Goal: Find contact information: Find contact information

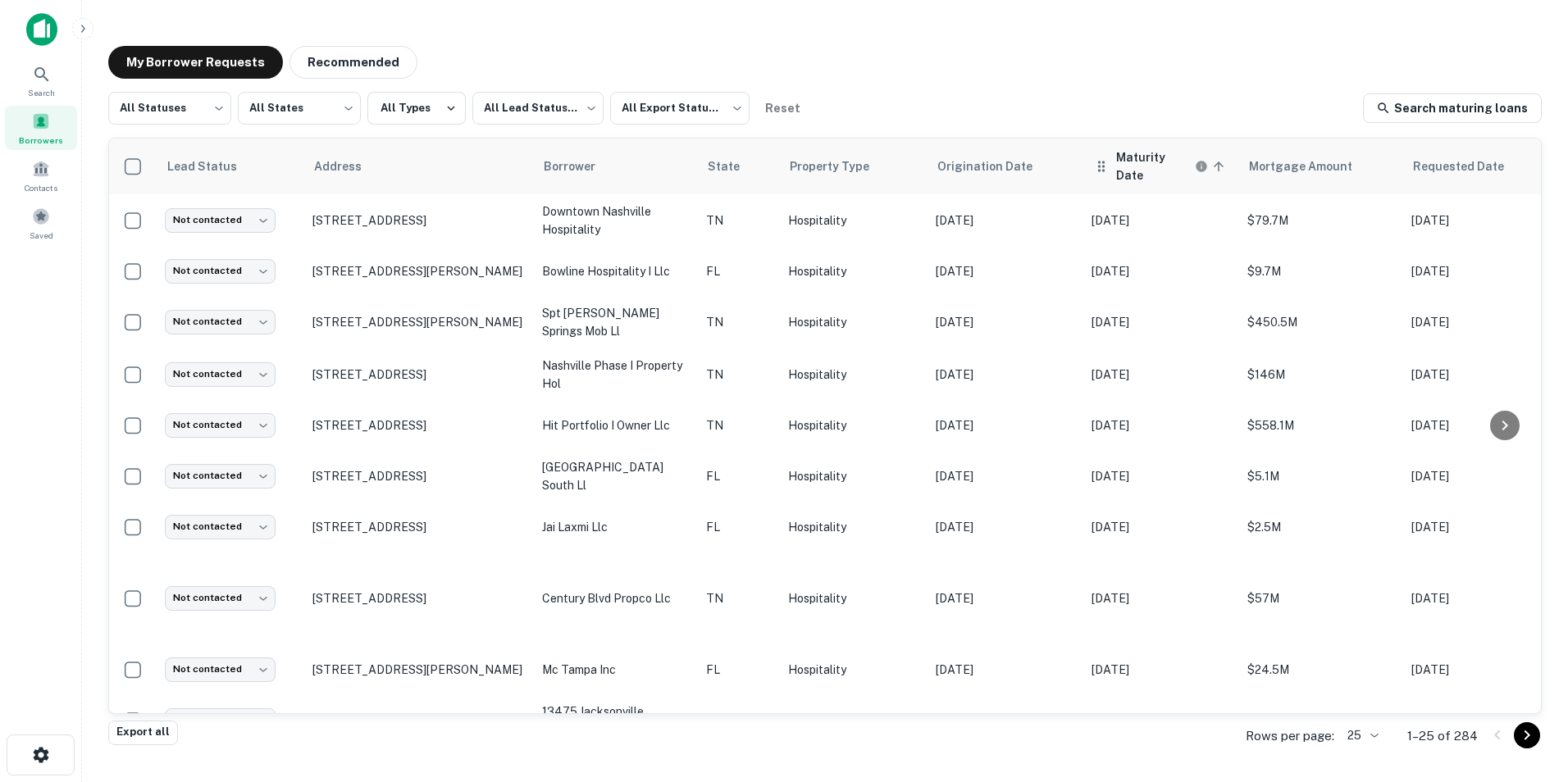
click at [1153, 178] on th "Maturity Date sorted ascending" at bounding box center [1161, 166] width 156 height 56
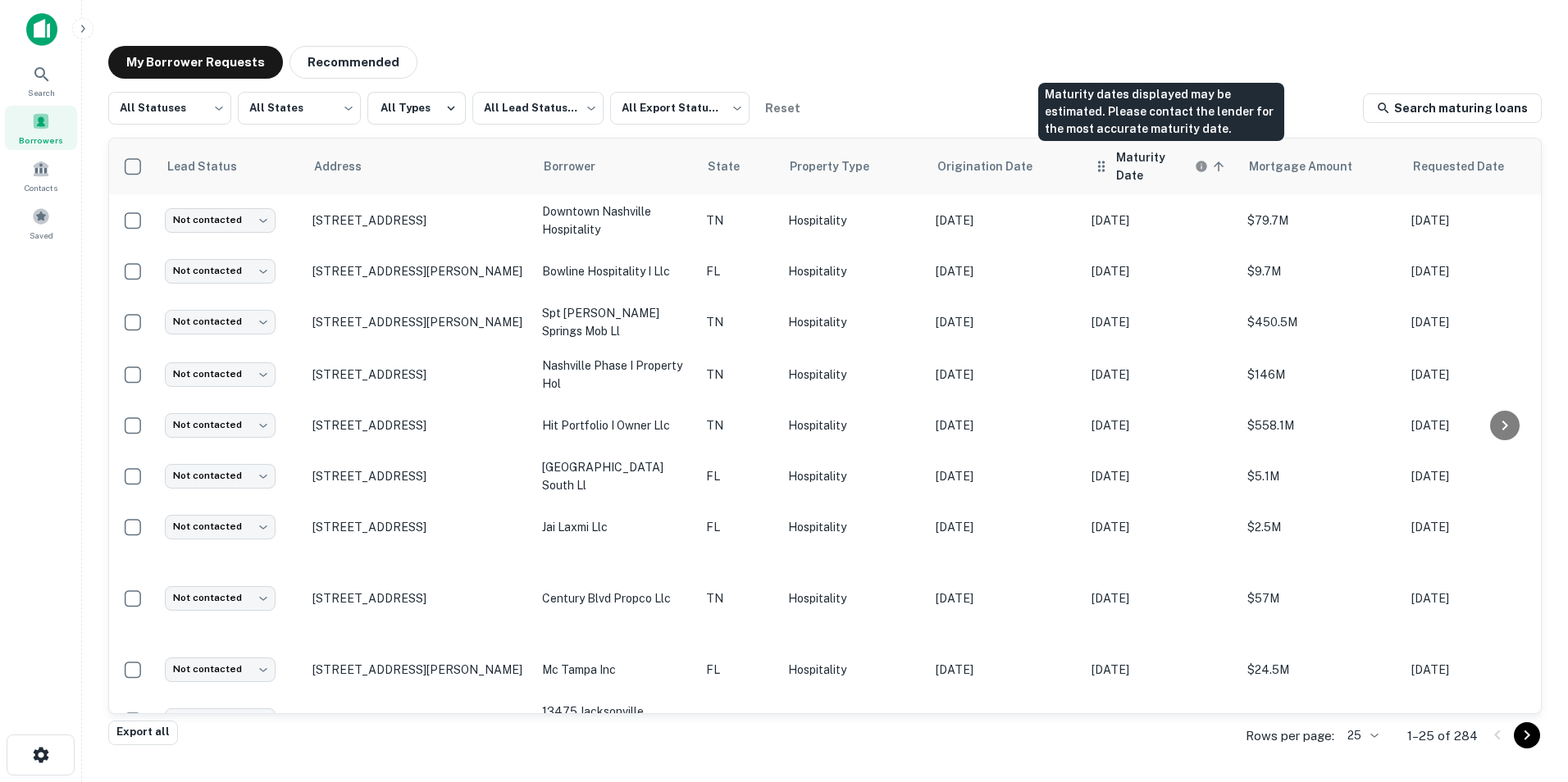
click at [1177, 158] on h6 "Maturity Date" at bounding box center [1154, 166] width 76 height 36
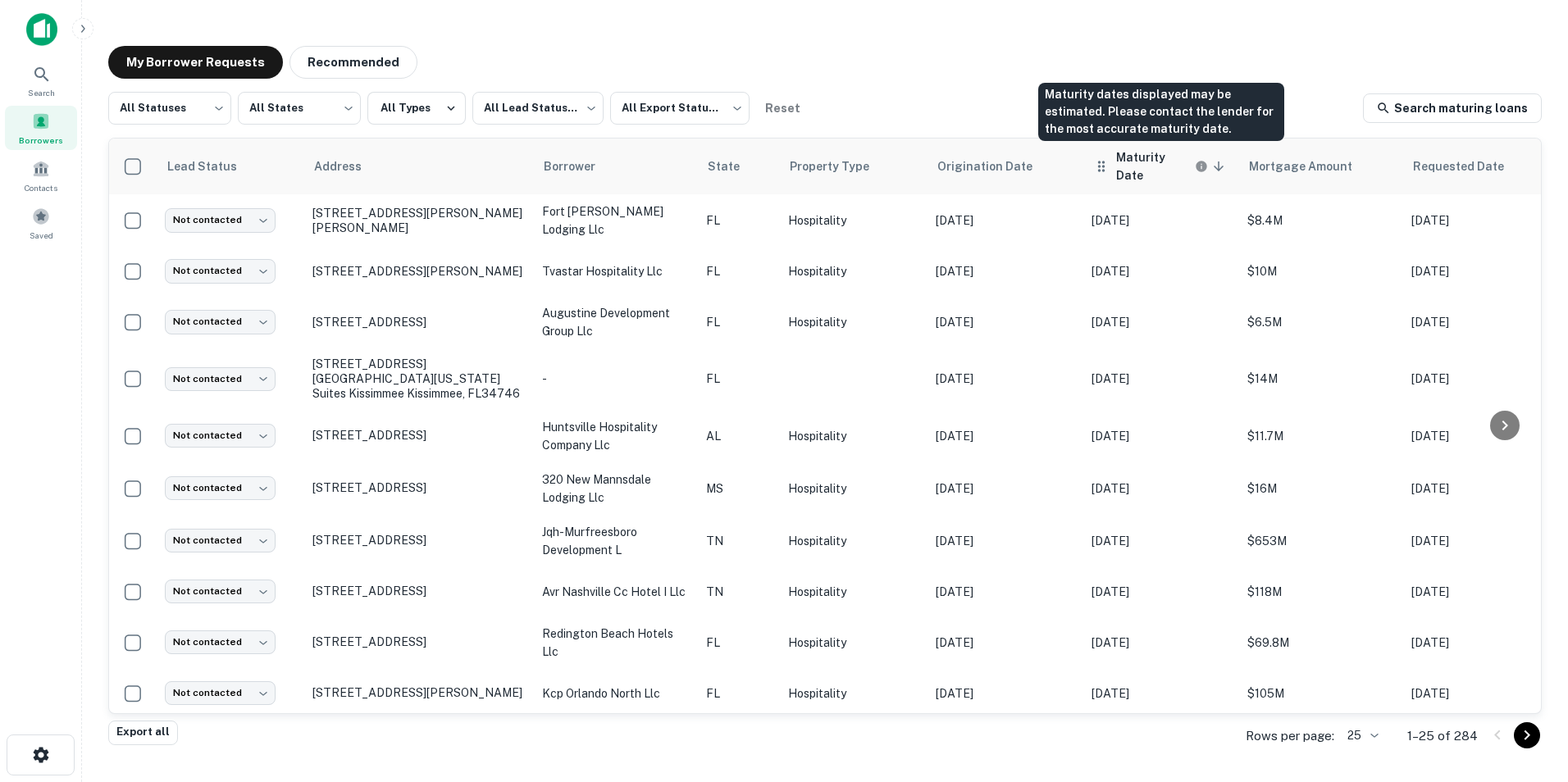
click at [1136, 165] on h6 "Maturity Date" at bounding box center [1154, 166] width 76 height 36
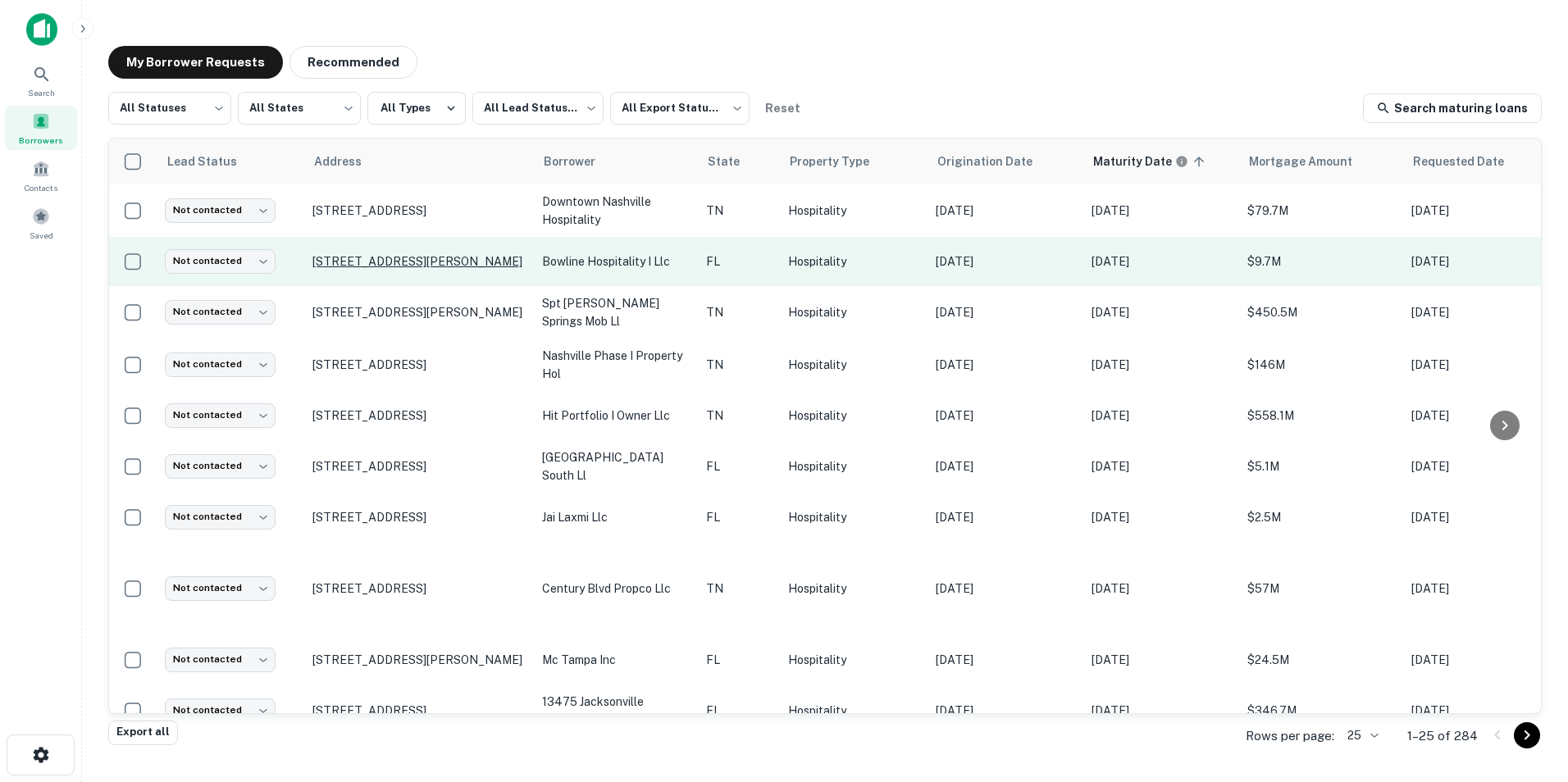
drag, startPoint x: 292, startPoint y: 266, endPoint x: 489, endPoint y: 263, distance: 197.0
click at [489, 263] on tr "Not contacted **** ​ 815 Duval St Key West, FL33040 bowline hospitality i llc F…" at bounding box center [997, 262] width 1777 height 49
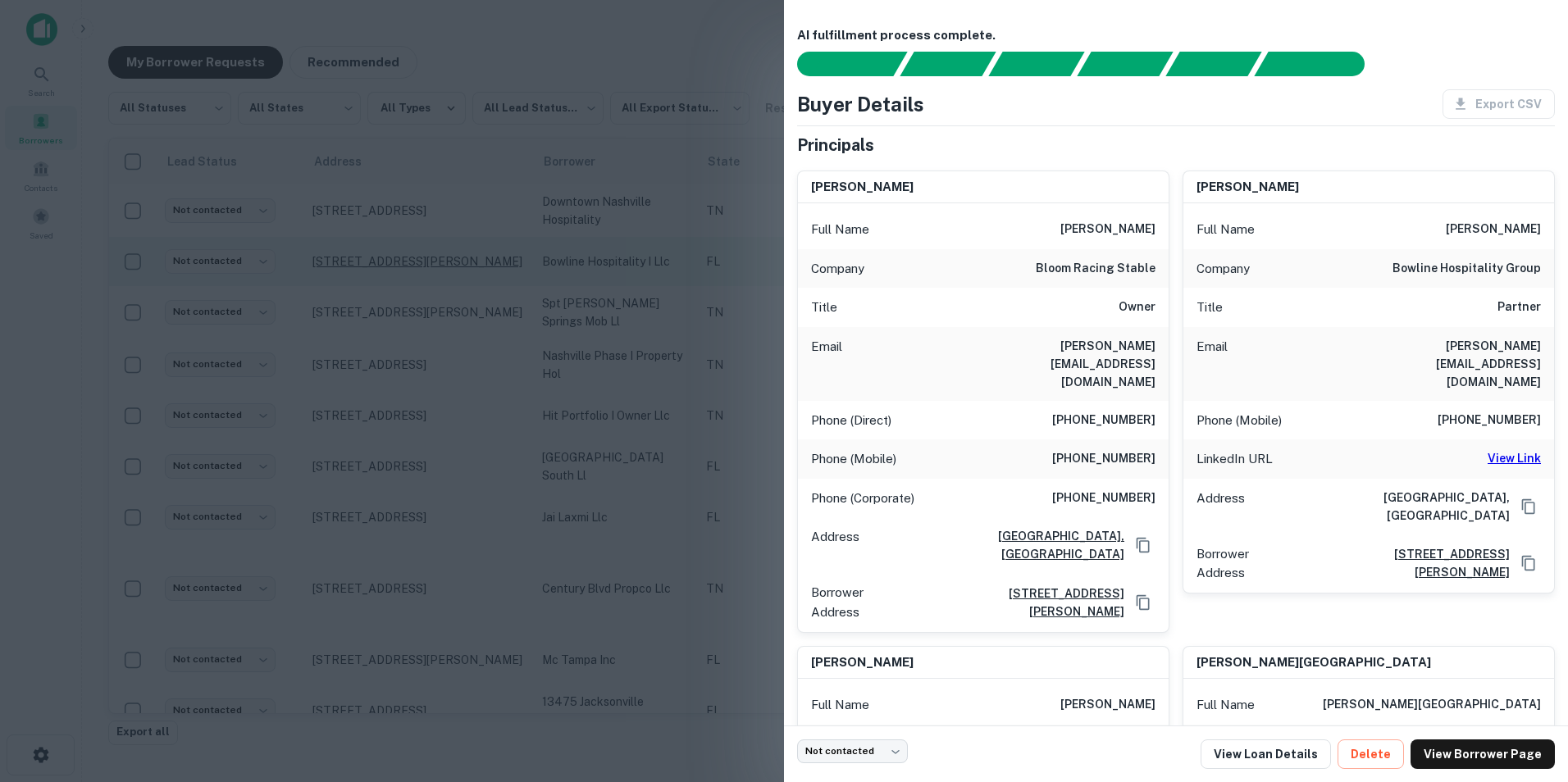
copy tr "​ 815 Duval St Key West, FL33040"
drag, startPoint x: 999, startPoint y: 341, endPoint x: 1162, endPoint y: 345, distance: 163.0
click at [1162, 345] on div "Email jeffrey@bloomracing.com" at bounding box center [983, 364] width 371 height 74
copy h6 "jeffrey@bloomracing.com"
drag, startPoint x: 1152, startPoint y: 423, endPoint x: 1060, endPoint y: 381, distance: 101.1
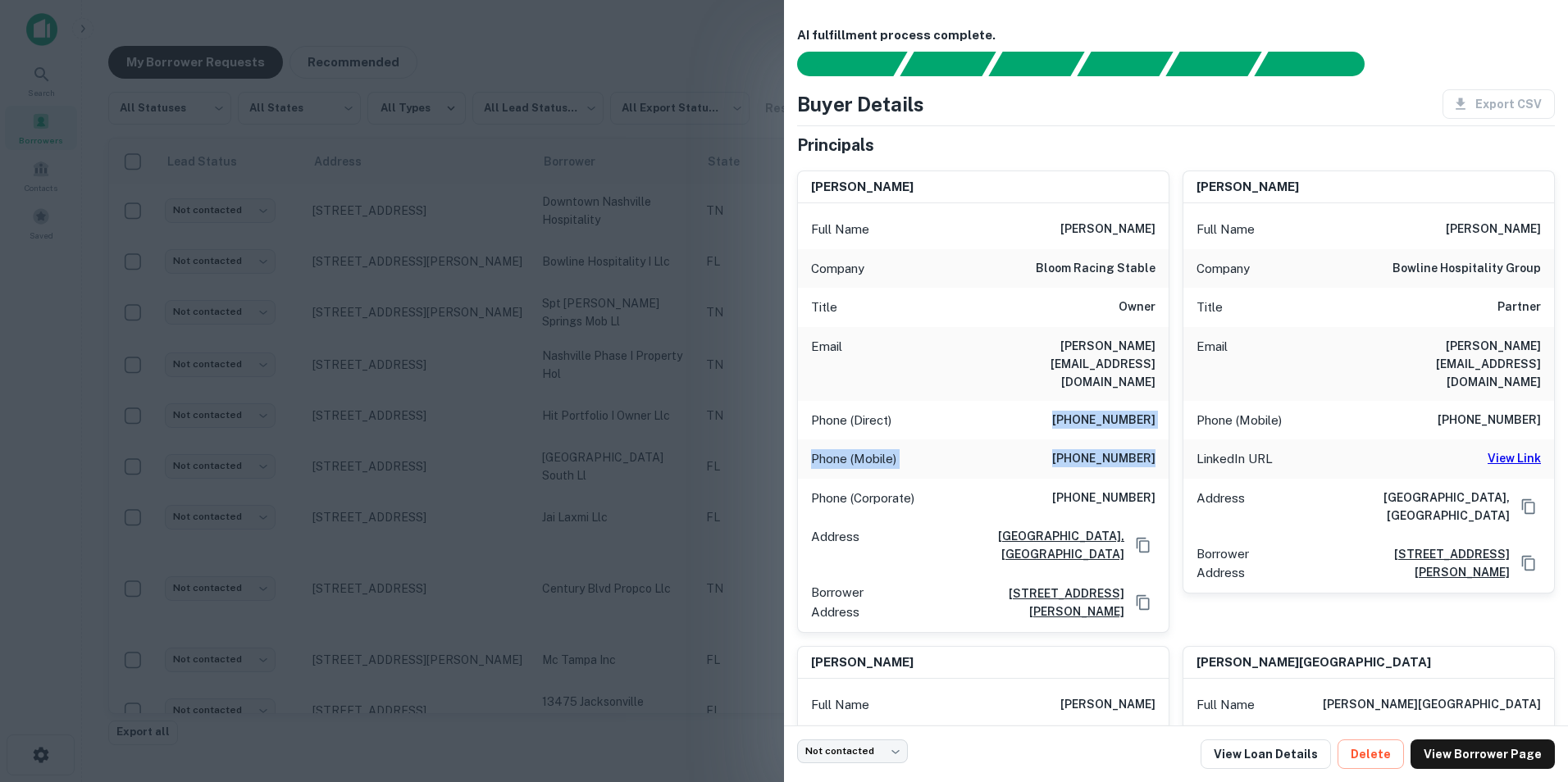
click at [1060, 381] on div "Full Name jeffrey bloom Company bloom racing stable Title Owner Email jeffrey@b…" at bounding box center [983, 418] width 371 height 428
copy div "(858) 771-2030 Phone (Mobile) (760) 277-0926"
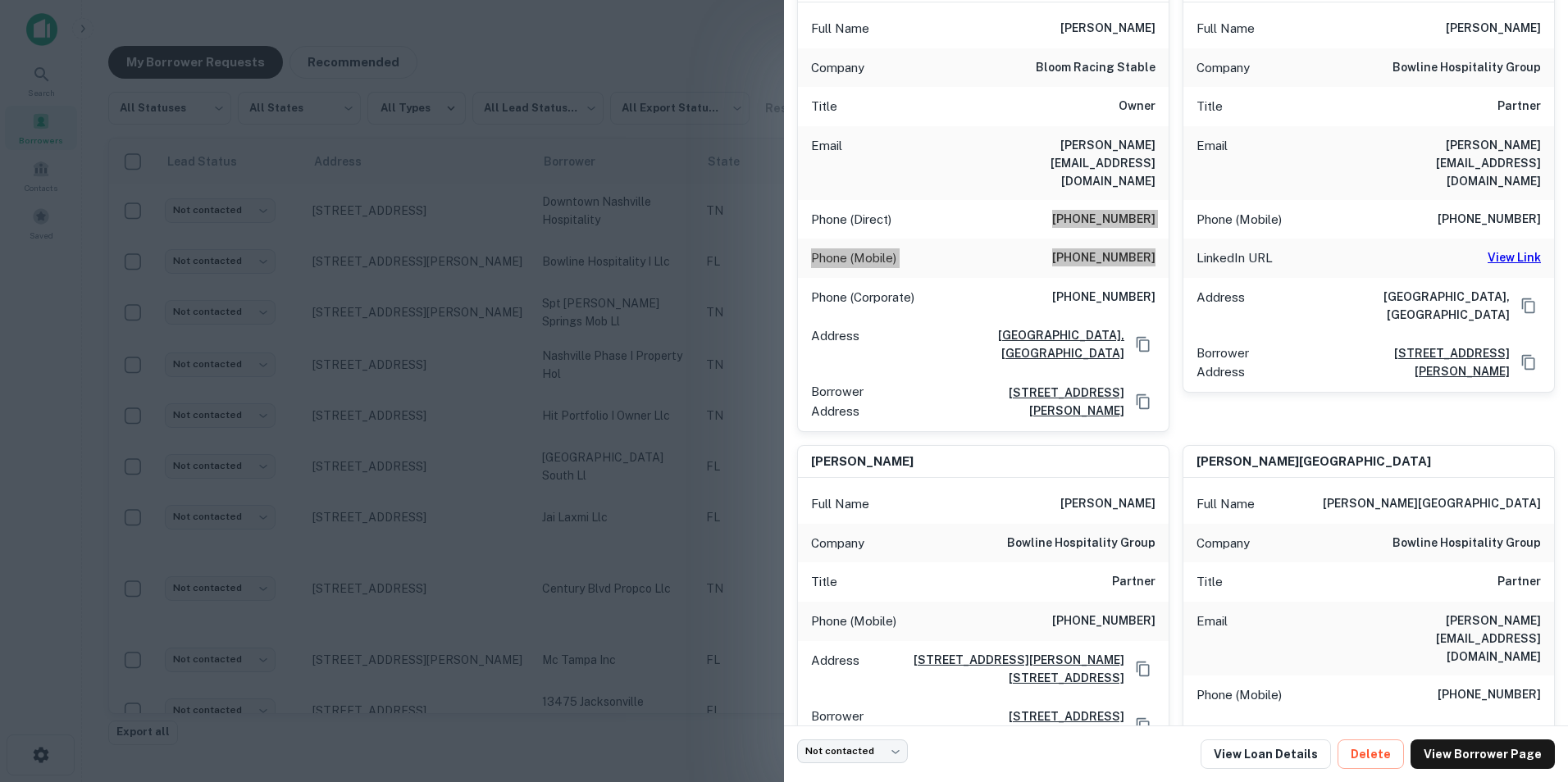
scroll to position [202, 0]
drag, startPoint x: 1361, startPoint y: 139, endPoint x: 1541, endPoint y: 142, distance: 180.0
click at [1541, 142] on div "Email john@bowlinehospitality.com" at bounding box center [1369, 162] width 371 height 74
copy h6 "john@bowlinehospitality.com"
drag, startPoint x: 1040, startPoint y: 580, endPoint x: 1155, endPoint y: 558, distance: 117.1
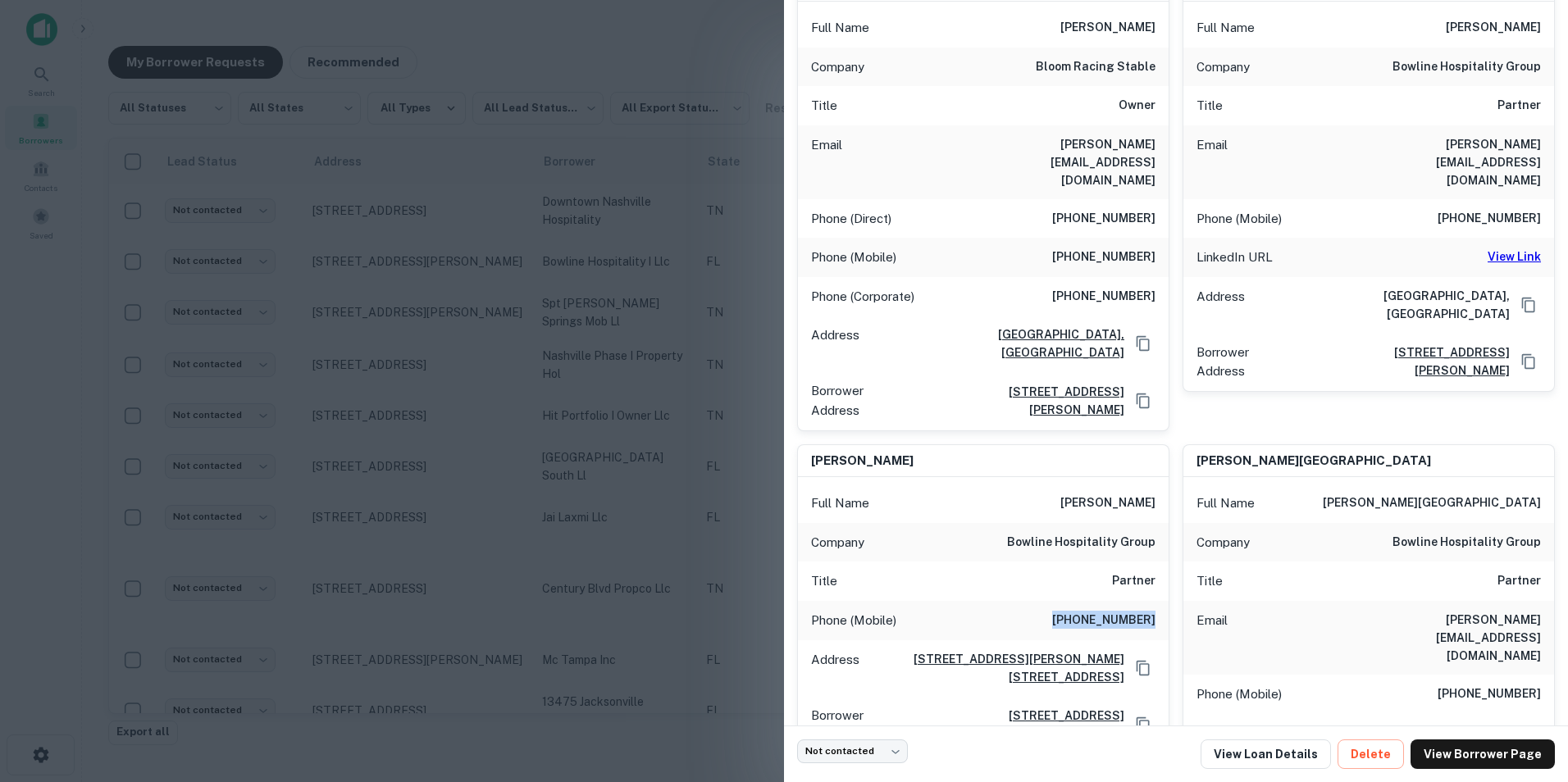
click at [1155, 601] on div "Phone (Mobile) (908) 578-3761" at bounding box center [983, 620] width 371 height 40
copy h6 "(908) 578-3761"
click at [1155, 601] on div "Phone (Mobile) (908) 578-3761" at bounding box center [983, 620] width 371 height 40
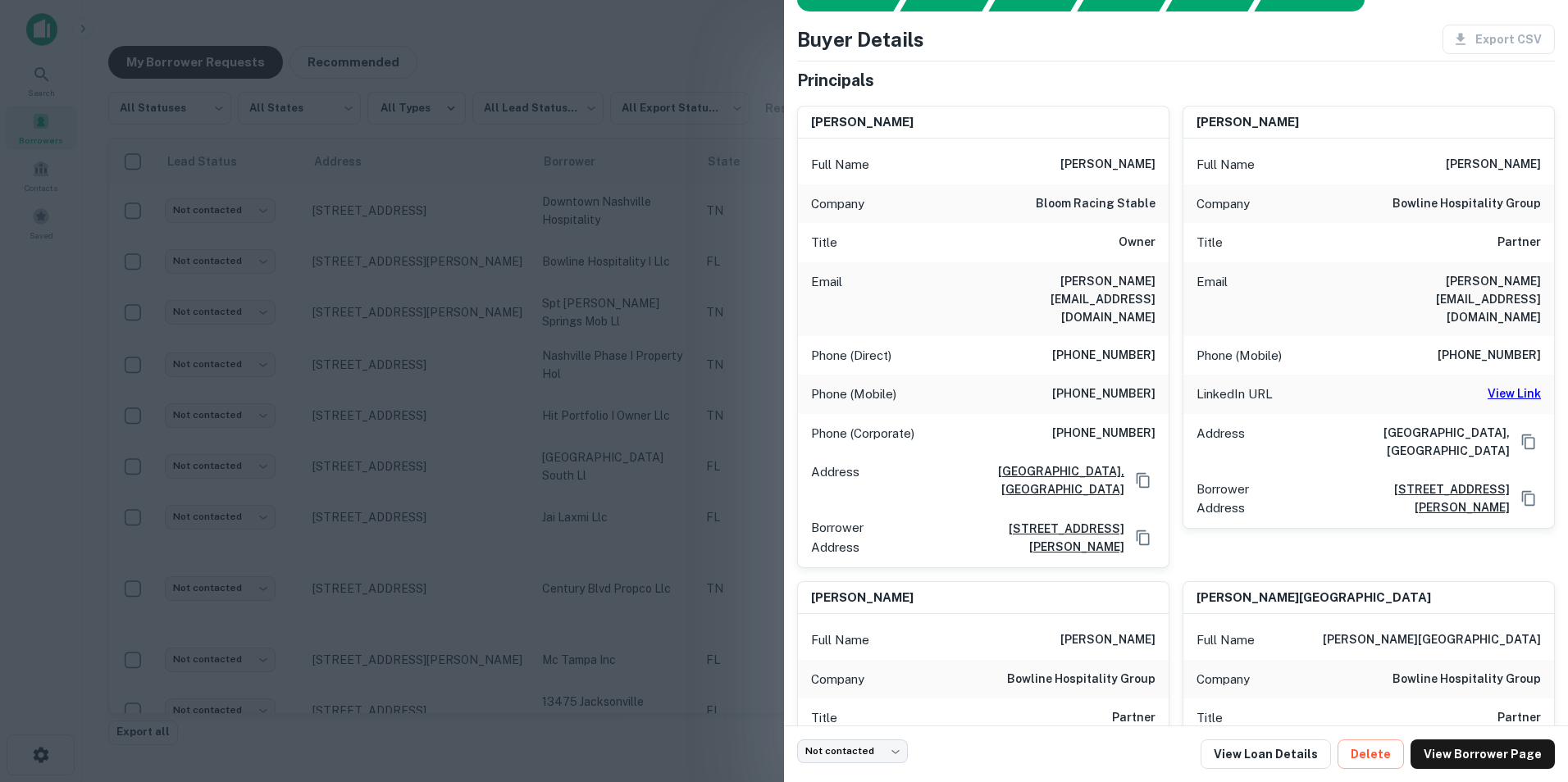
scroll to position [51, 0]
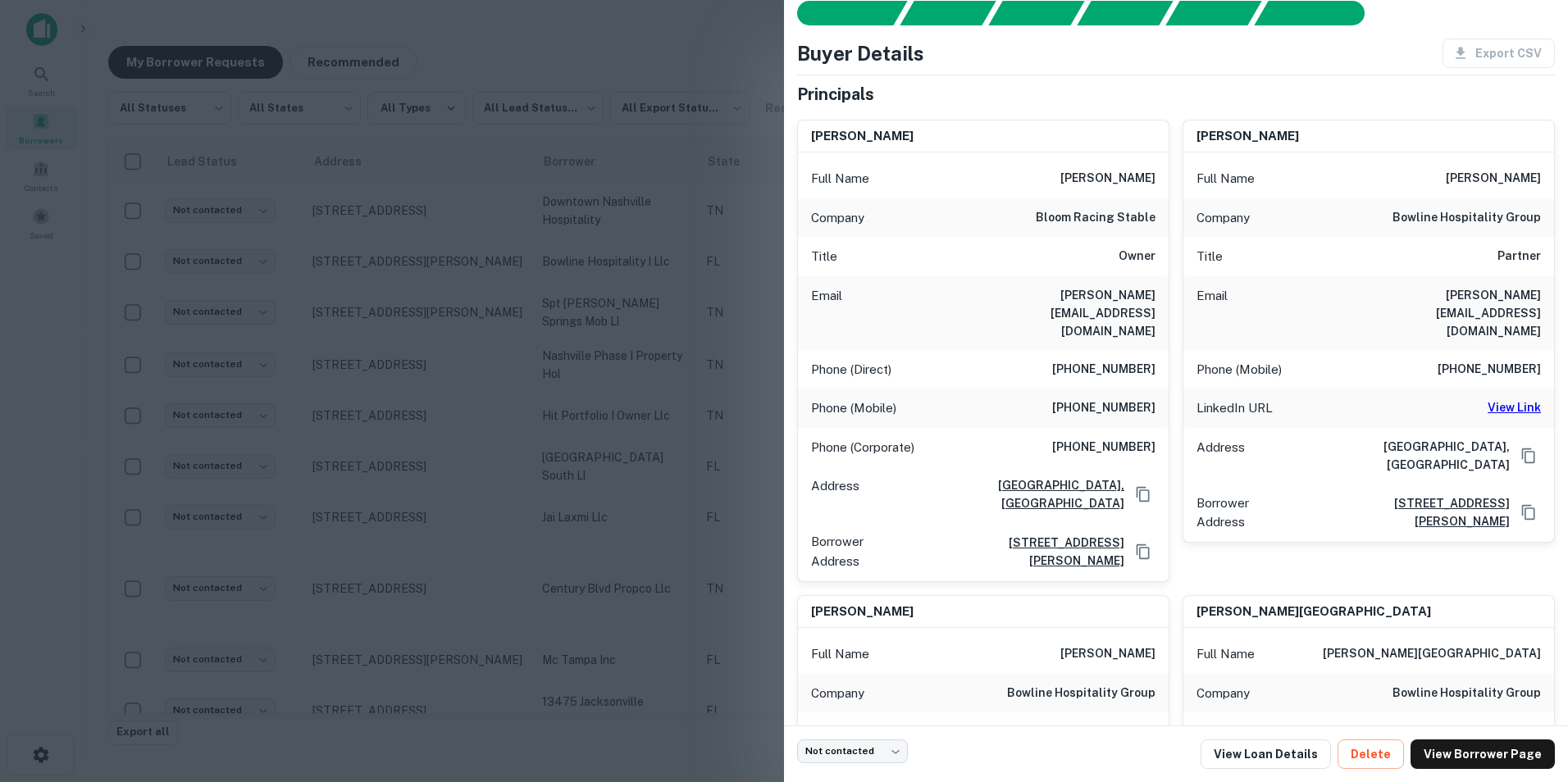
click at [1501, 399] on h6 "View Link" at bounding box center [1514, 408] width 54 height 18
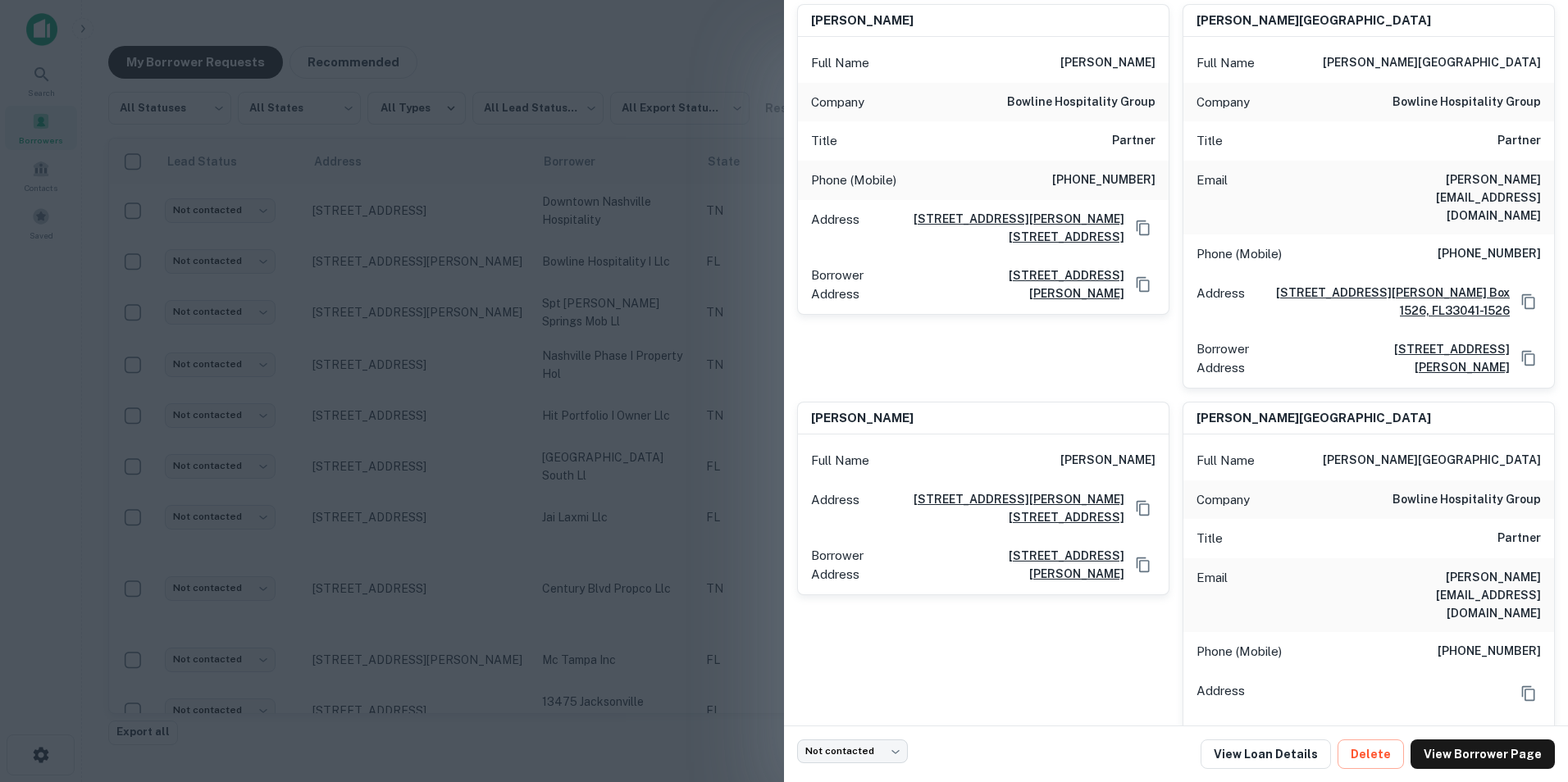
scroll to position [637, 0]
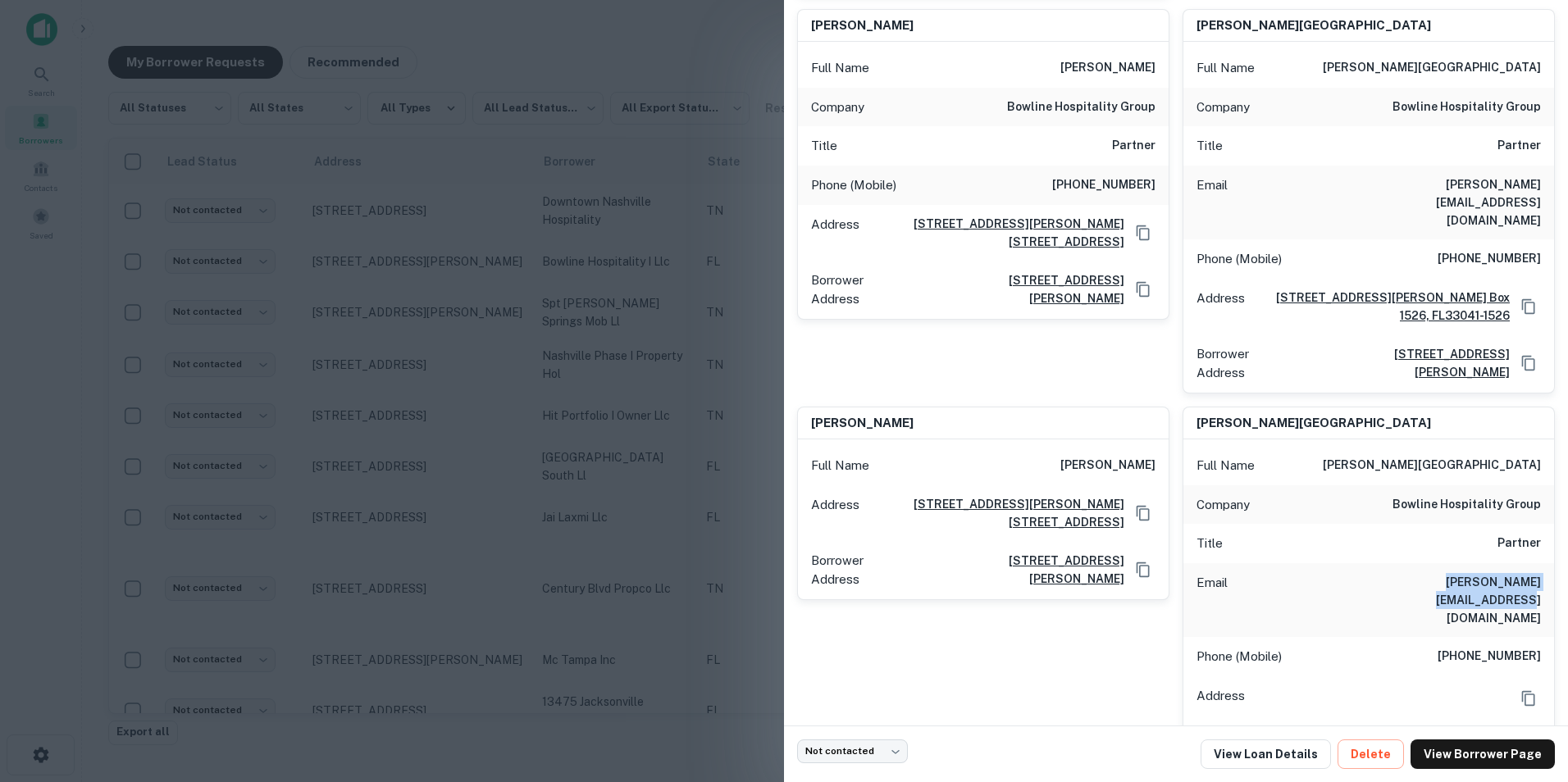
drag, startPoint x: 1360, startPoint y: 499, endPoint x: 1564, endPoint y: 489, distance: 204.2
click at [1564, 489] on div "AI fulfillment process complete. Buyer Details Export CSV Principals jeffrey bl…" at bounding box center [1175, 363] width 784 height 726
copy h6 "greg@bowlinehospitality.com"
drag, startPoint x: 1423, startPoint y: 544, endPoint x: 1528, endPoint y: 534, distance: 105.5
click at [1528, 637] on div "Phone (Mobile) (443) 415-5094" at bounding box center [1369, 657] width 371 height 40
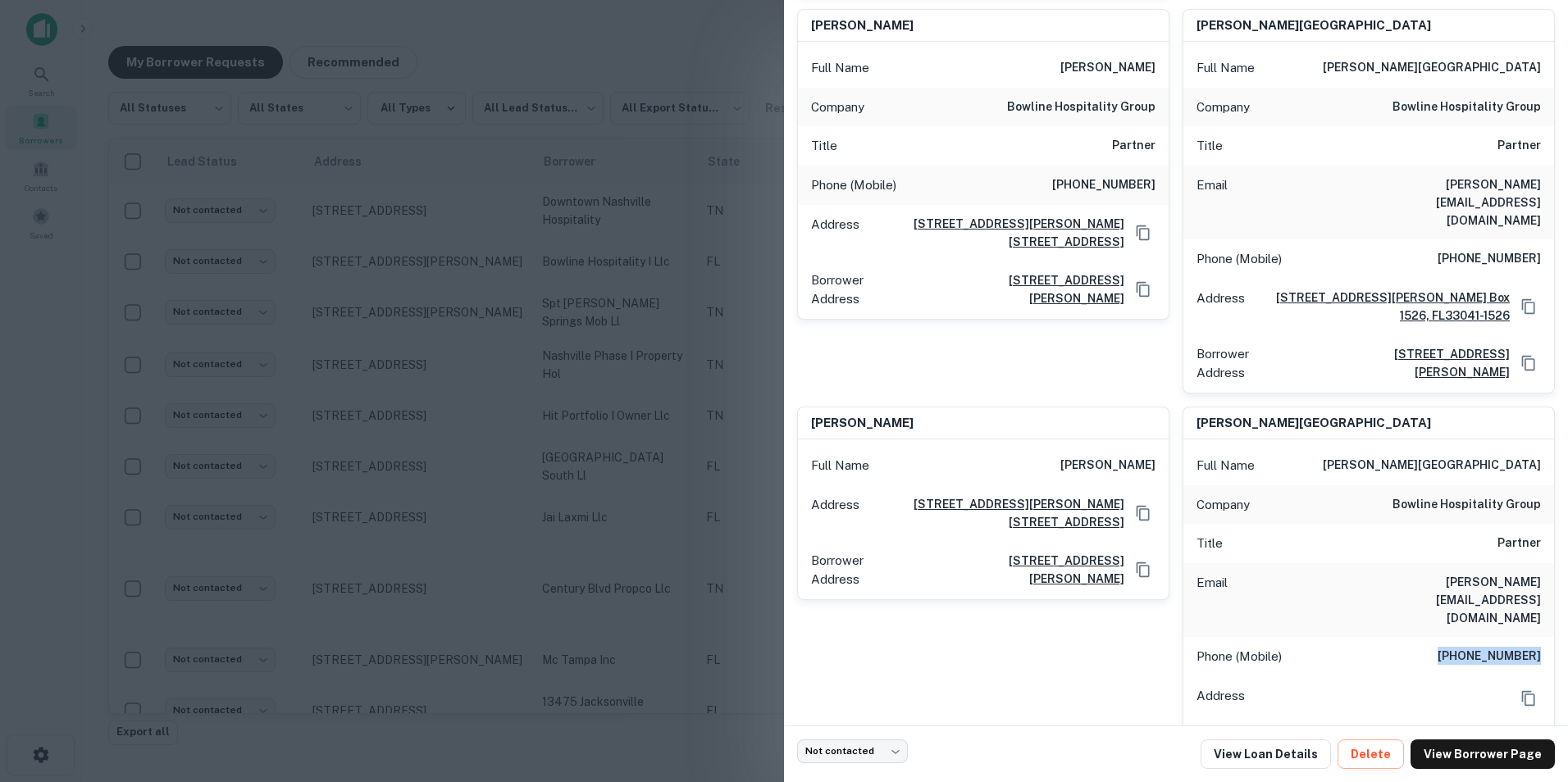
copy h6 "(443) 415-5094"
click at [1444, 524] on div "Title Partner" at bounding box center [1369, 544] width 371 height 40
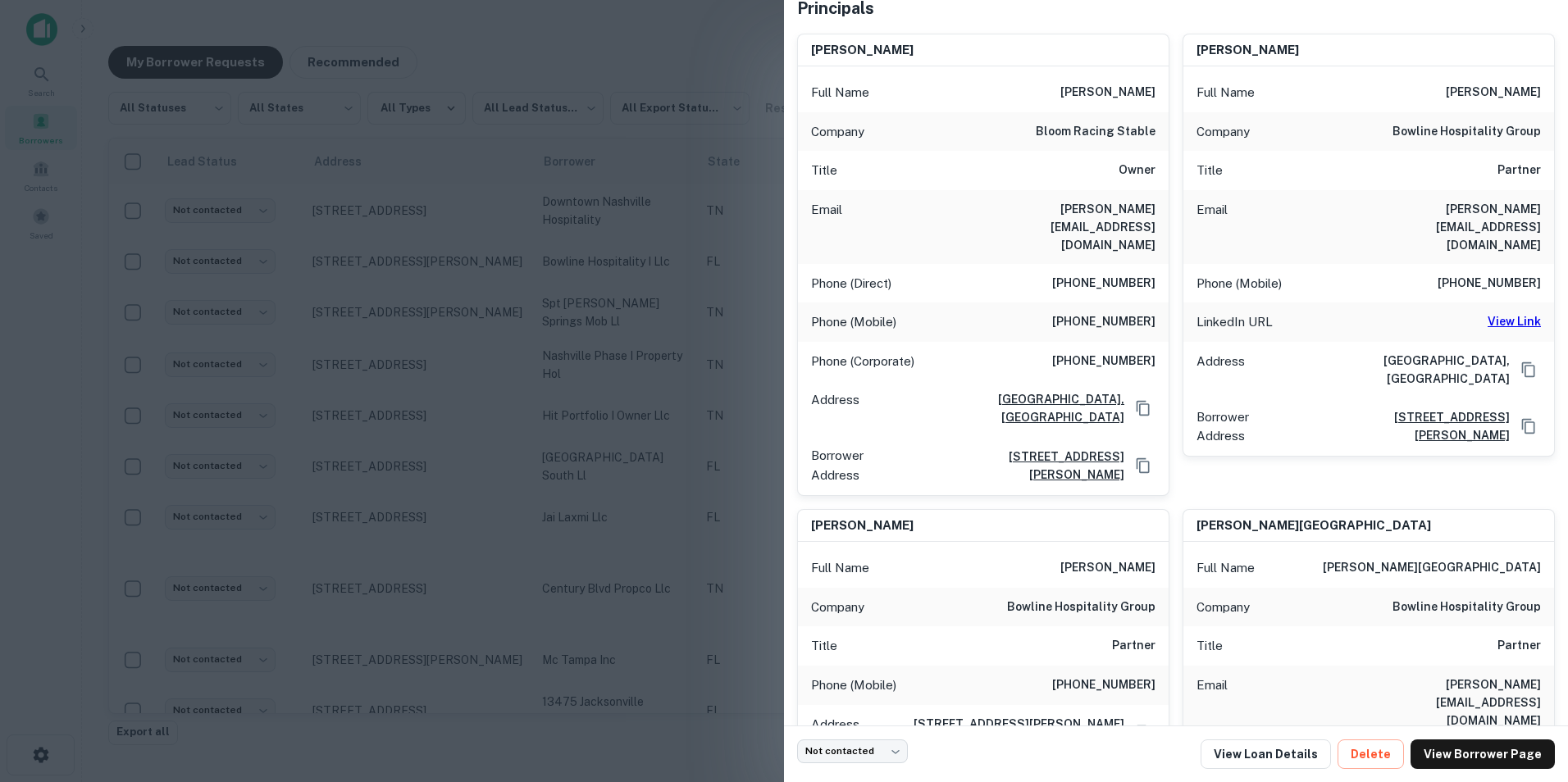
scroll to position [0, 0]
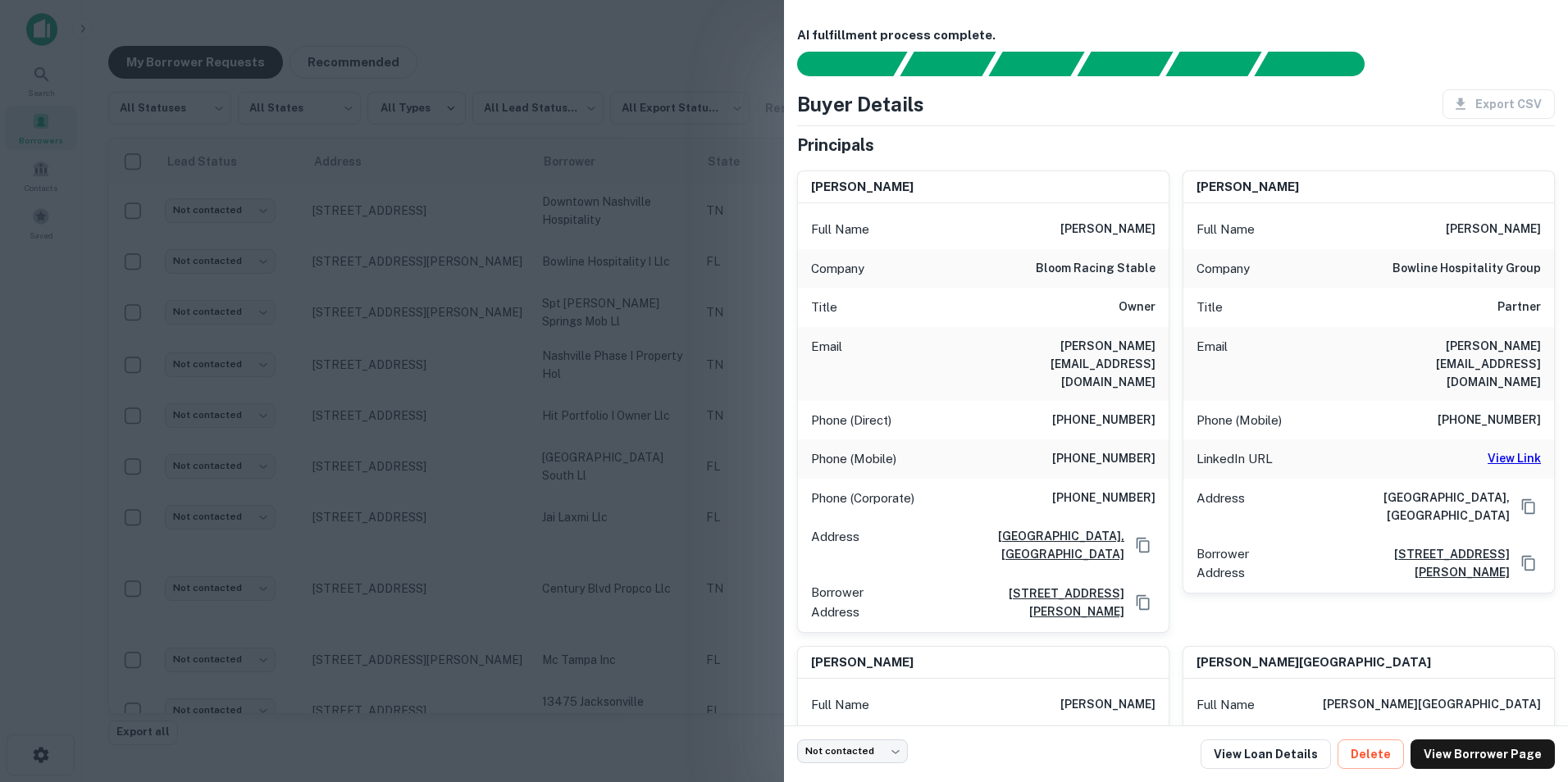
click at [637, 60] on div at bounding box center [784, 391] width 1568 height 782
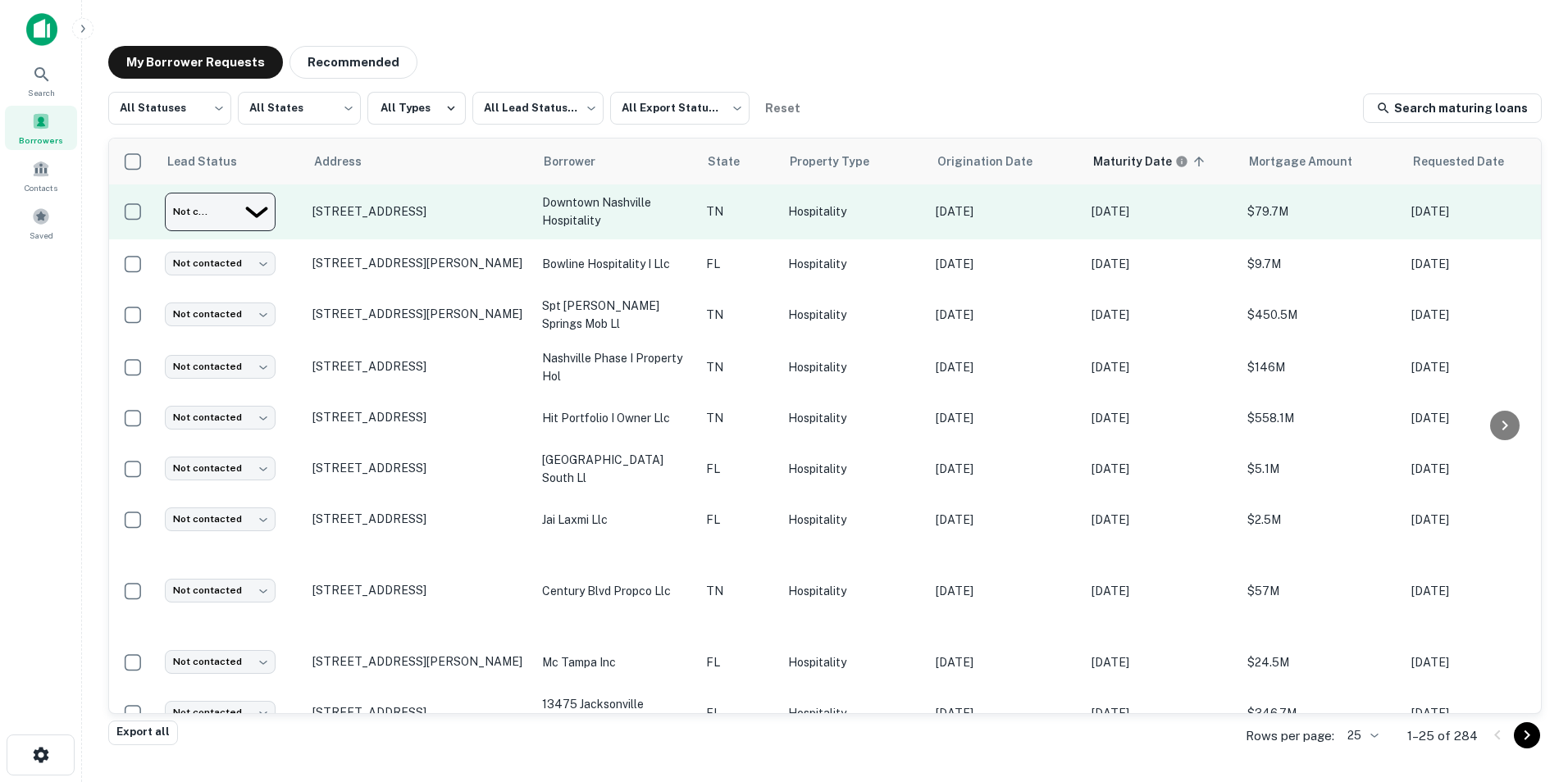
click at [260, 220] on body "Search Borrowers Contacts Saved My Borrower Requests Recommended All Statuses *…" at bounding box center [784, 391] width 1568 height 782
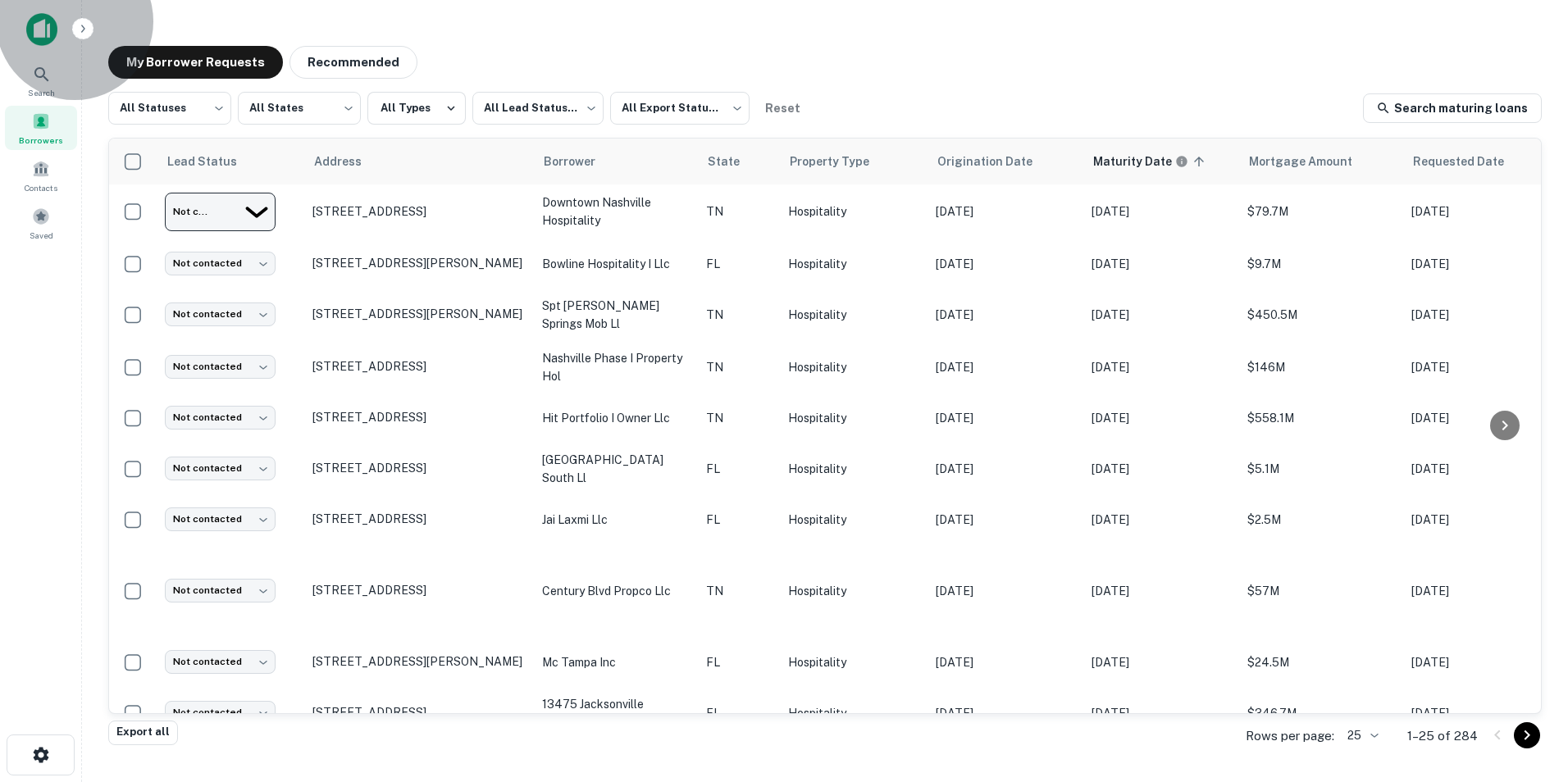
type input "*********"
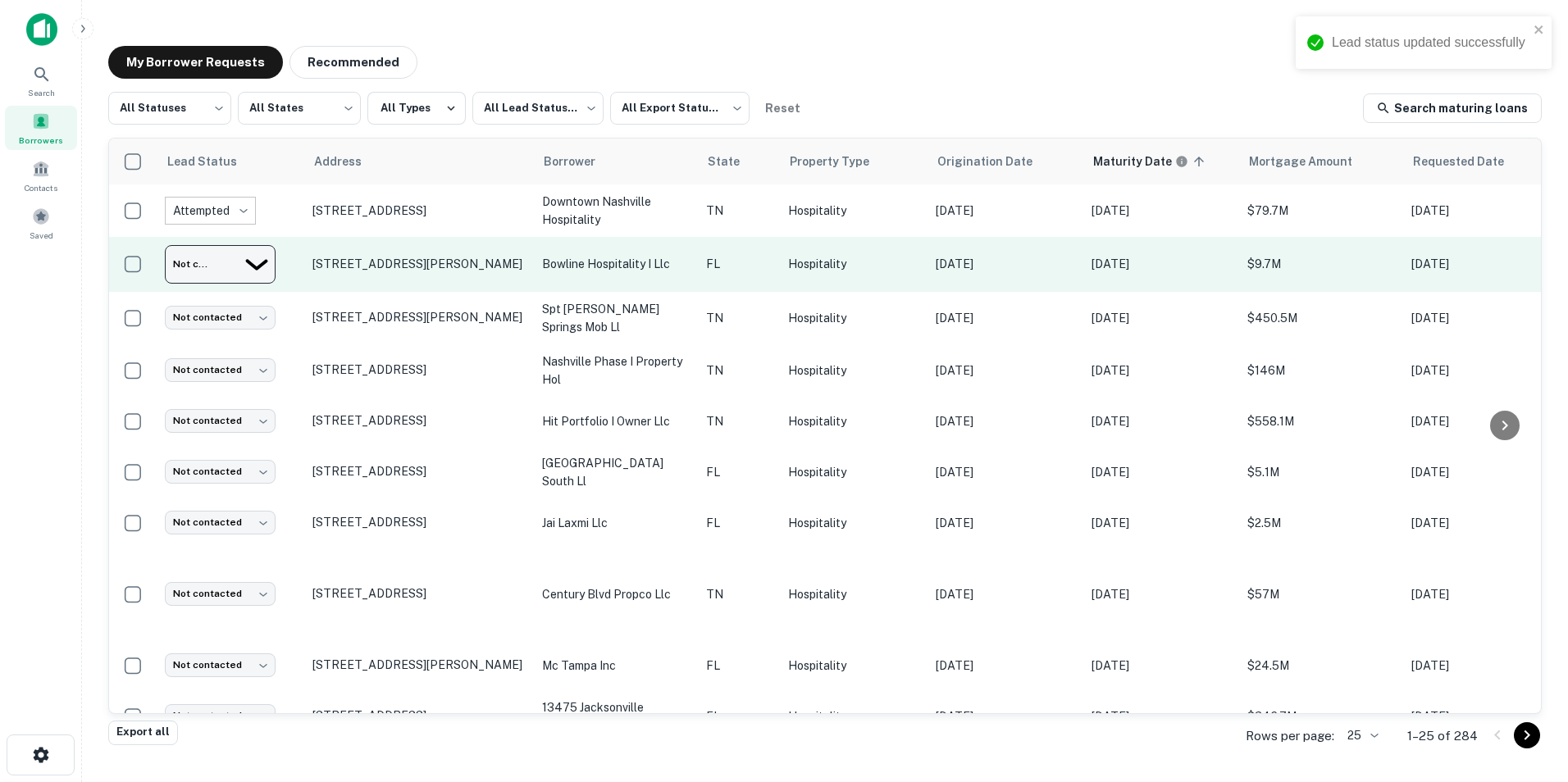
click at [263, 260] on body "Lead status updated successfully Search Borrowers Contacts Saved My Borrower Re…" at bounding box center [784, 391] width 1568 height 782
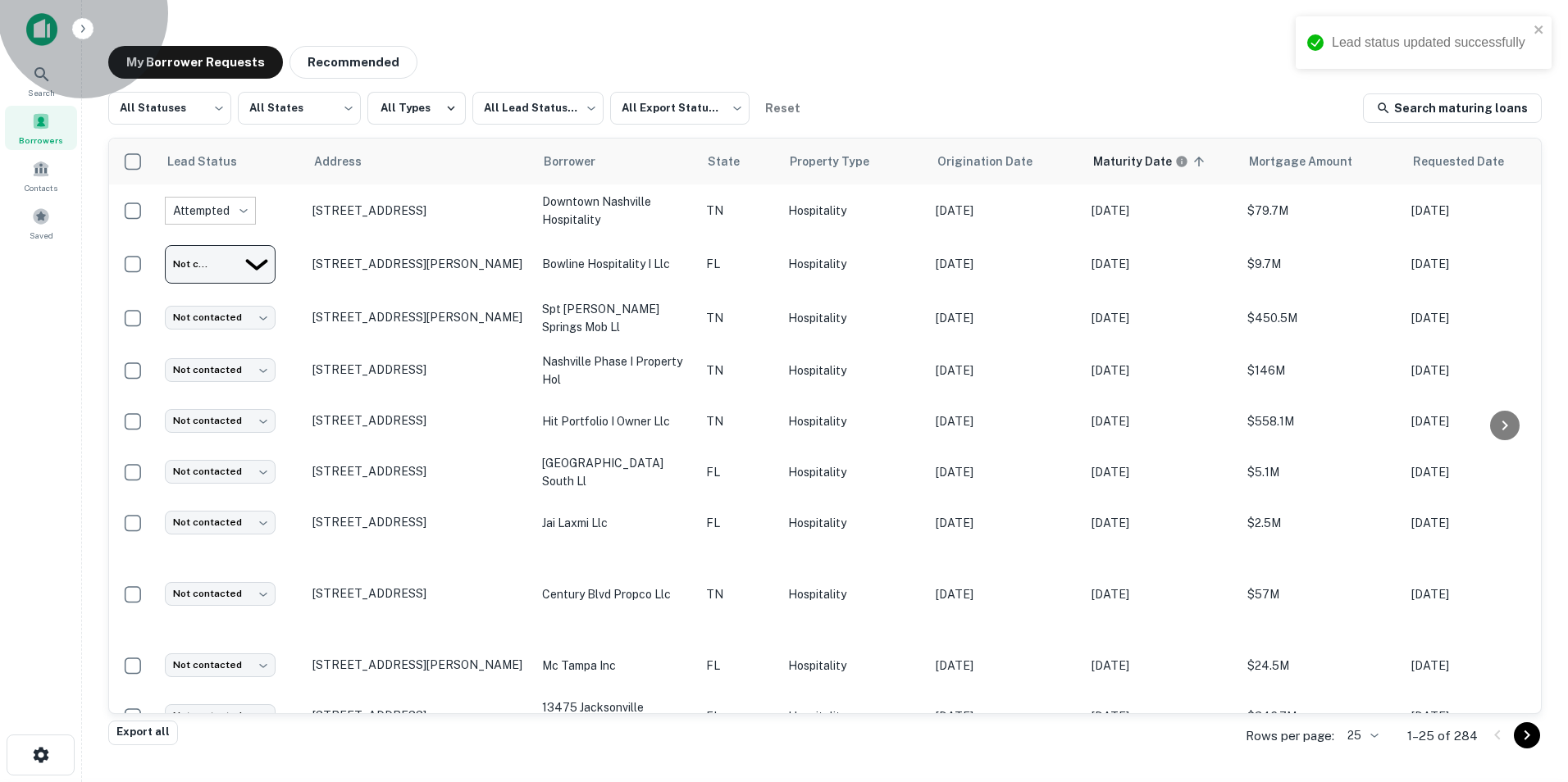
type input "*********"
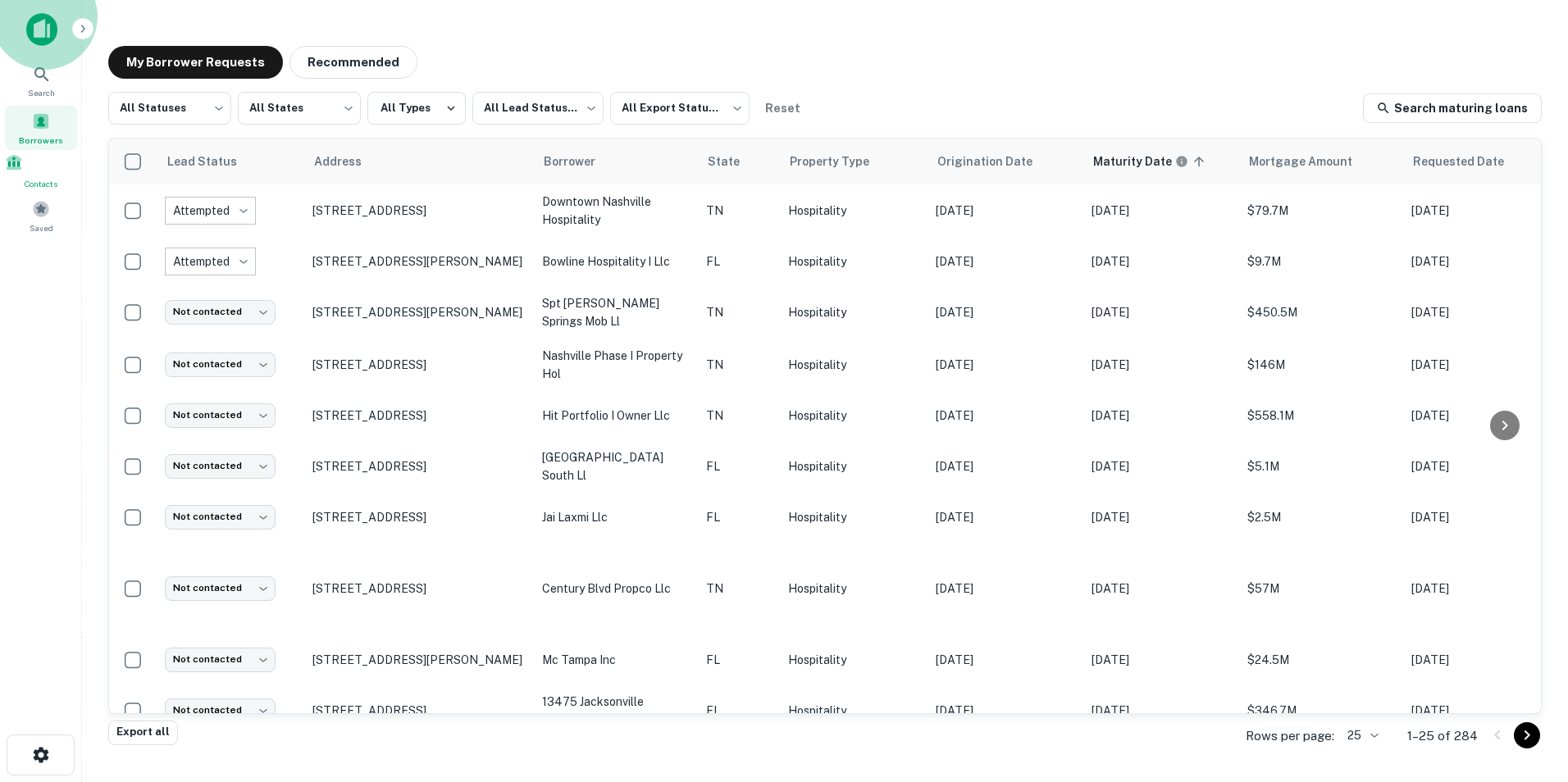
click at [23, 170] on span at bounding box center [14, 162] width 18 height 18
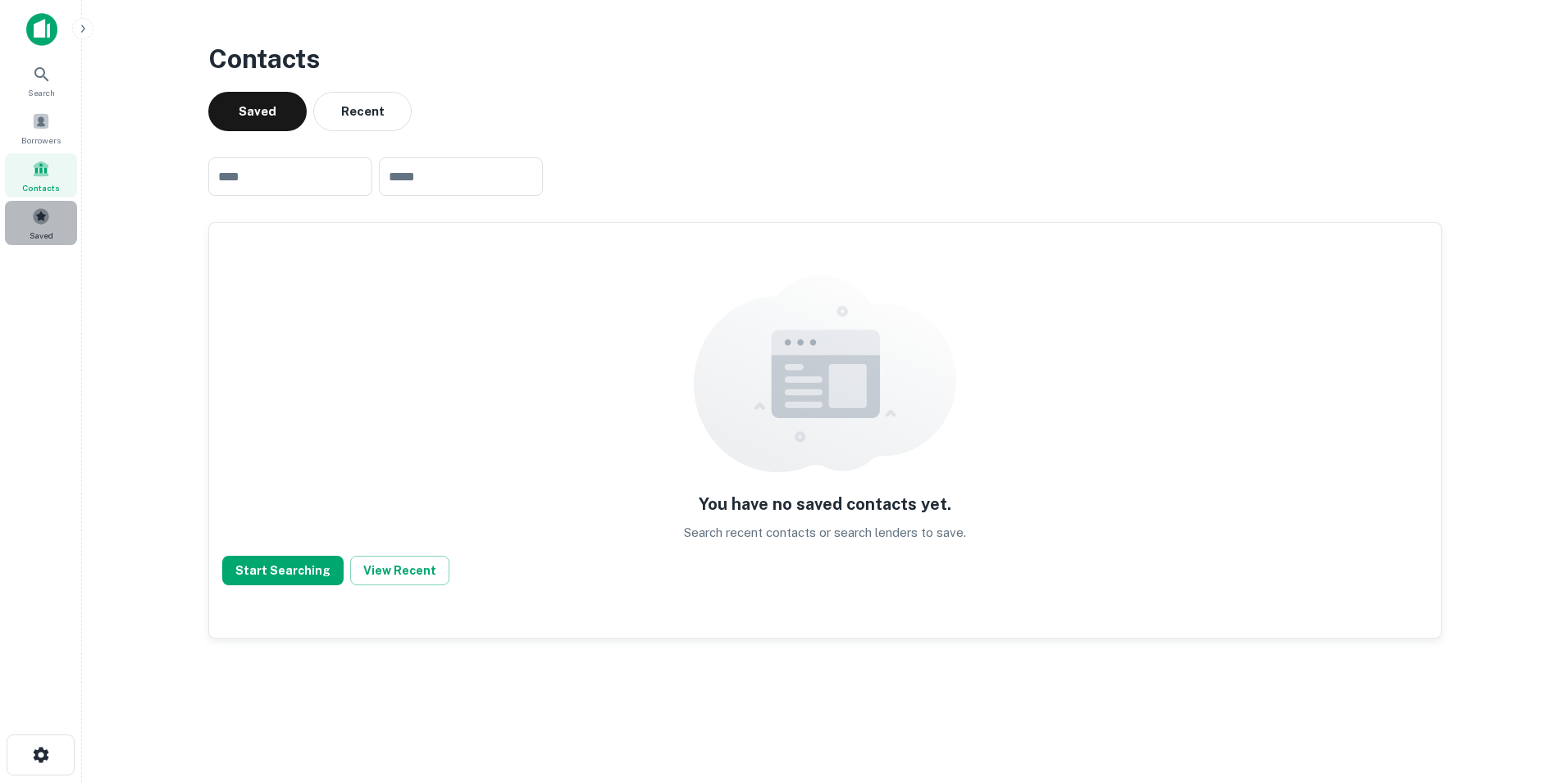
click at [50, 217] on div "Saved" at bounding box center [41, 223] width 73 height 44
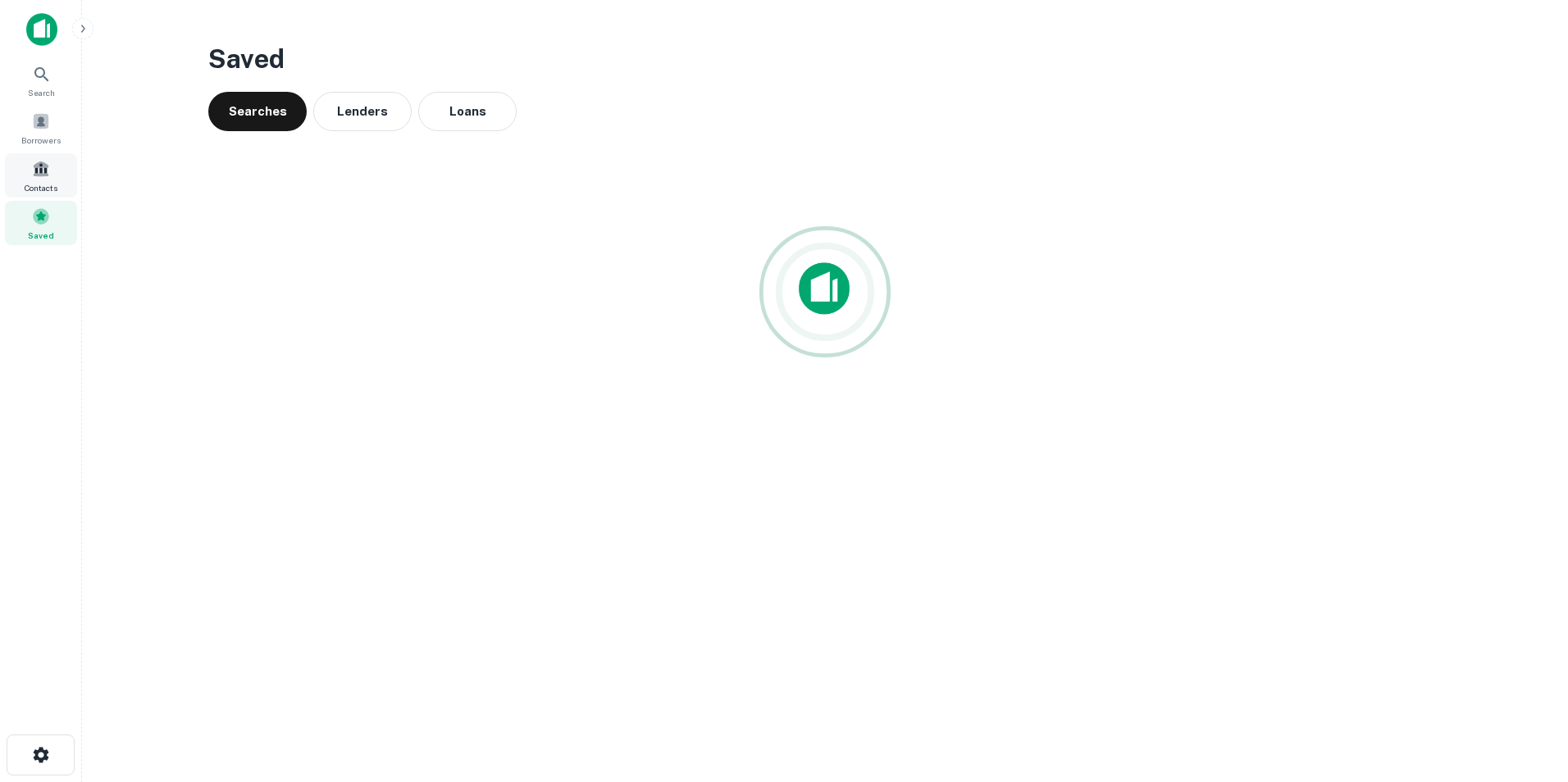
click at [40, 177] on span at bounding box center [41, 169] width 18 height 18
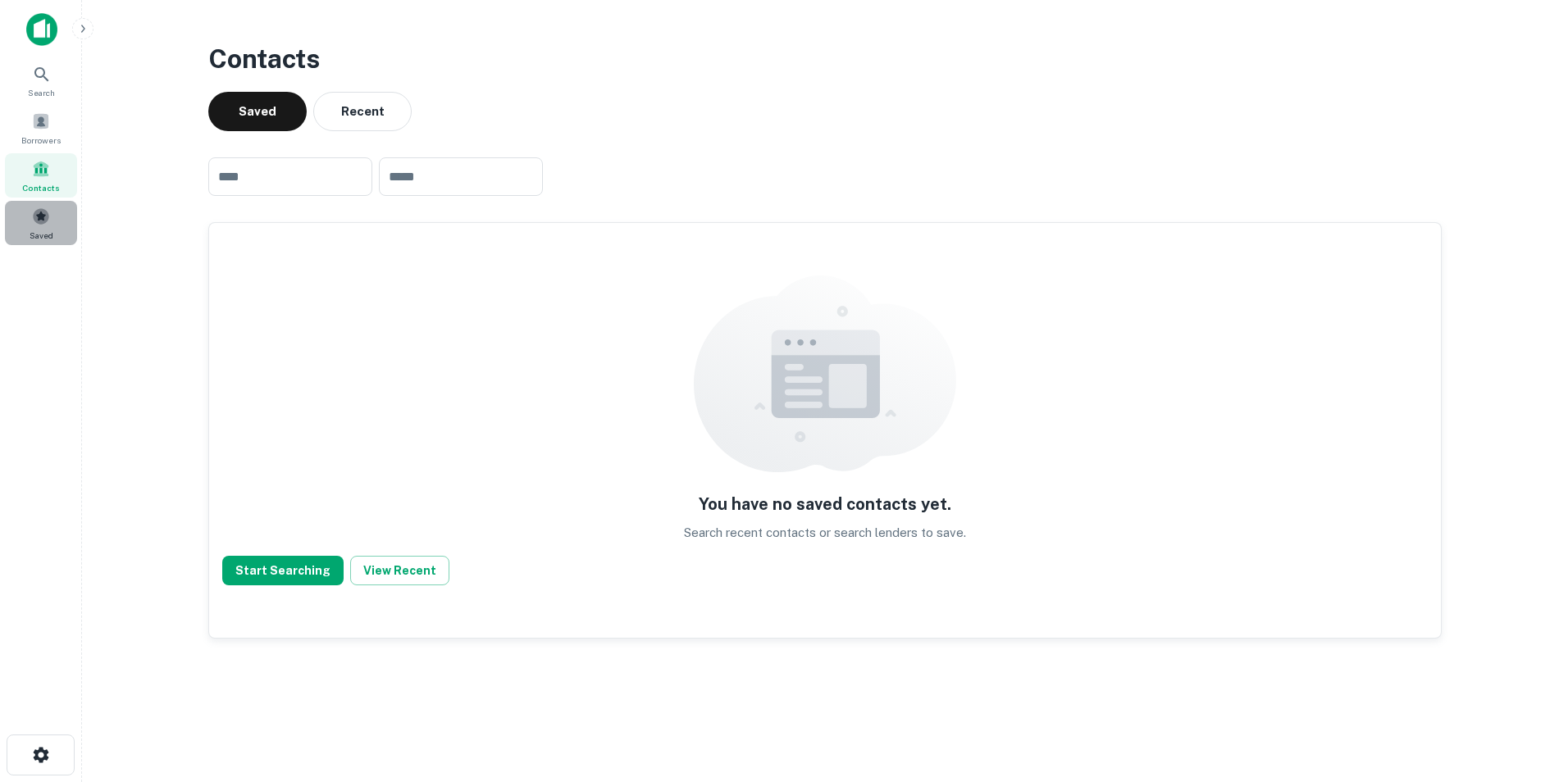
click at [33, 213] on span at bounding box center [41, 217] width 18 height 18
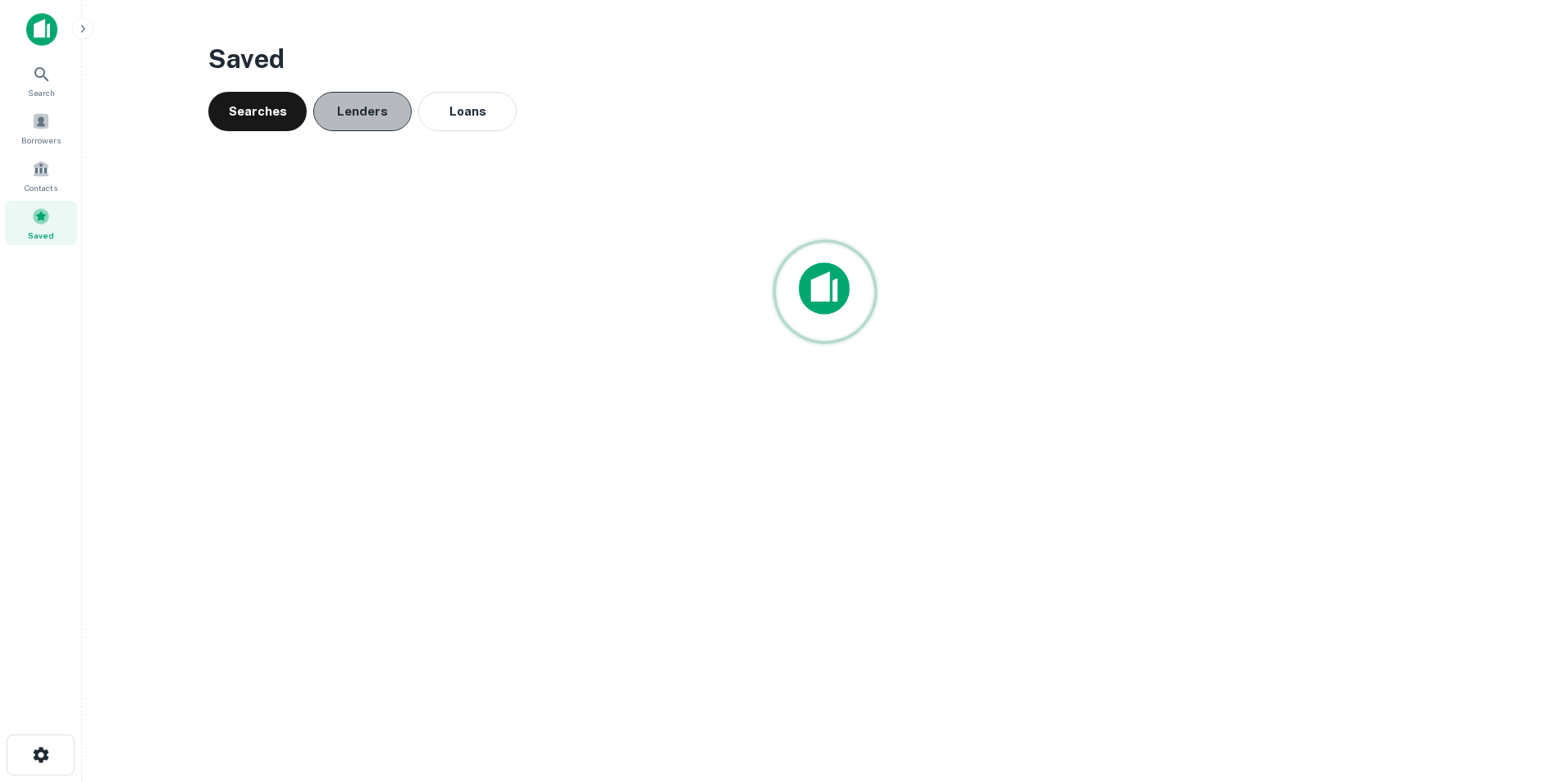
click at [384, 104] on button "Lenders" at bounding box center [362, 111] width 98 height 40
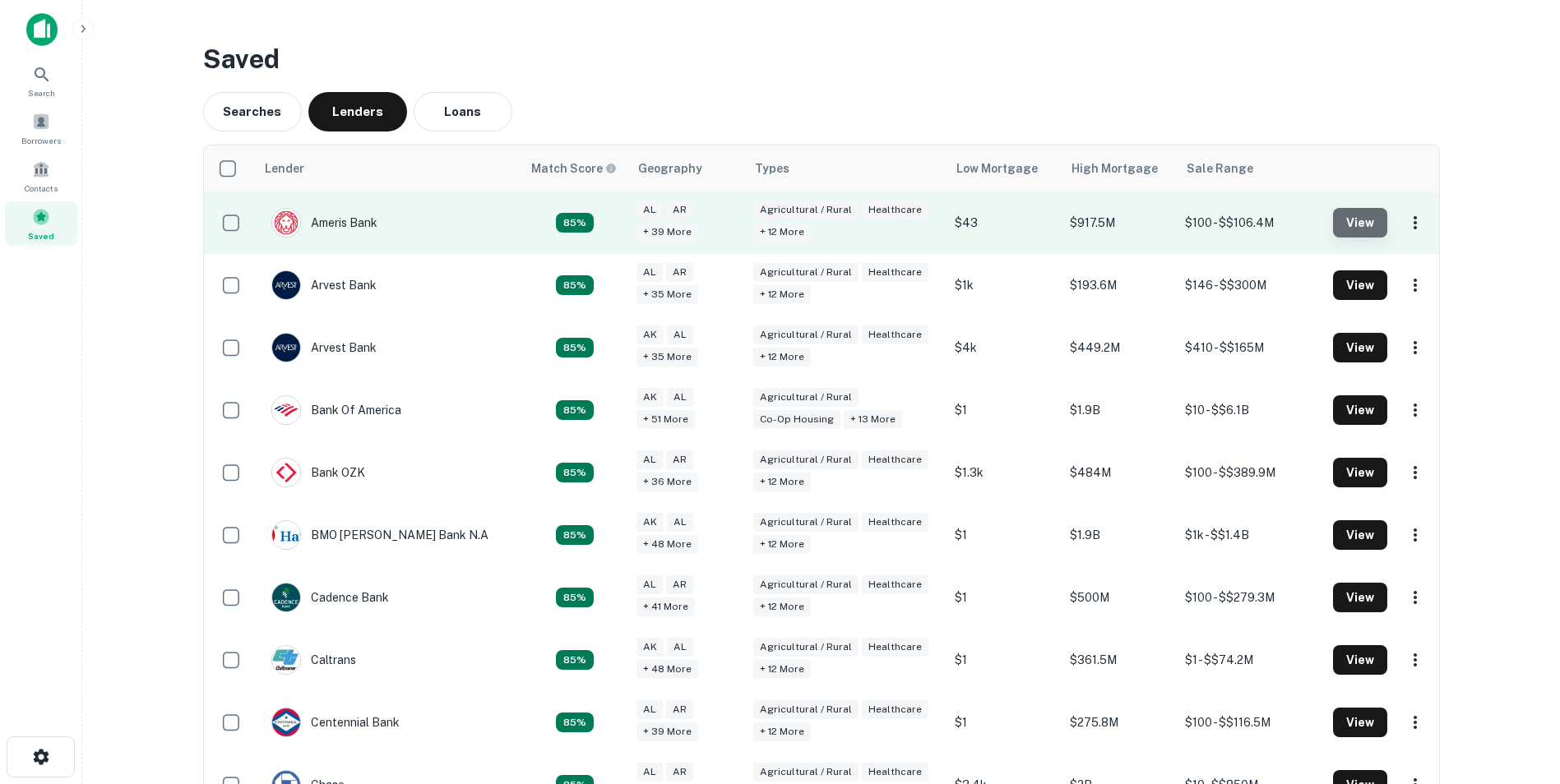
click at [1355, 227] on button "View" at bounding box center [1360, 223] width 55 height 30
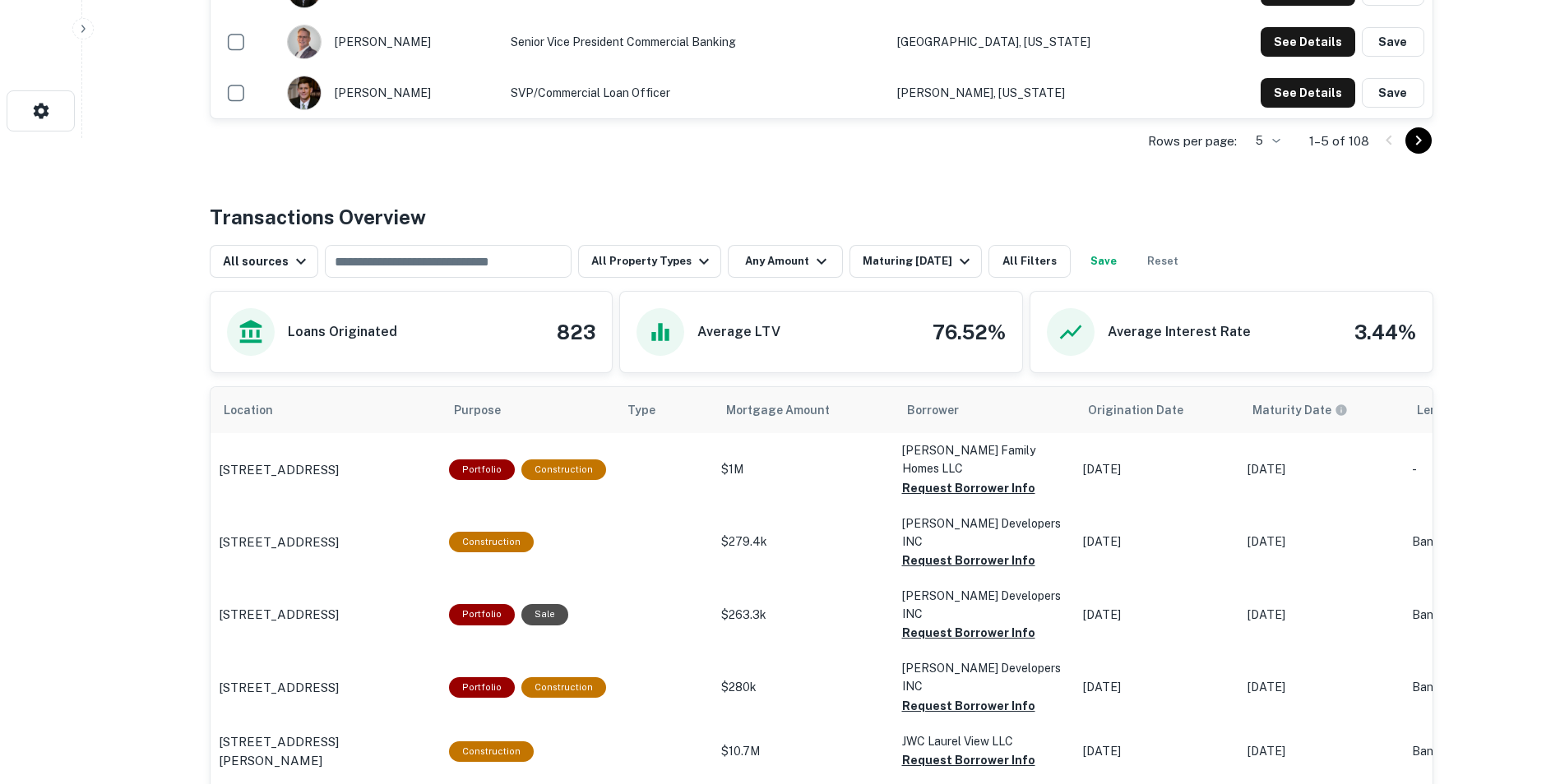
scroll to position [645, 0]
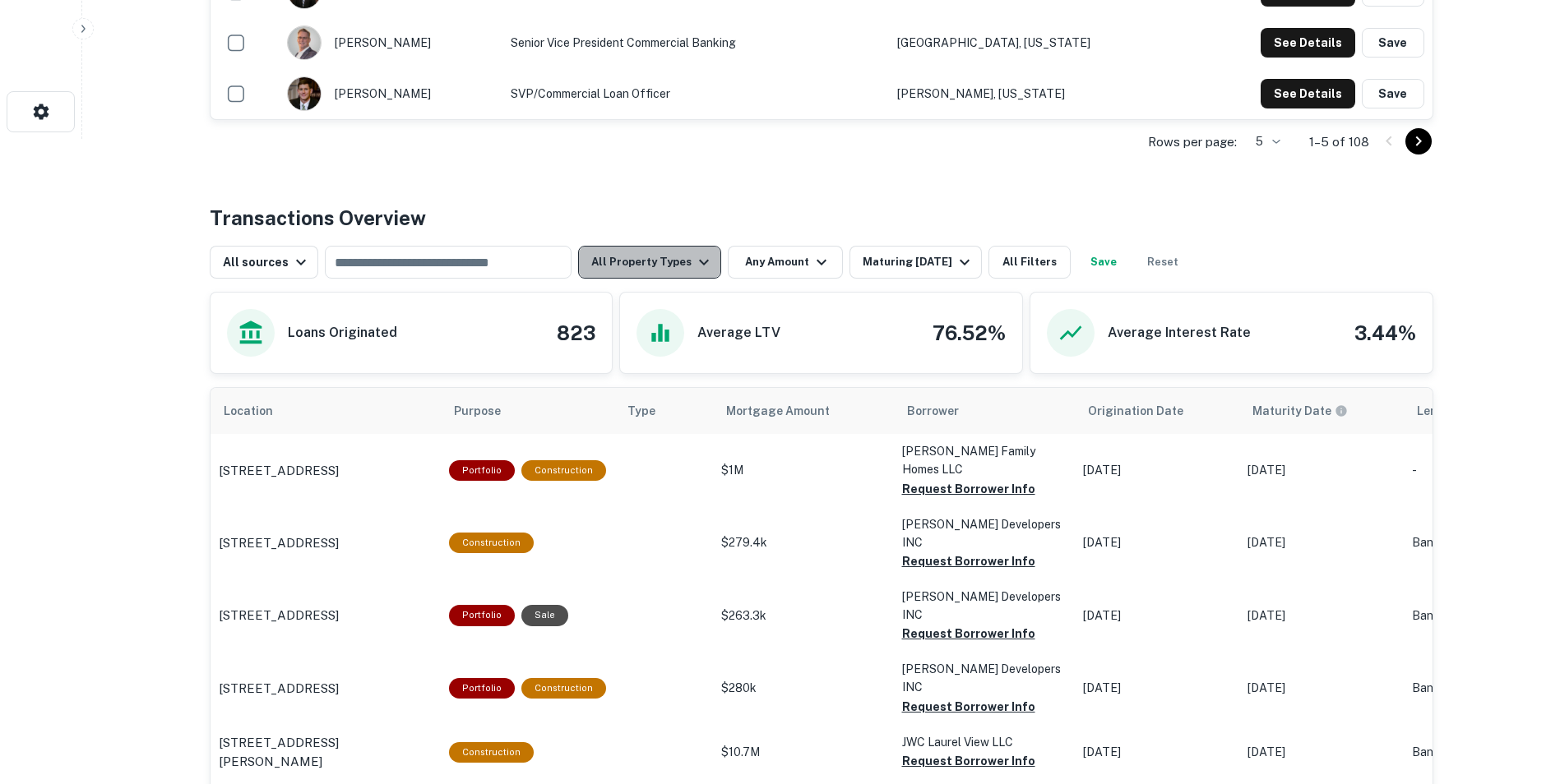
click at [697, 254] on icon "button" at bounding box center [704, 263] width 20 height 20
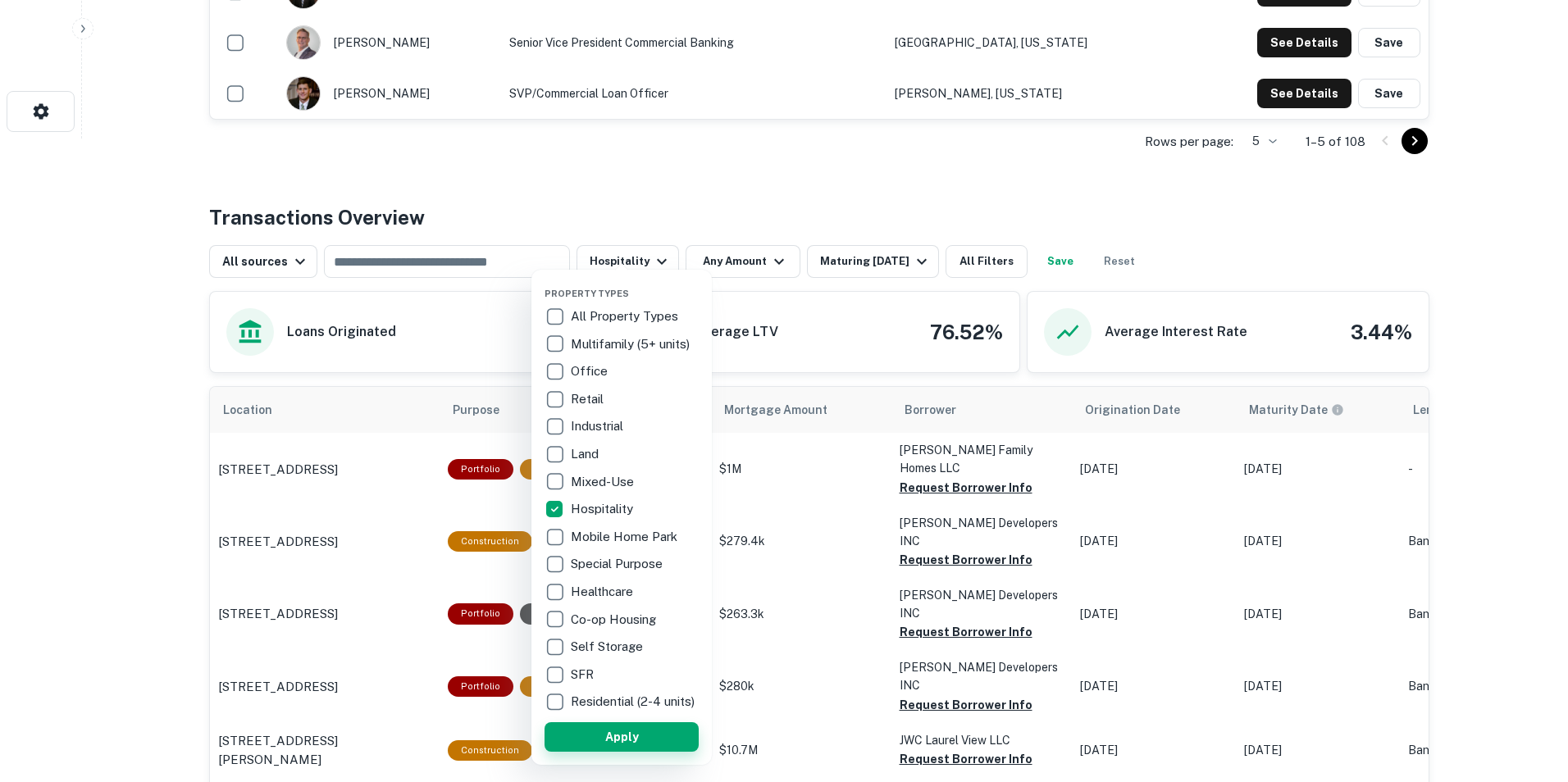
click at [625, 745] on button "Apply" at bounding box center [621, 738] width 154 height 30
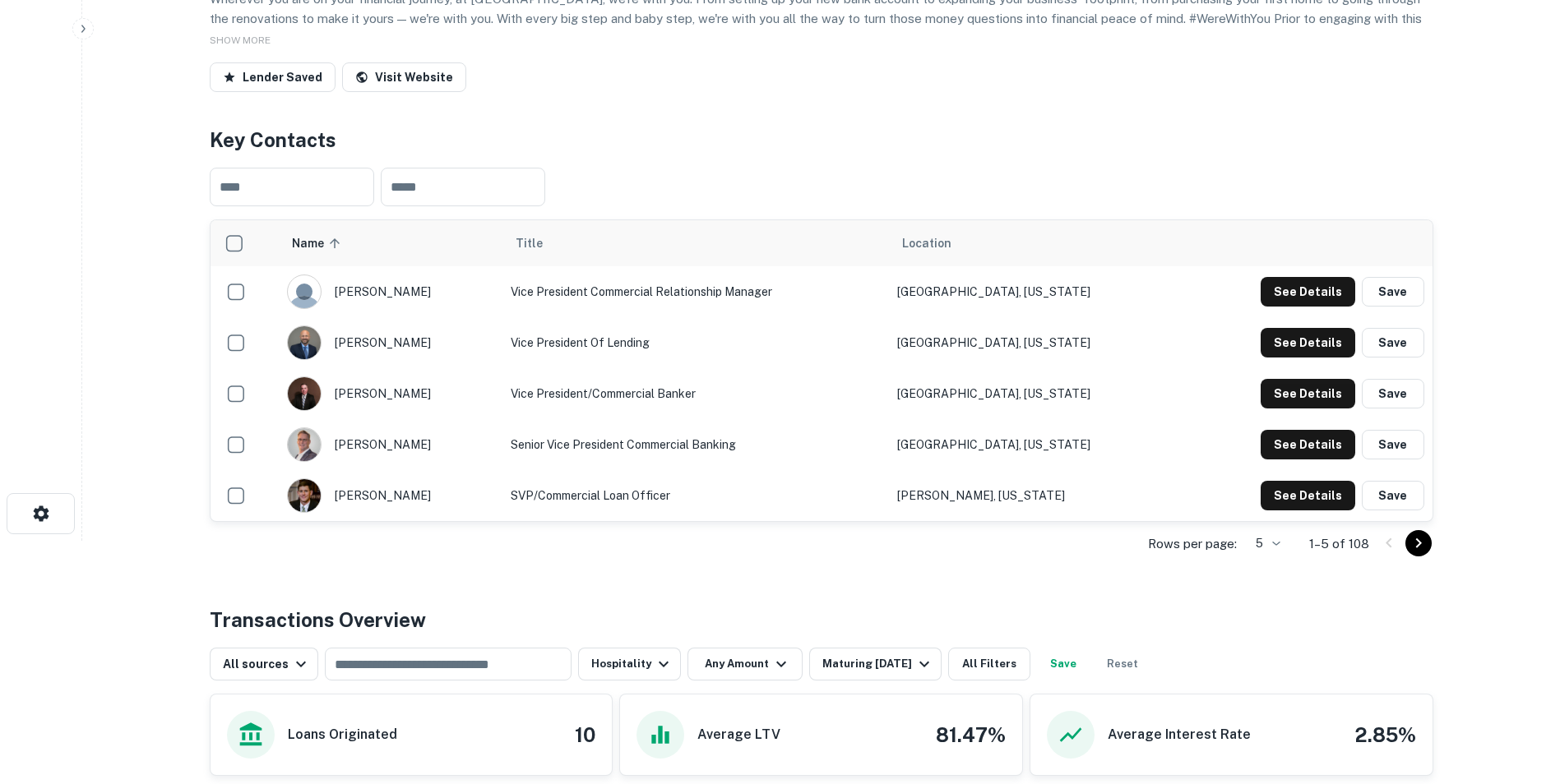
scroll to position [236, 0]
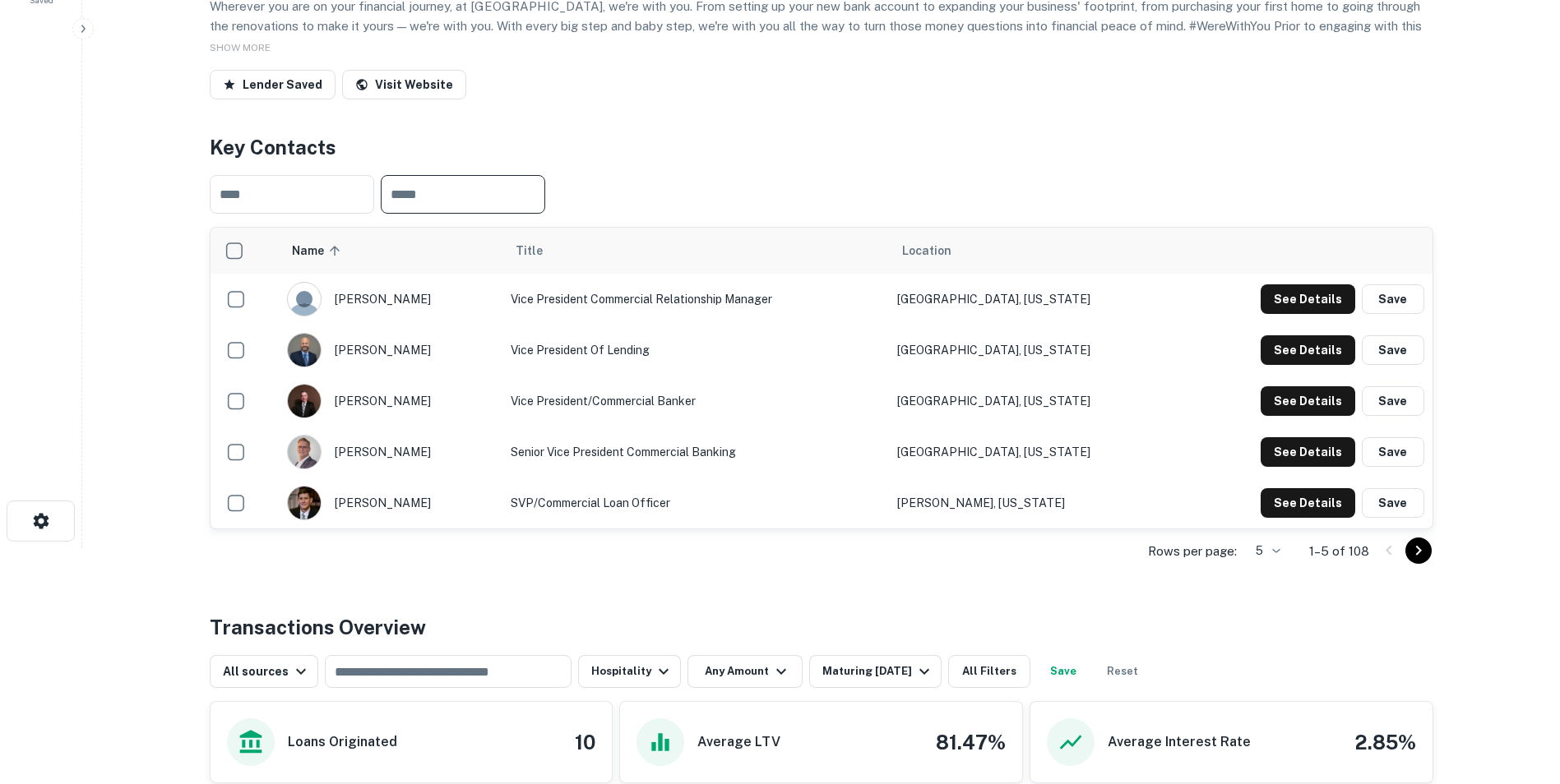
click at [507, 200] on input "text" at bounding box center [463, 194] width 164 height 39
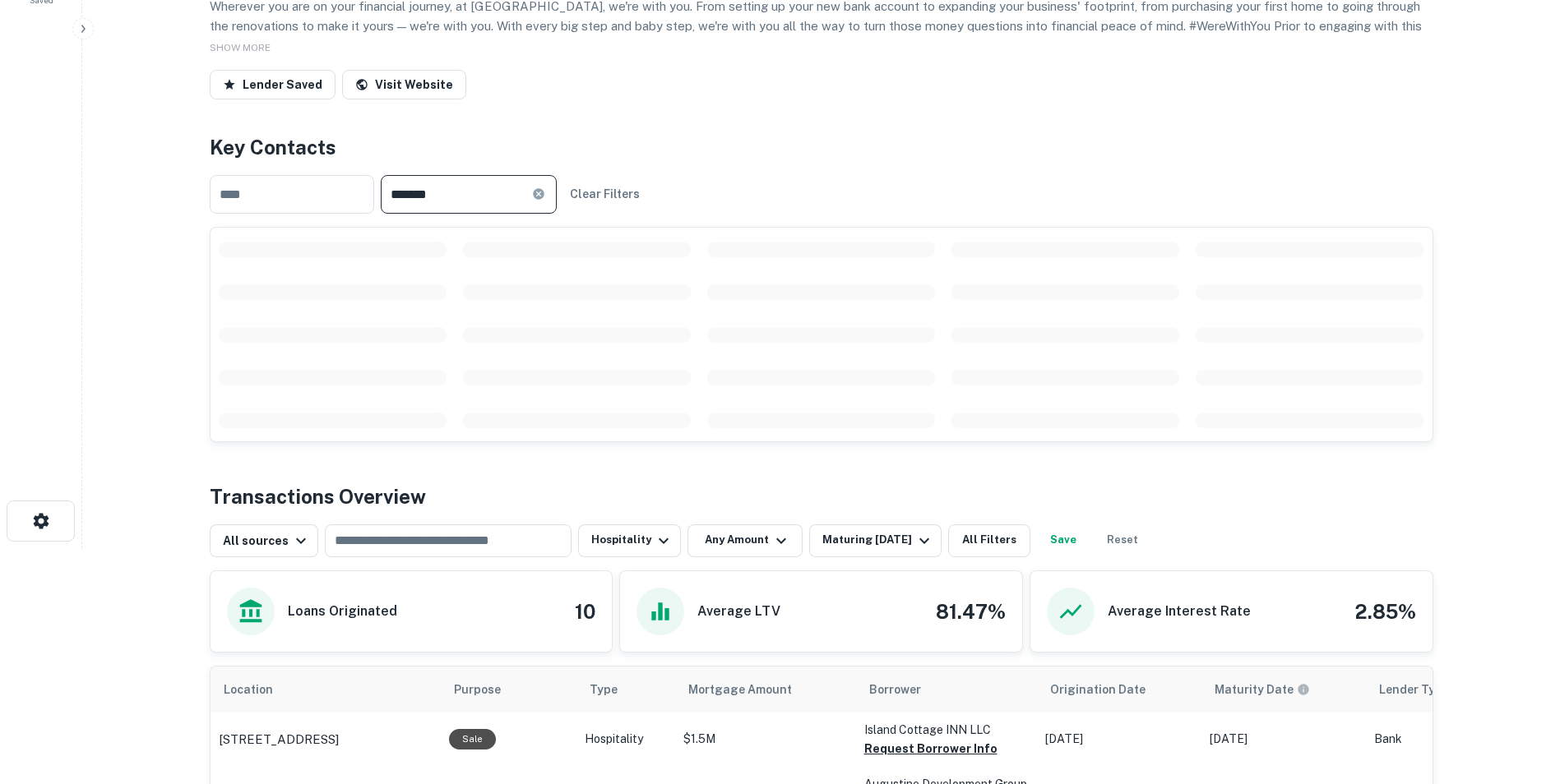
type input "*******"
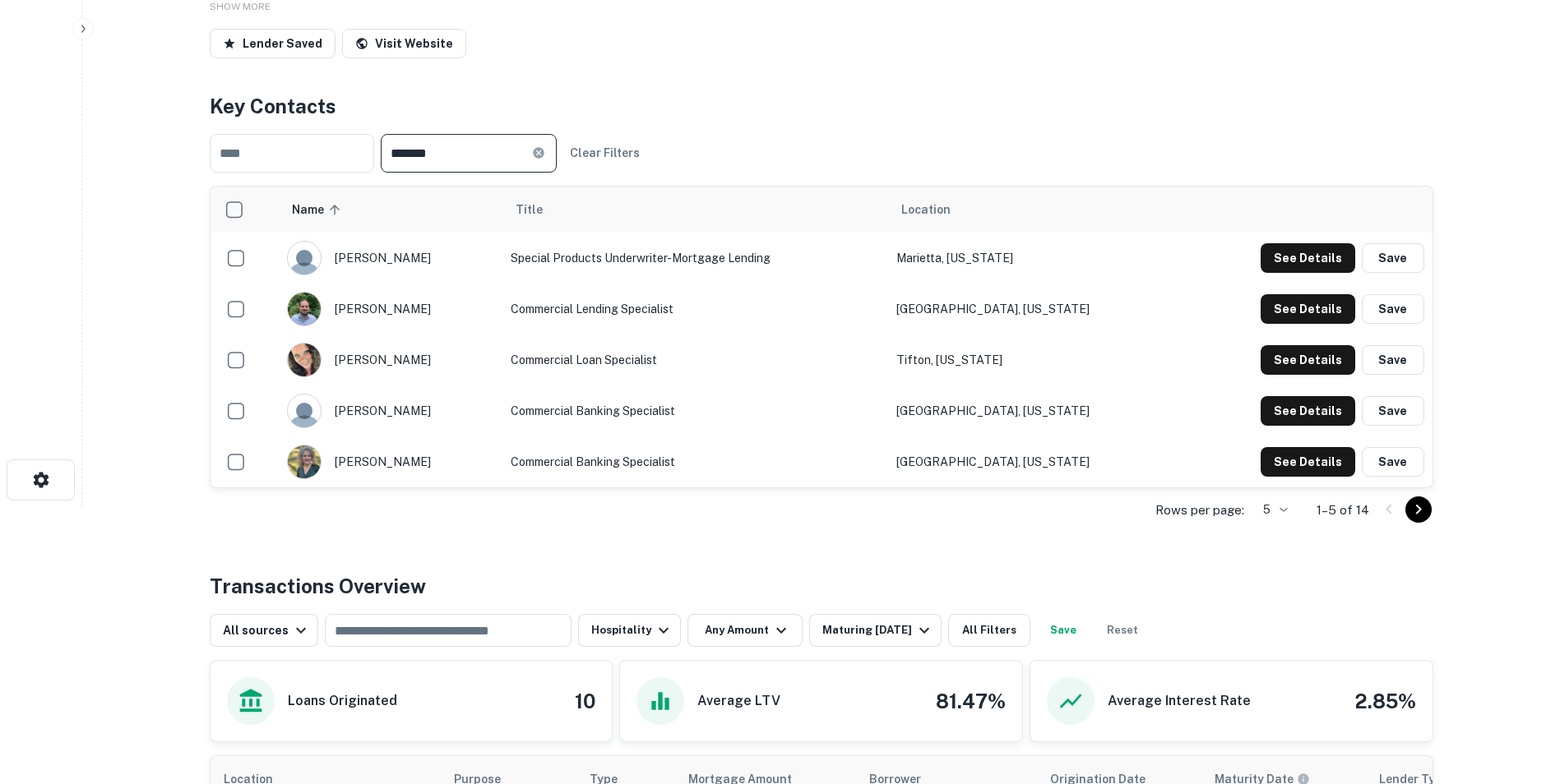
scroll to position [276, 0]
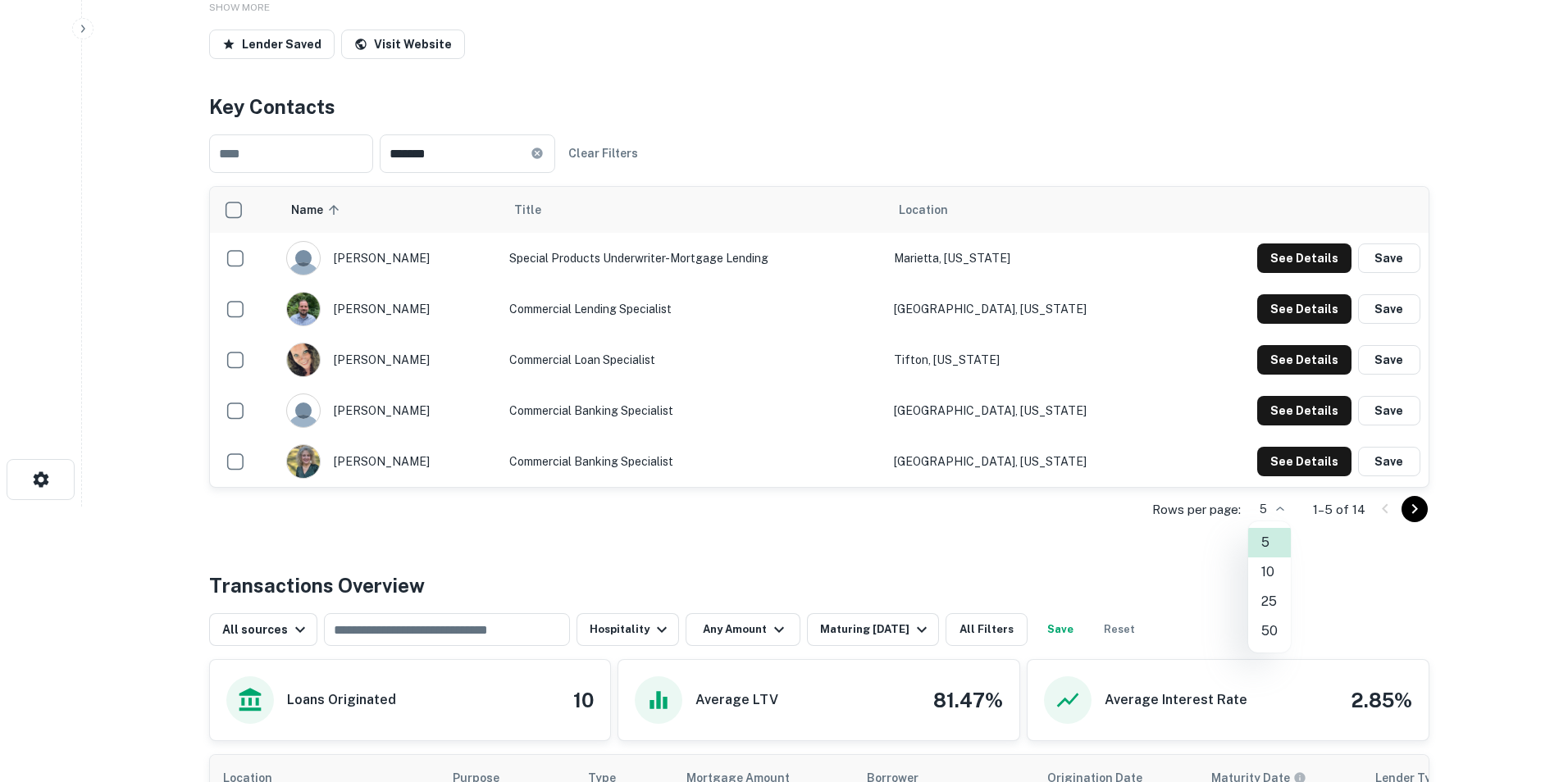
click at [1281, 507] on body "Search Borrowers Contacts Saved Back to search Ameris Bank Description At Ameri…" at bounding box center [784, 115] width 1568 height 782
click at [1271, 606] on li "25" at bounding box center [1270, 602] width 43 height 30
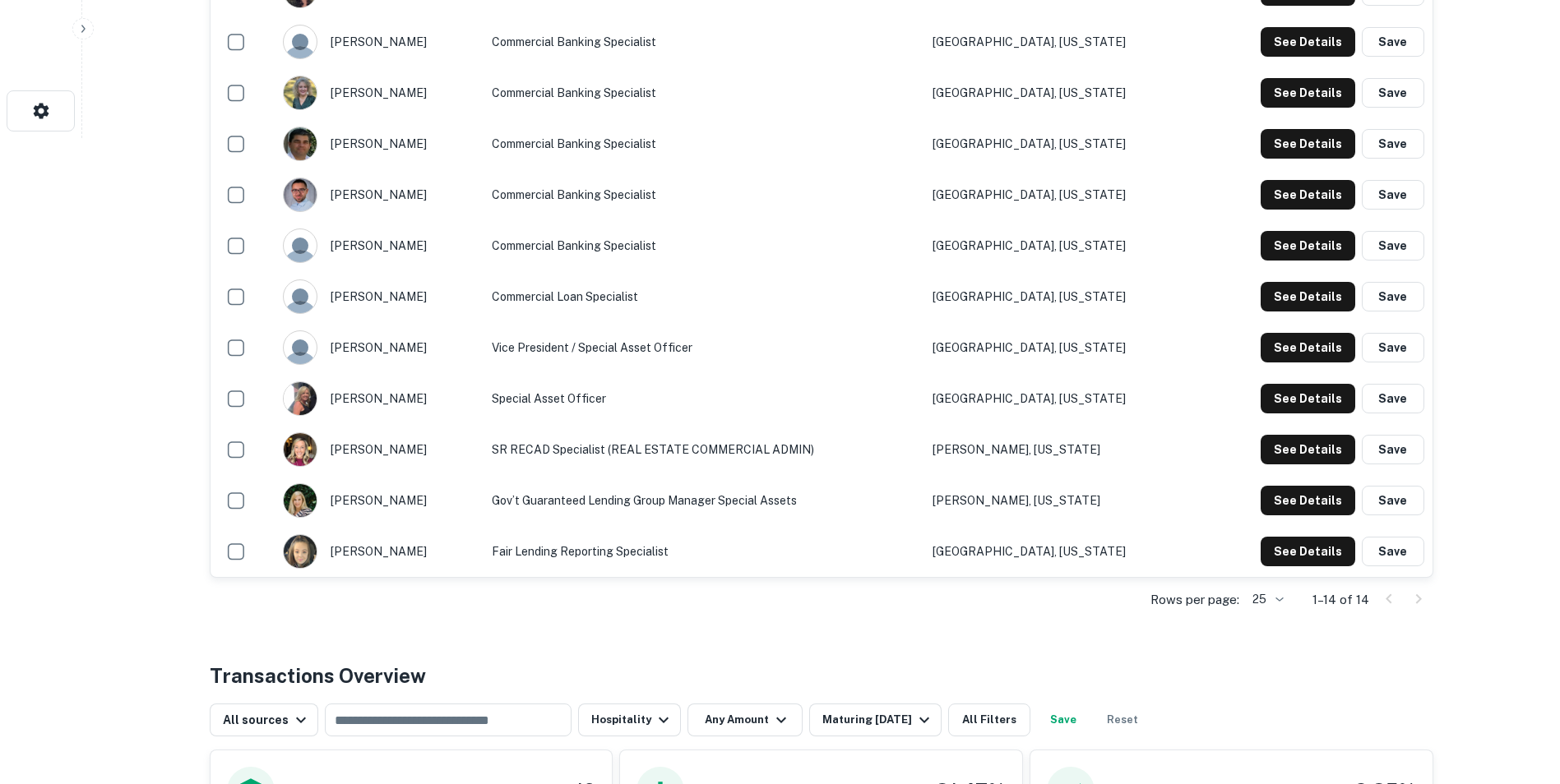
scroll to position [647, 0]
click at [1380, 406] on button "Save" at bounding box center [1393, 398] width 63 height 30
click at [1400, 353] on button "Save" at bounding box center [1393, 347] width 63 height 30
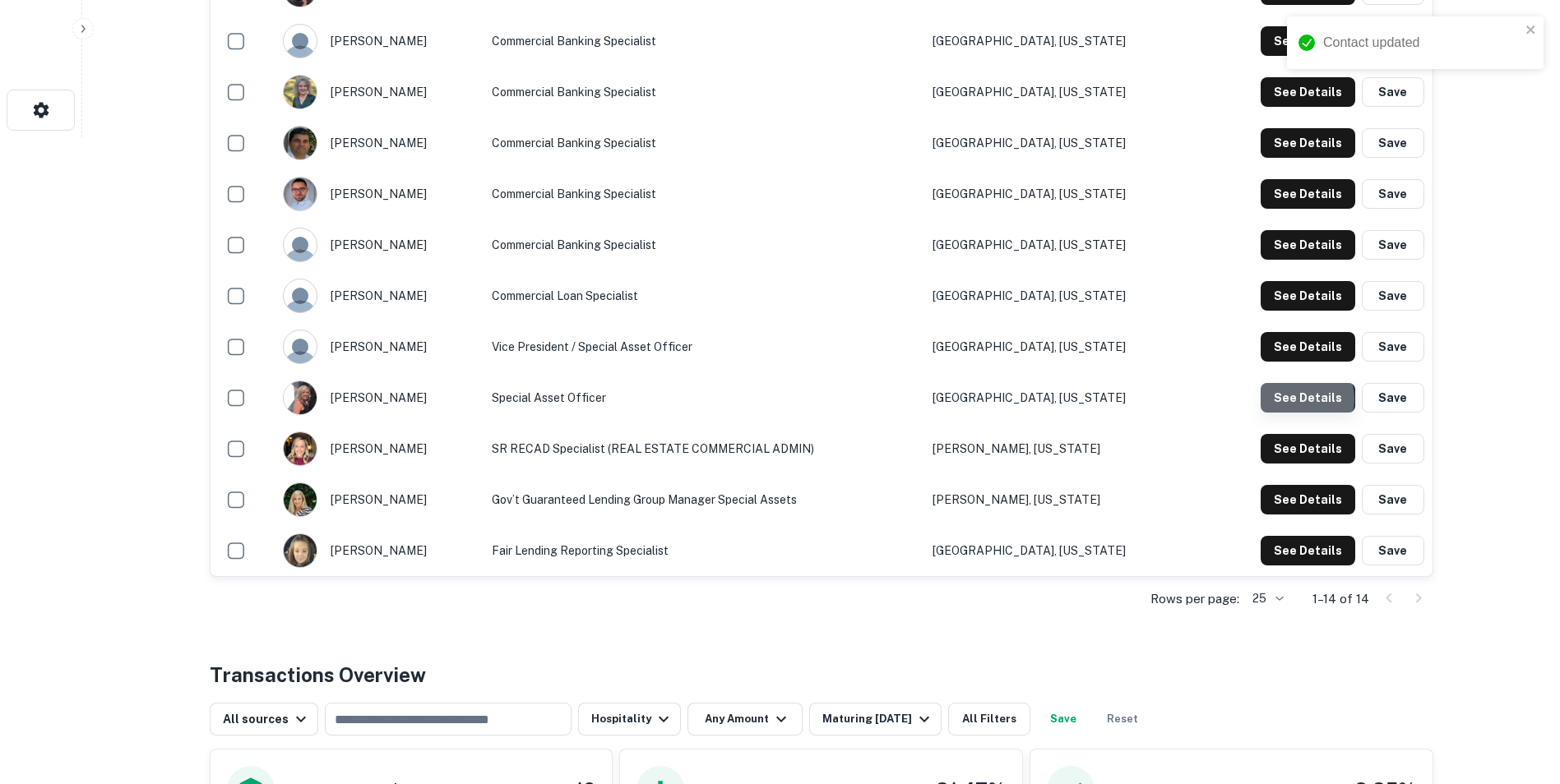
click at [1302, 400] on button "See Details" at bounding box center [1308, 398] width 94 height 30
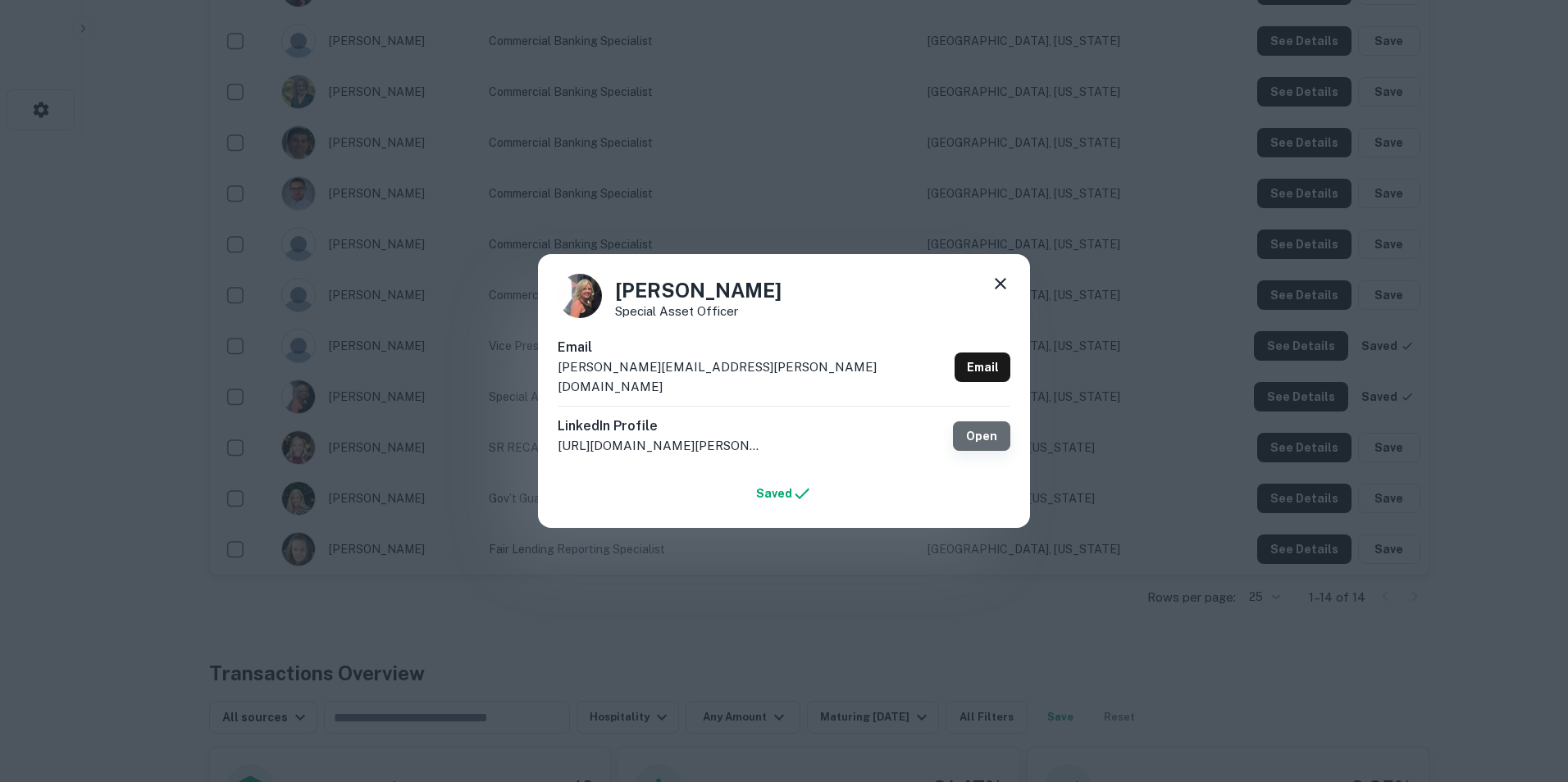
click at [970, 428] on link "Open" at bounding box center [981, 437] width 58 height 30
click at [985, 358] on link "Email" at bounding box center [982, 368] width 56 height 30
click at [1004, 289] on icon at bounding box center [1000, 283] width 12 height 12
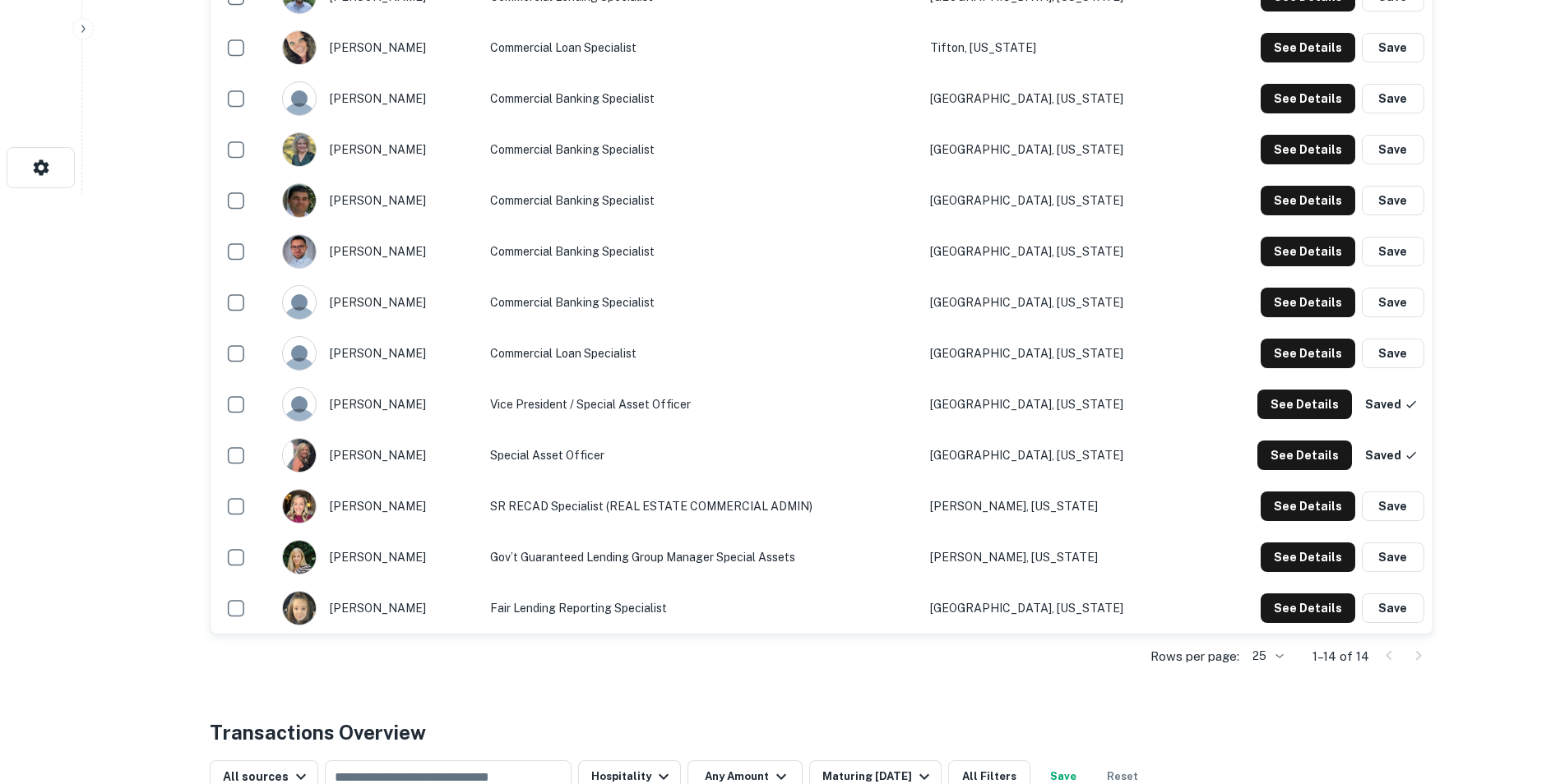
scroll to position [589, 0]
click at [1389, 563] on button "Save" at bounding box center [1393, 558] width 63 height 30
click at [1310, 567] on button "See Details" at bounding box center [1308, 558] width 94 height 30
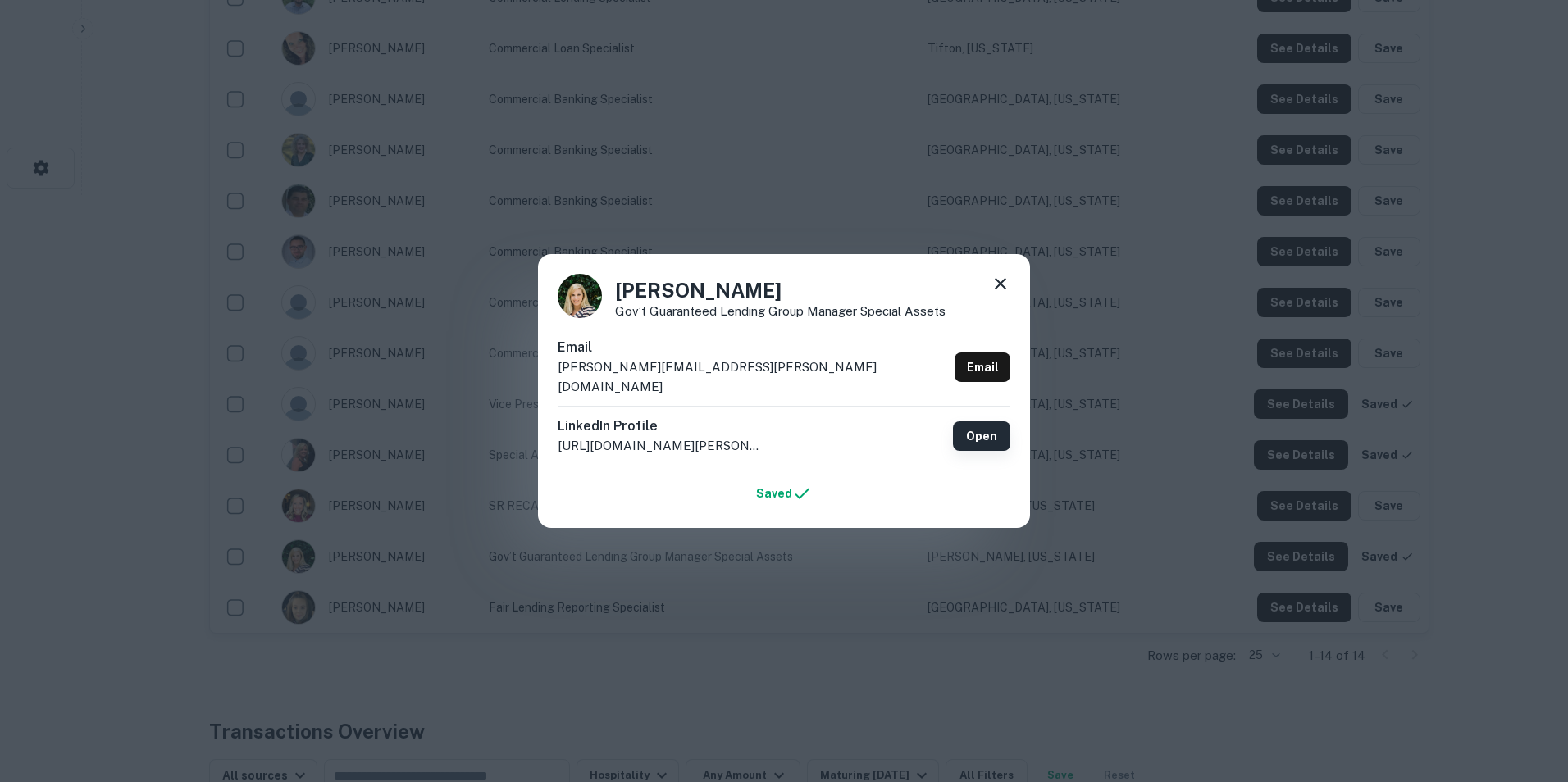
click at [988, 430] on link "Open" at bounding box center [981, 437] width 58 height 30
drag, startPoint x: 728, startPoint y: 376, endPoint x: 546, endPoint y: 390, distance: 182.5
click at [546, 390] on div "[PERSON_NAME] Gov’t Guaranteed Lending Group Manager Special Assets Email [PERS…" at bounding box center [784, 391] width 492 height 274
copy p "[PERSON_NAME][EMAIL_ADDRESS][PERSON_NAME][DOMAIN_NAME]"
click at [1001, 290] on icon at bounding box center [1000, 283] width 20 height 20
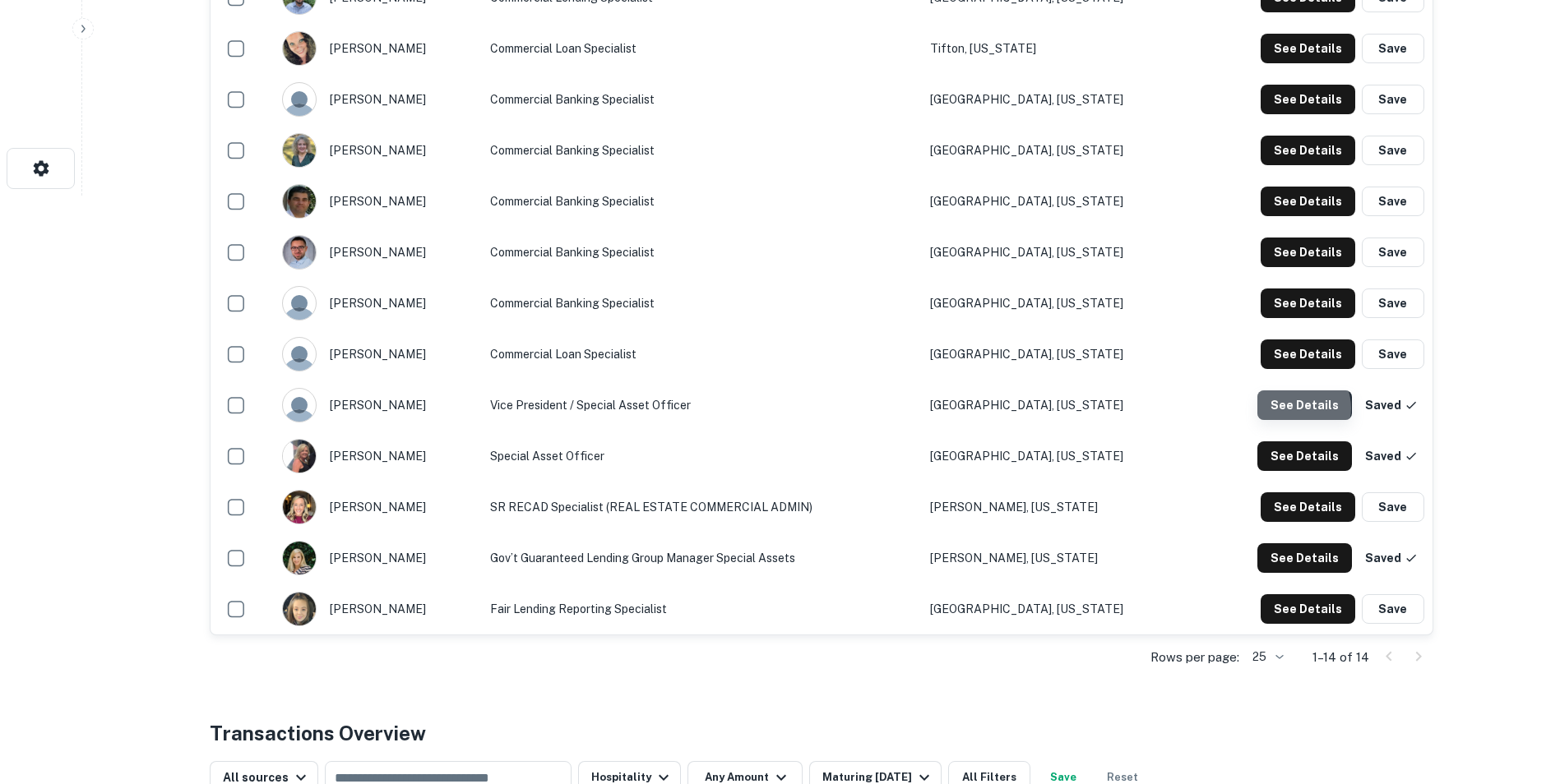
click at [1301, 409] on button "See Details" at bounding box center [1305, 406] width 94 height 30
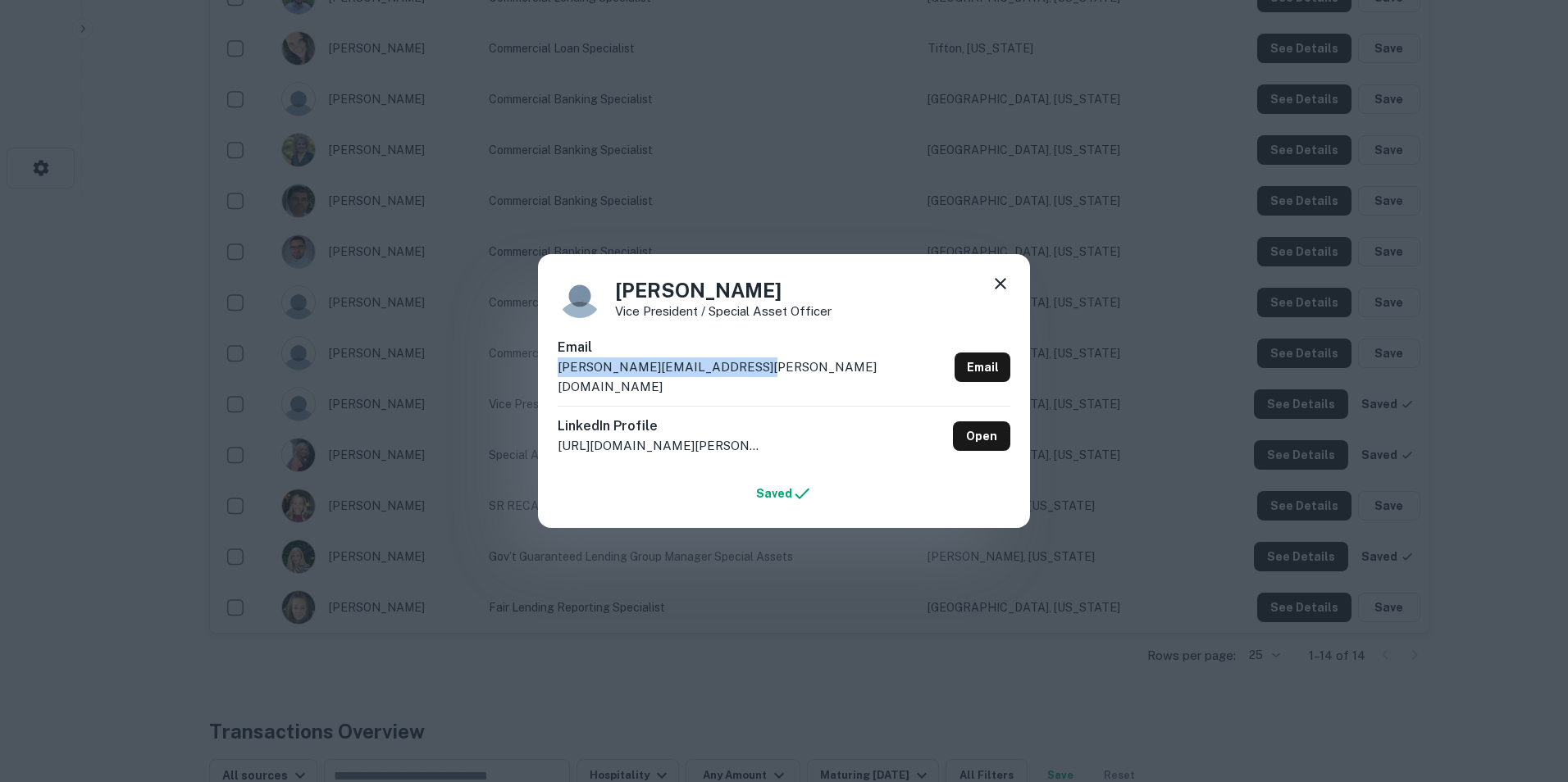
drag, startPoint x: 548, startPoint y: 377, endPoint x: 749, endPoint y: 372, distance: 201.1
click at [749, 372] on div "[PERSON_NAME] Vice President / Special Asset Officer Email [PERSON_NAME][EMAIL_…" at bounding box center [784, 391] width 492 height 274
copy p "[PERSON_NAME][EMAIL_ADDRESS][PERSON_NAME][DOMAIN_NAME]"
click at [973, 424] on link "Open" at bounding box center [981, 437] width 58 height 30
click at [1000, 292] on icon at bounding box center [1000, 283] width 20 height 20
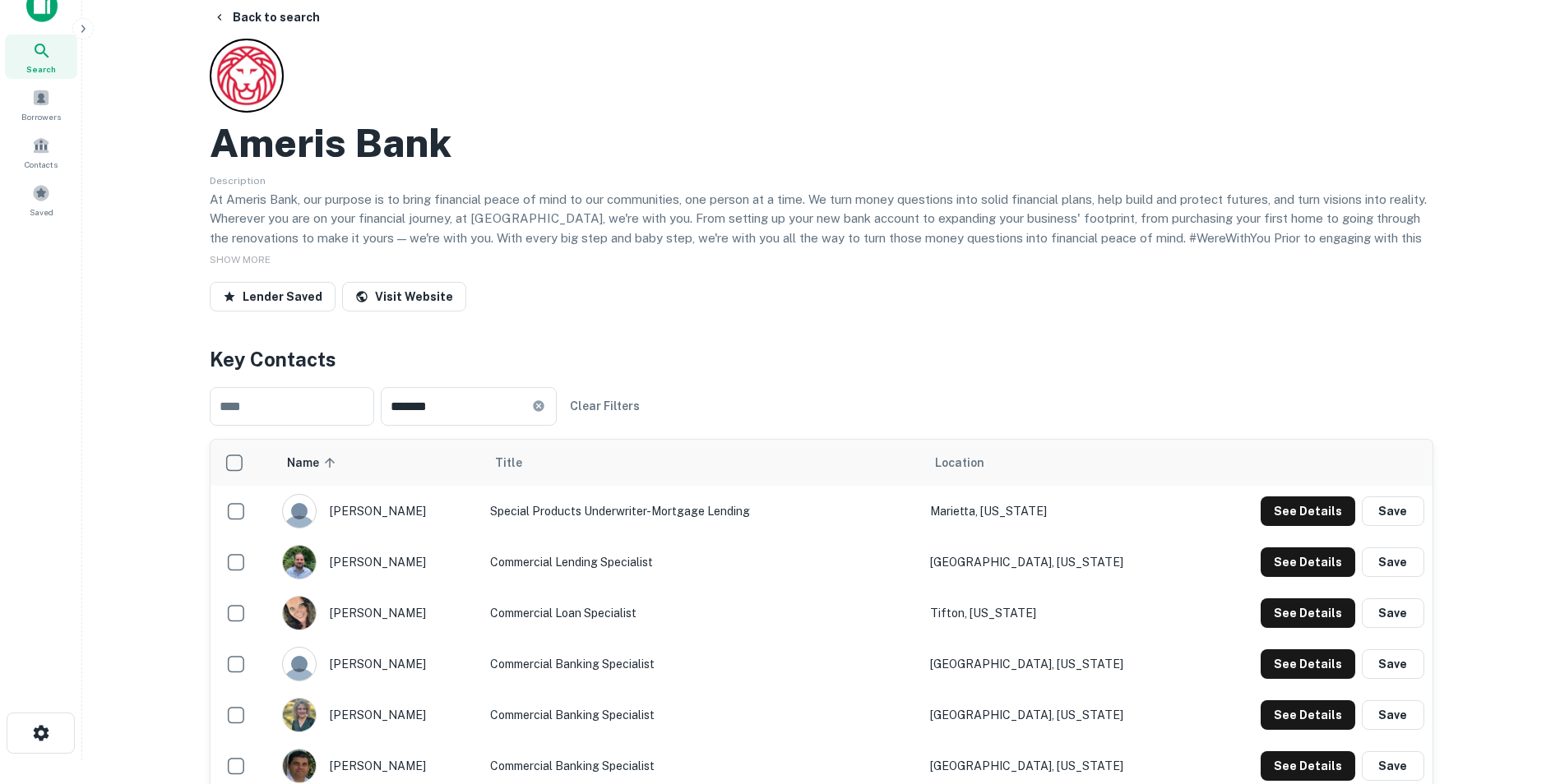
scroll to position [0, 0]
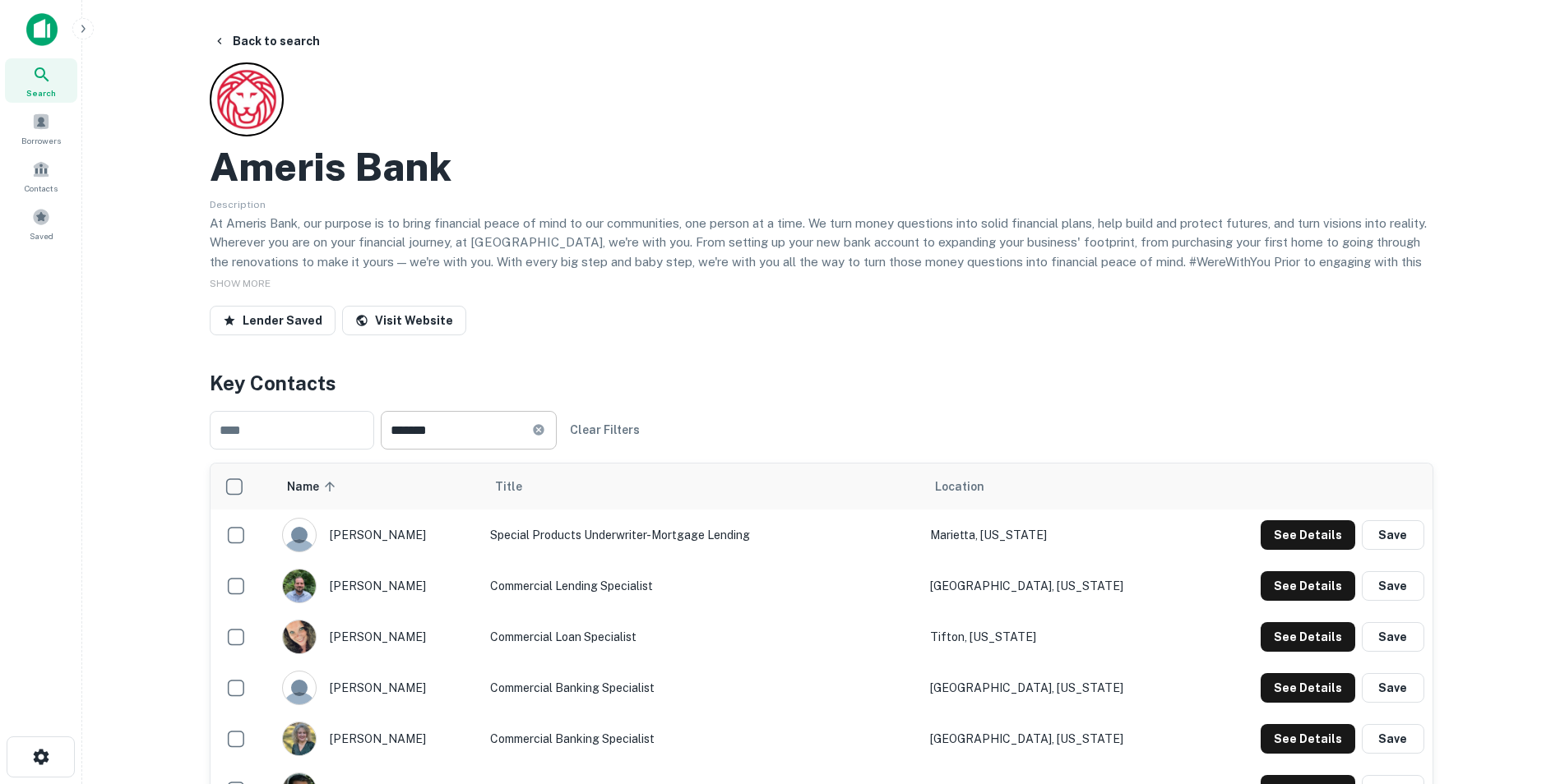
click at [544, 429] on icon at bounding box center [538, 429] width 11 height 11
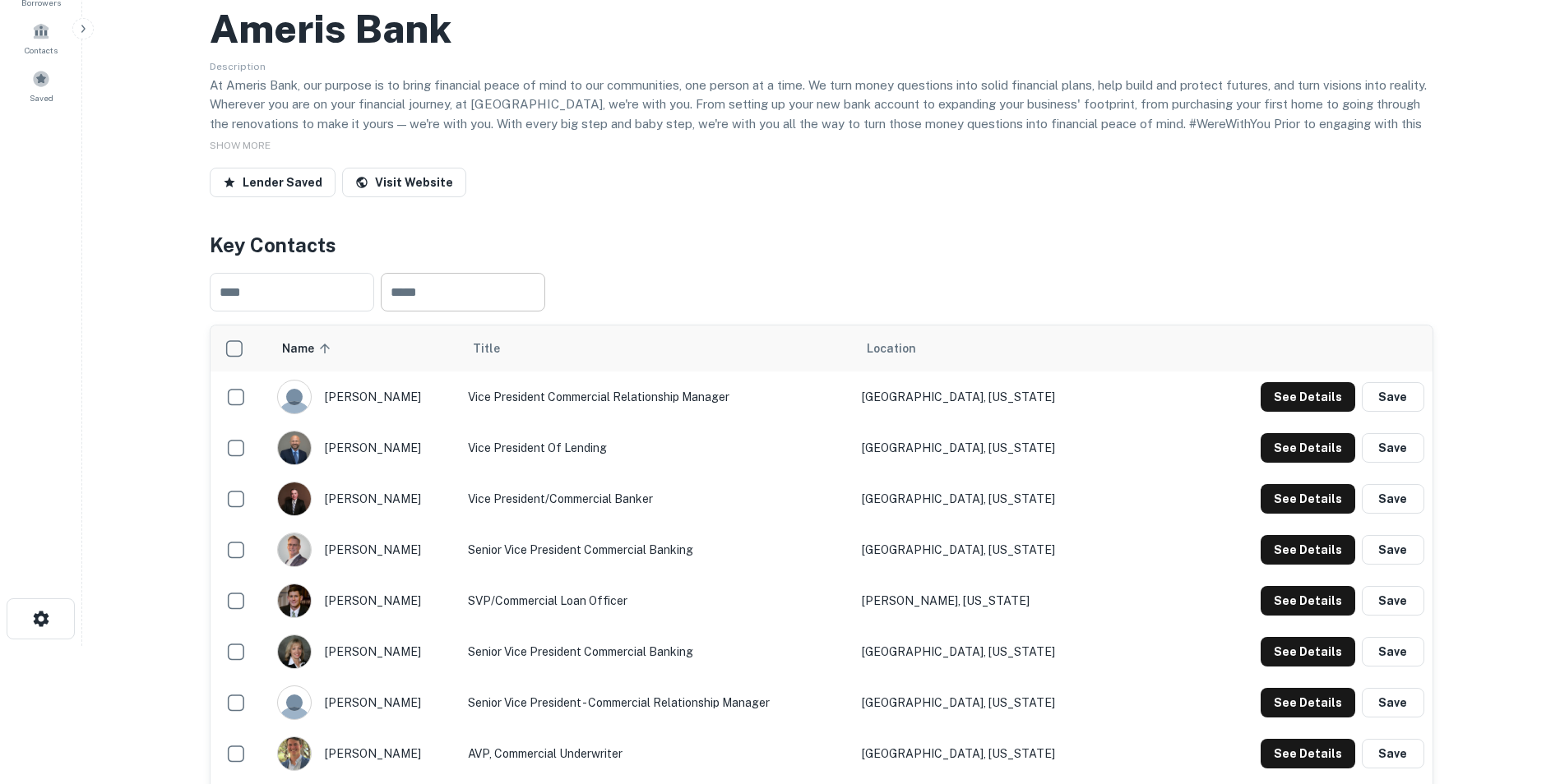
scroll to position [139, 0]
click at [530, 301] on input "text" at bounding box center [463, 291] width 164 height 39
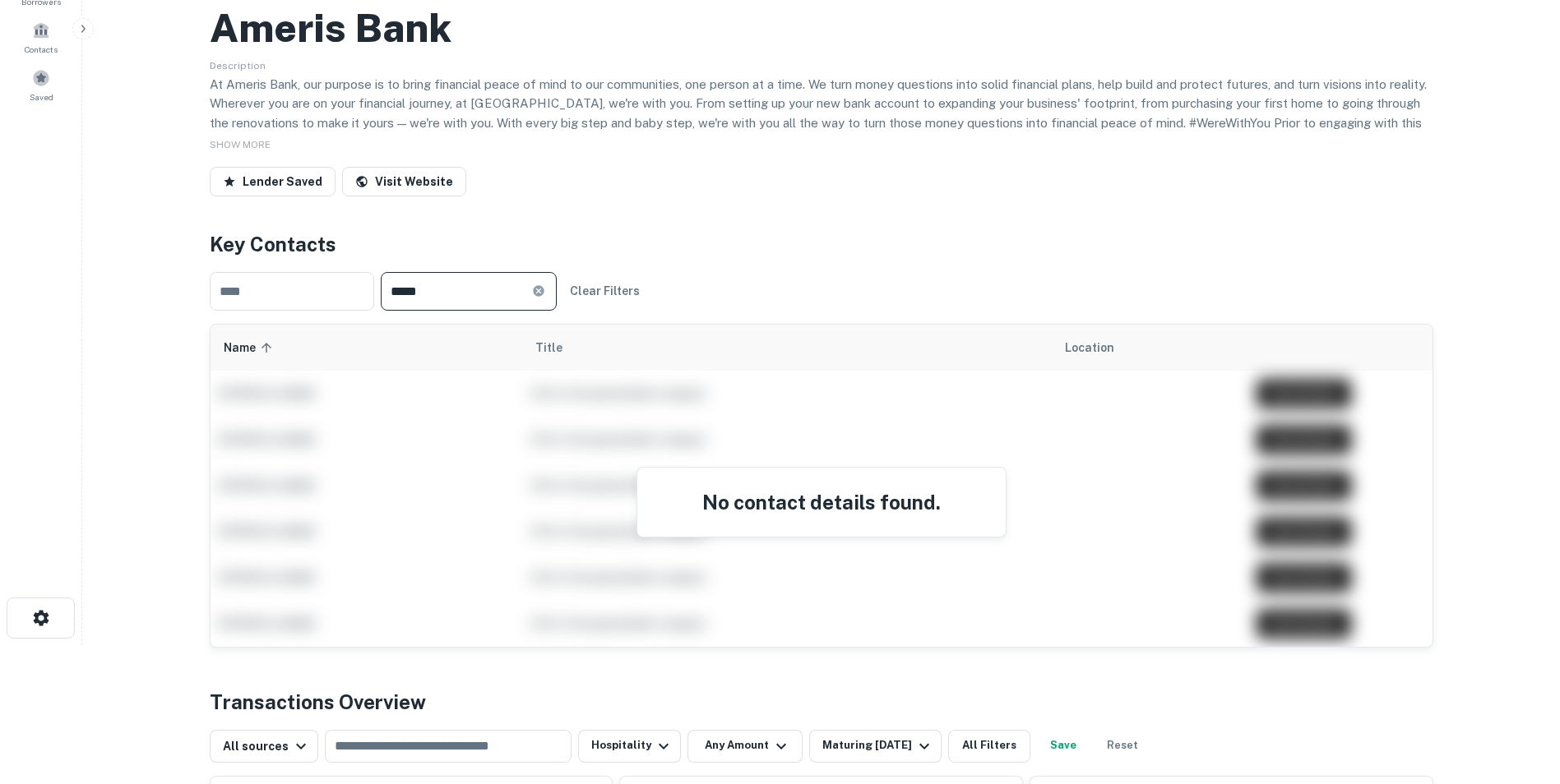
type input "*****"
click at [703, 308] on div "​ ***** ​ Clear Filters" at bounding box center [821, 291] width 1224 height 65
click at [737, 220] on div "Back to search Ameris Bank Description At Ameris Bank, our purpose is to bring …" at bounding box center [821, 755] width 1263 height 1736
click at [545, 297] on icon at bounding box center [539, 291] width 13 height 13
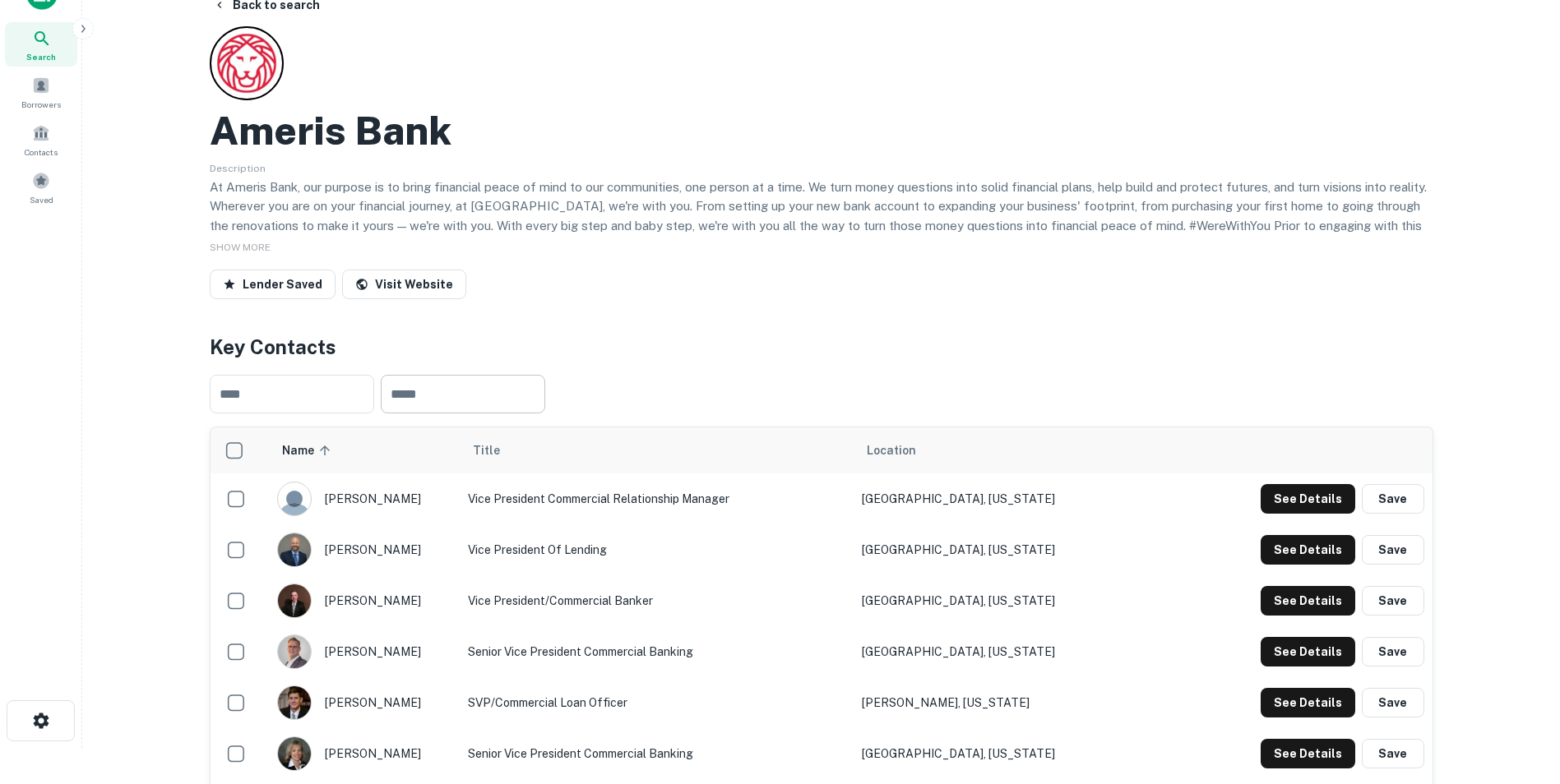
scroll to position [0, 0]
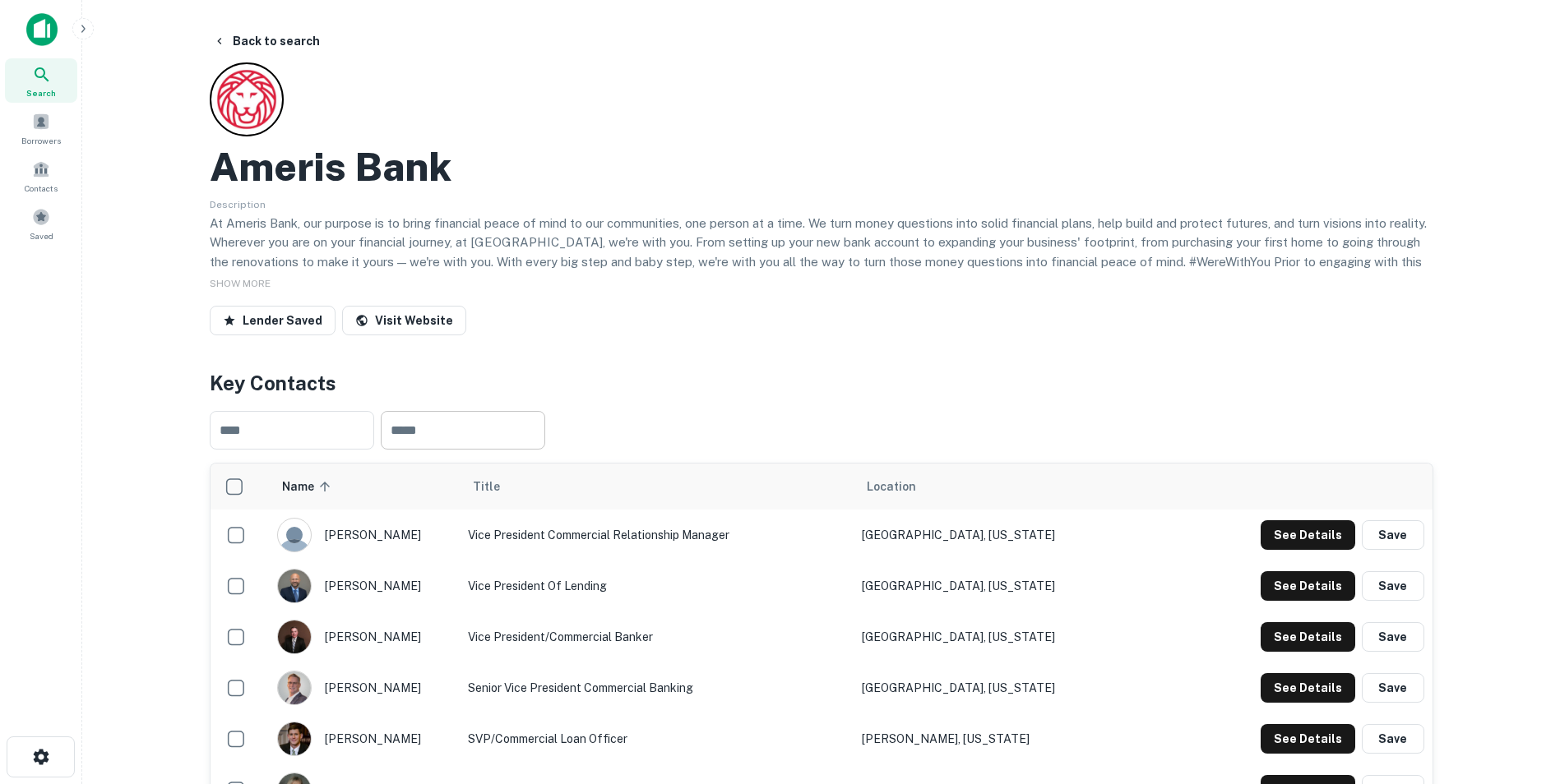
click at [545, 428] on input "text" at bounding box center [463, 430] width 164 height 39
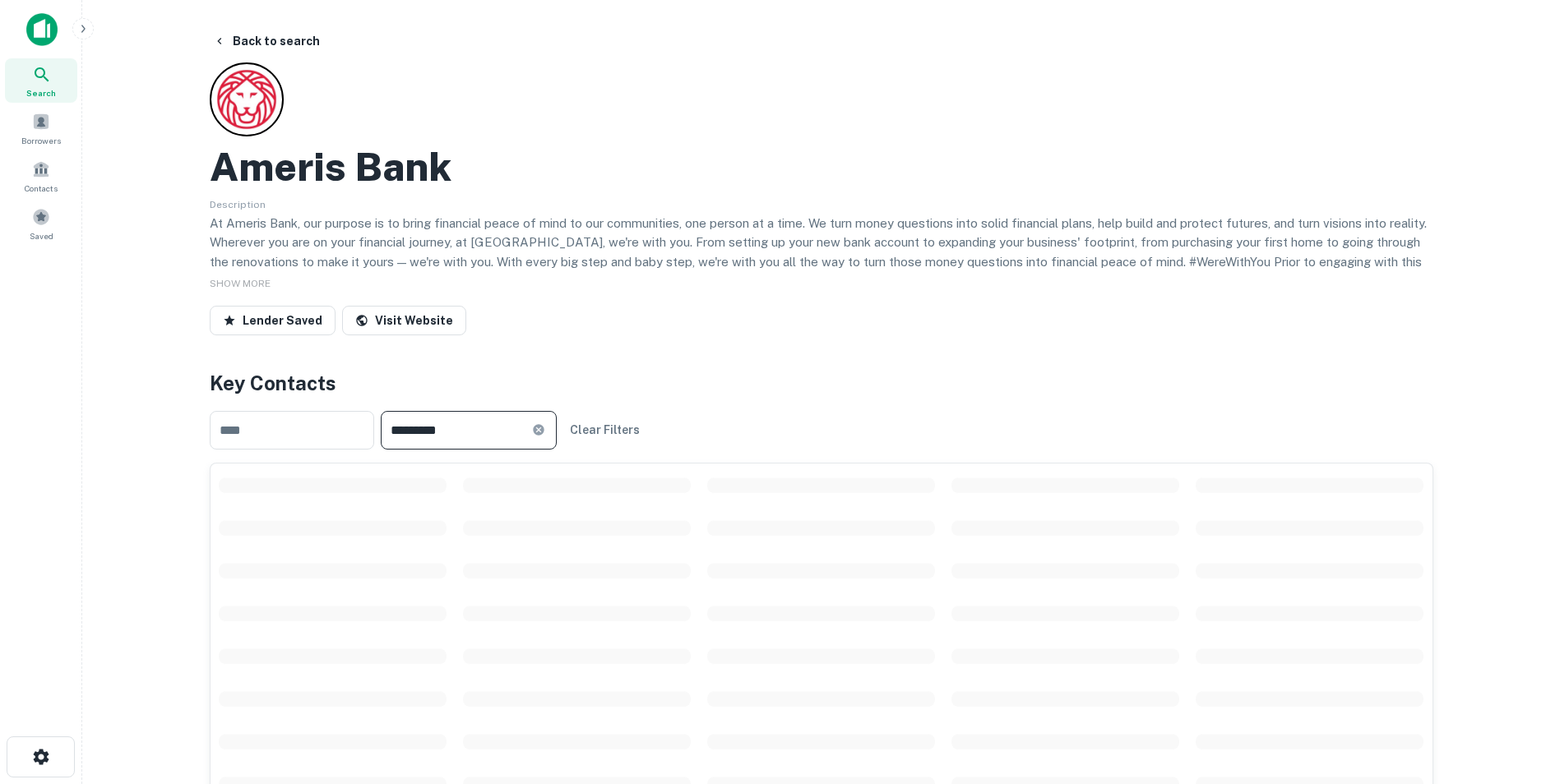
type input "*********"
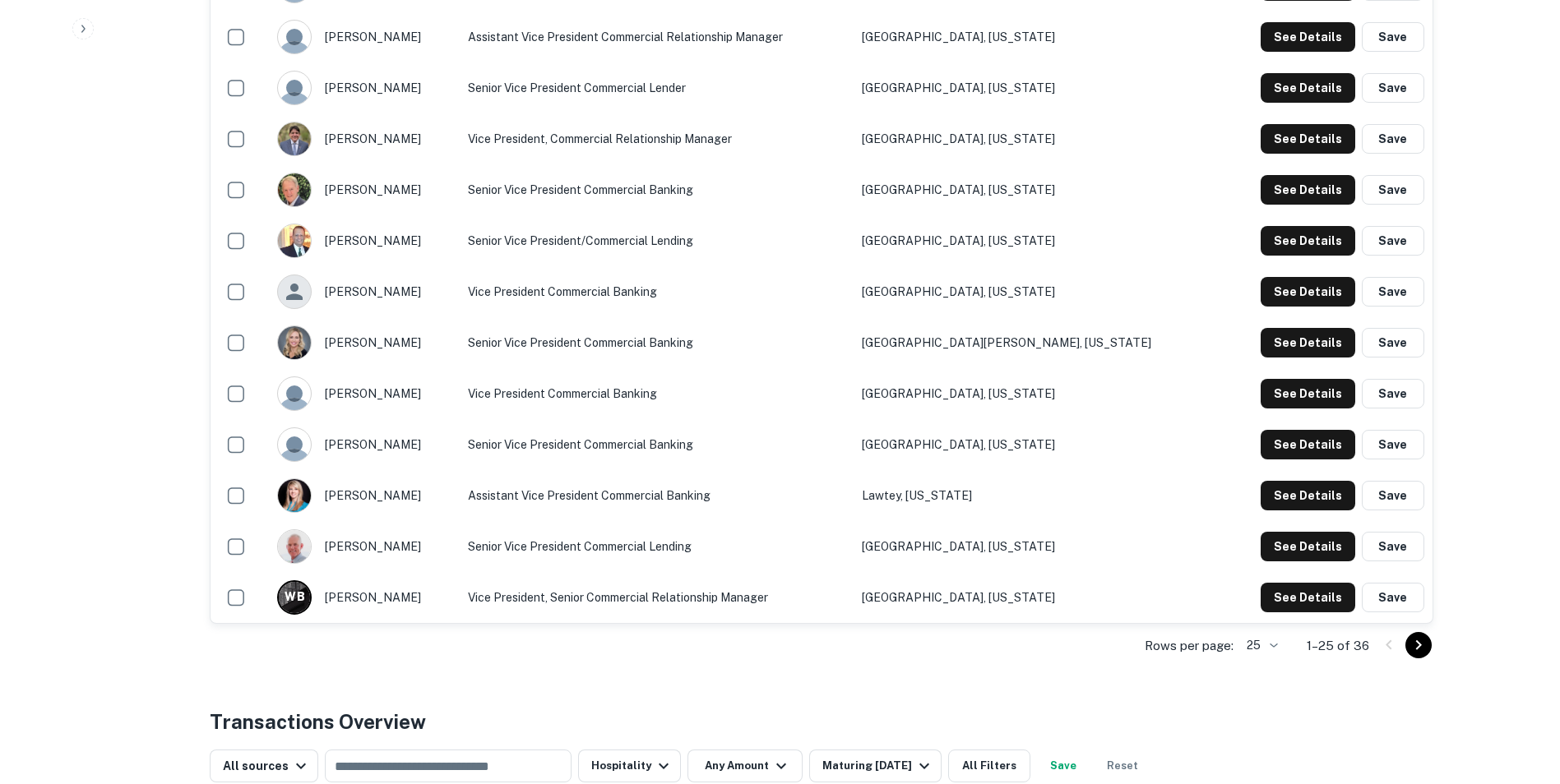
scroll to position [1162, 0]
click at [1420, 650] on icon "Go to next page" at bounding box center [1419, 644] width 20 height 20
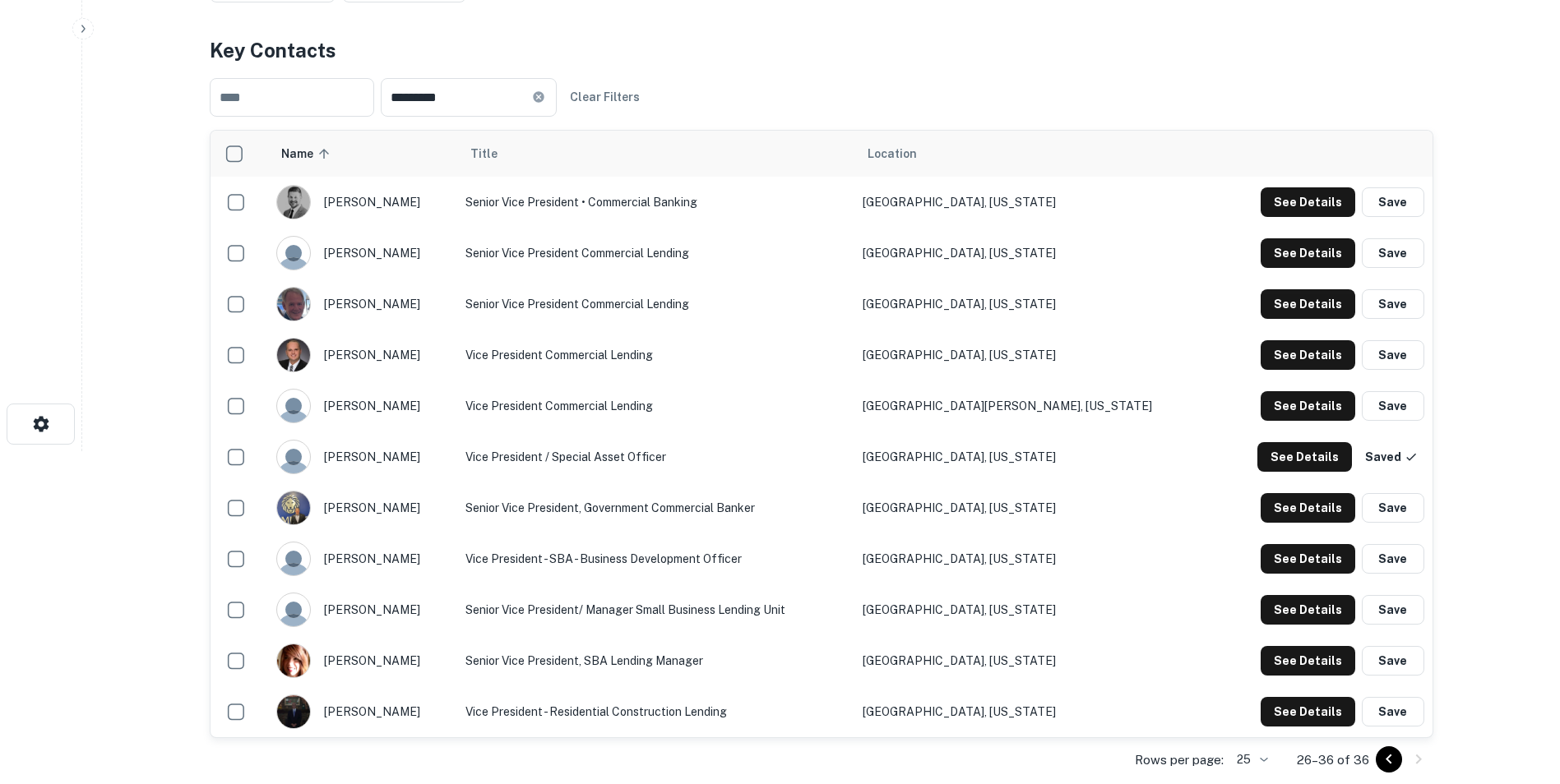
scroll to position [373, 0]
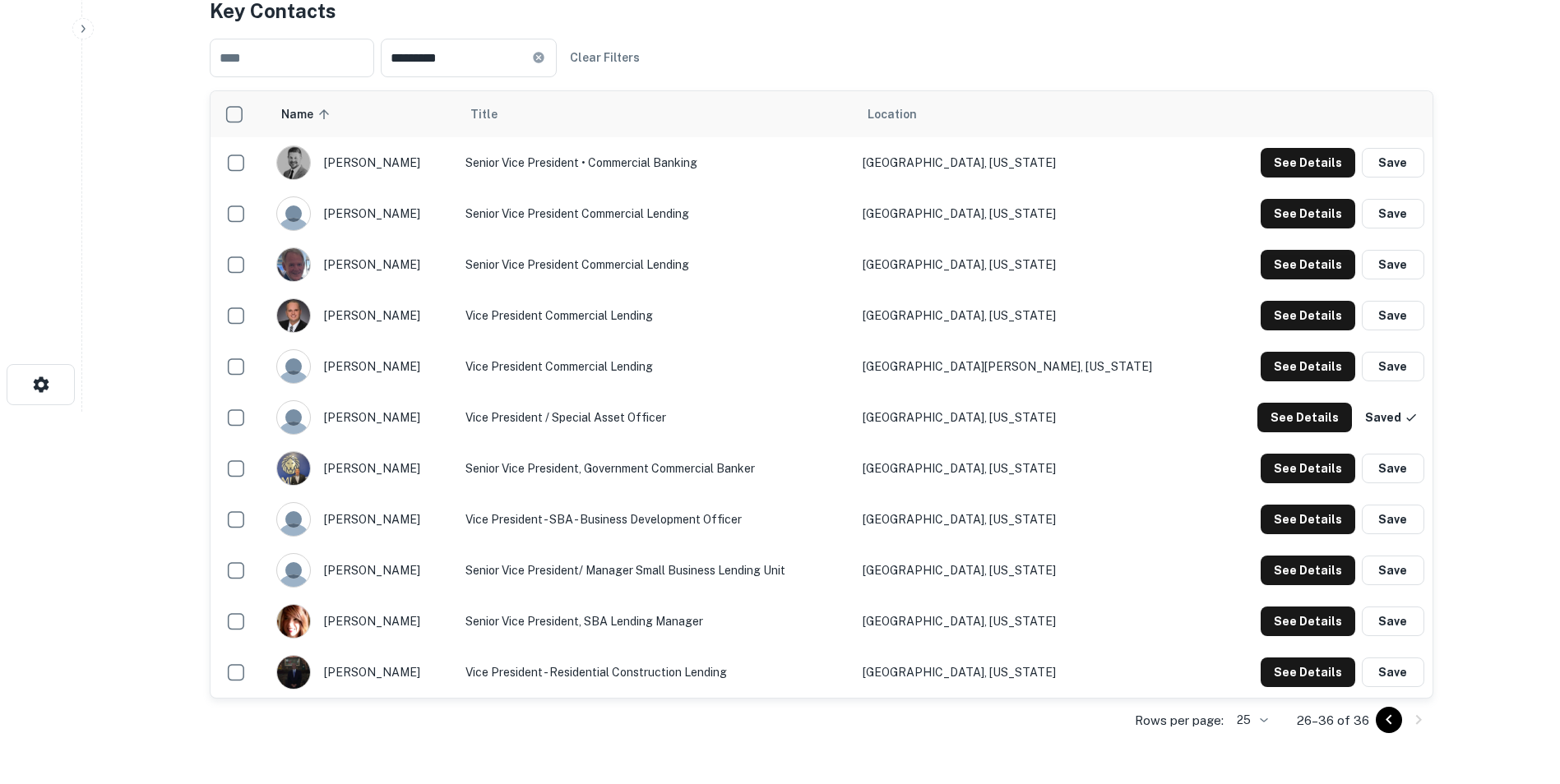
click at [756, 655] on td "Vice President - Residential Construction Lending" at bounding box center [655, 672] width 397 height 51
click at [1380, 316] on button "Save" at bounding box center [1393, 316] width 63 height 30
click at [1325, 322] on button "See Details" at bounding box center [1305, 316] width 94 height 30
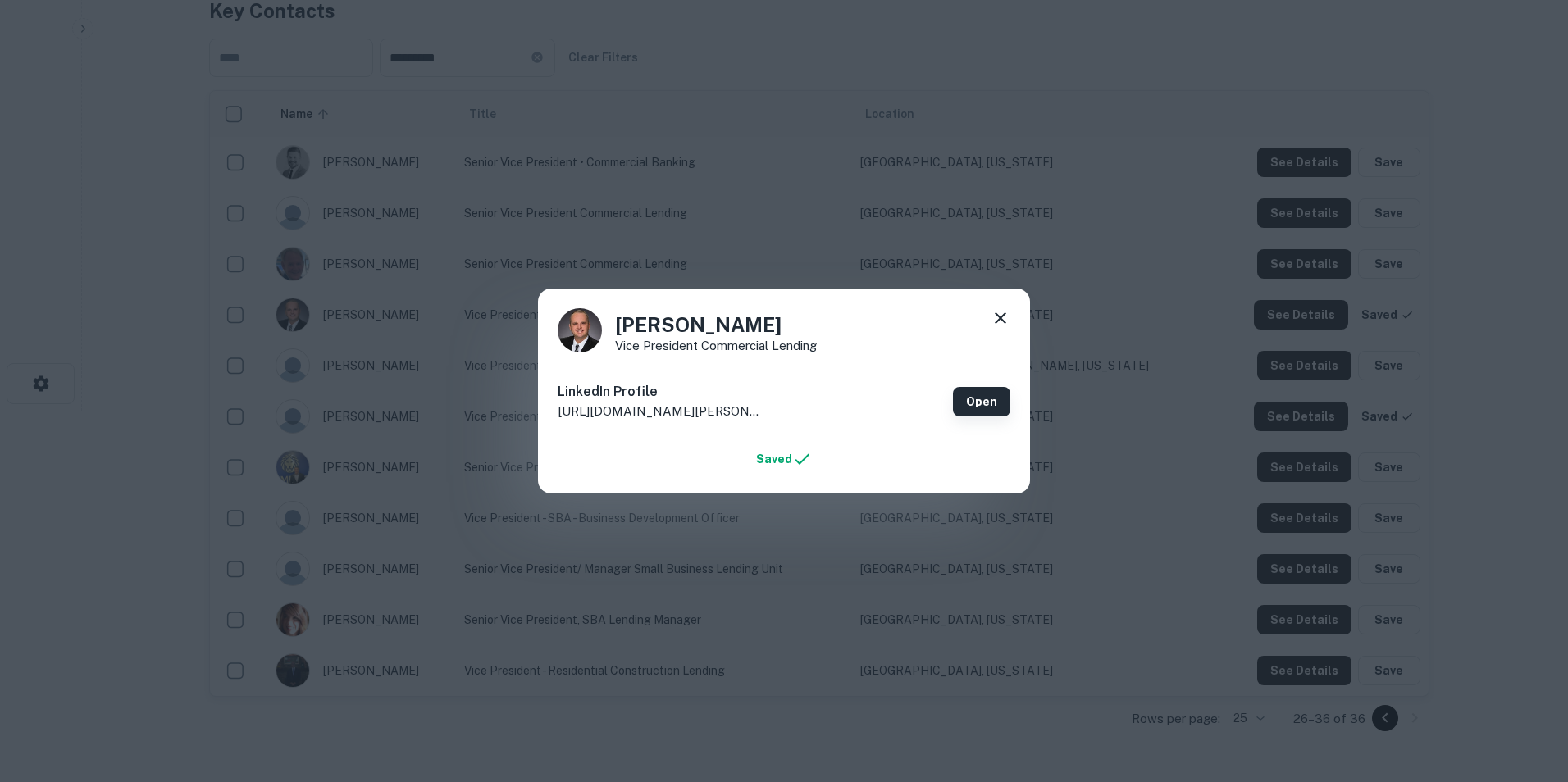
click at [981, 398] on link "Open" at bounding box center [981, 402] width 58 height 30
click at [1004, 316] on icon at bounding box center [1000, 318] width 20 height 20
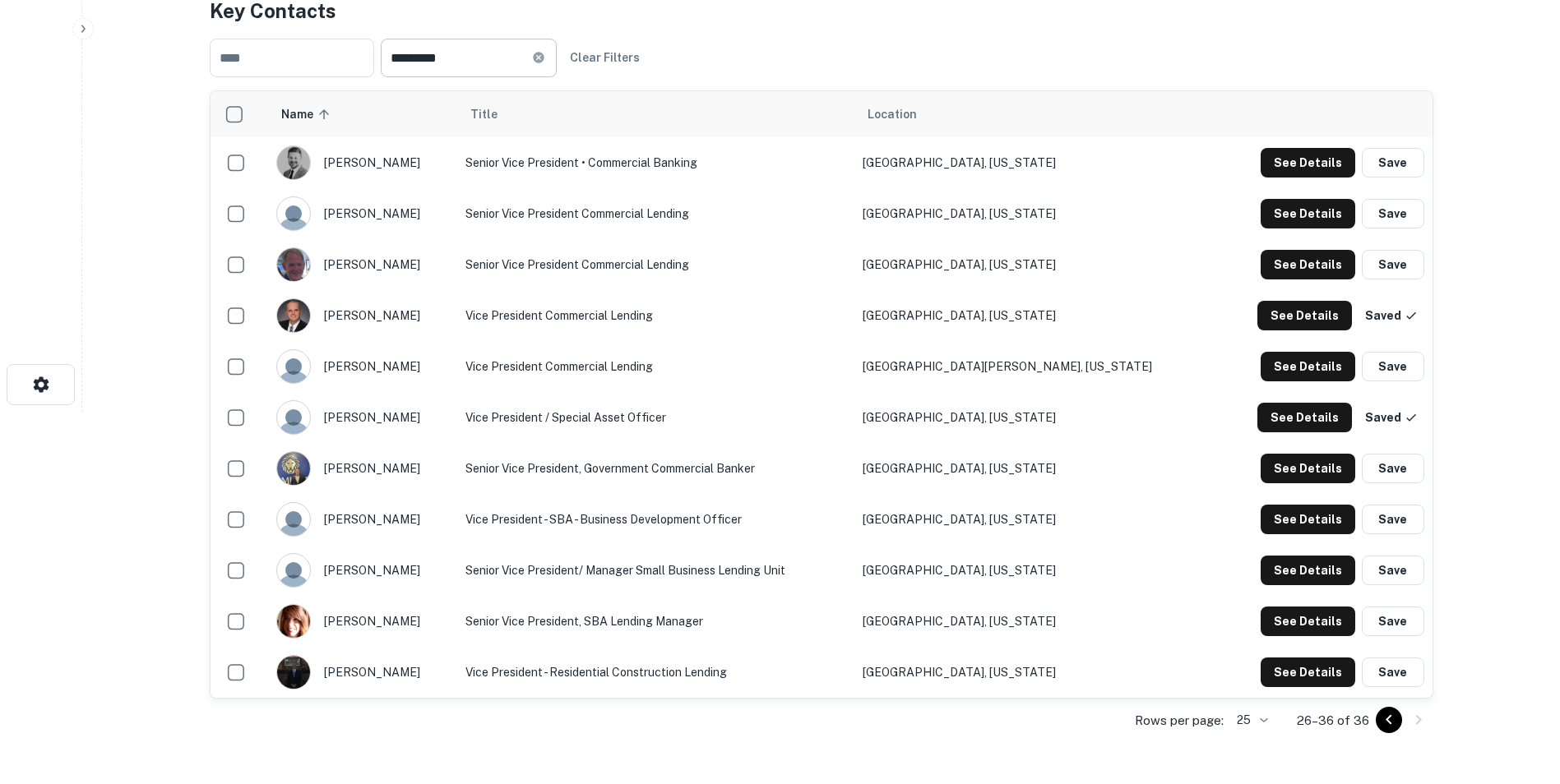
click at [545, 54] on icon at bounding box center [539, 58] width 13 height 13
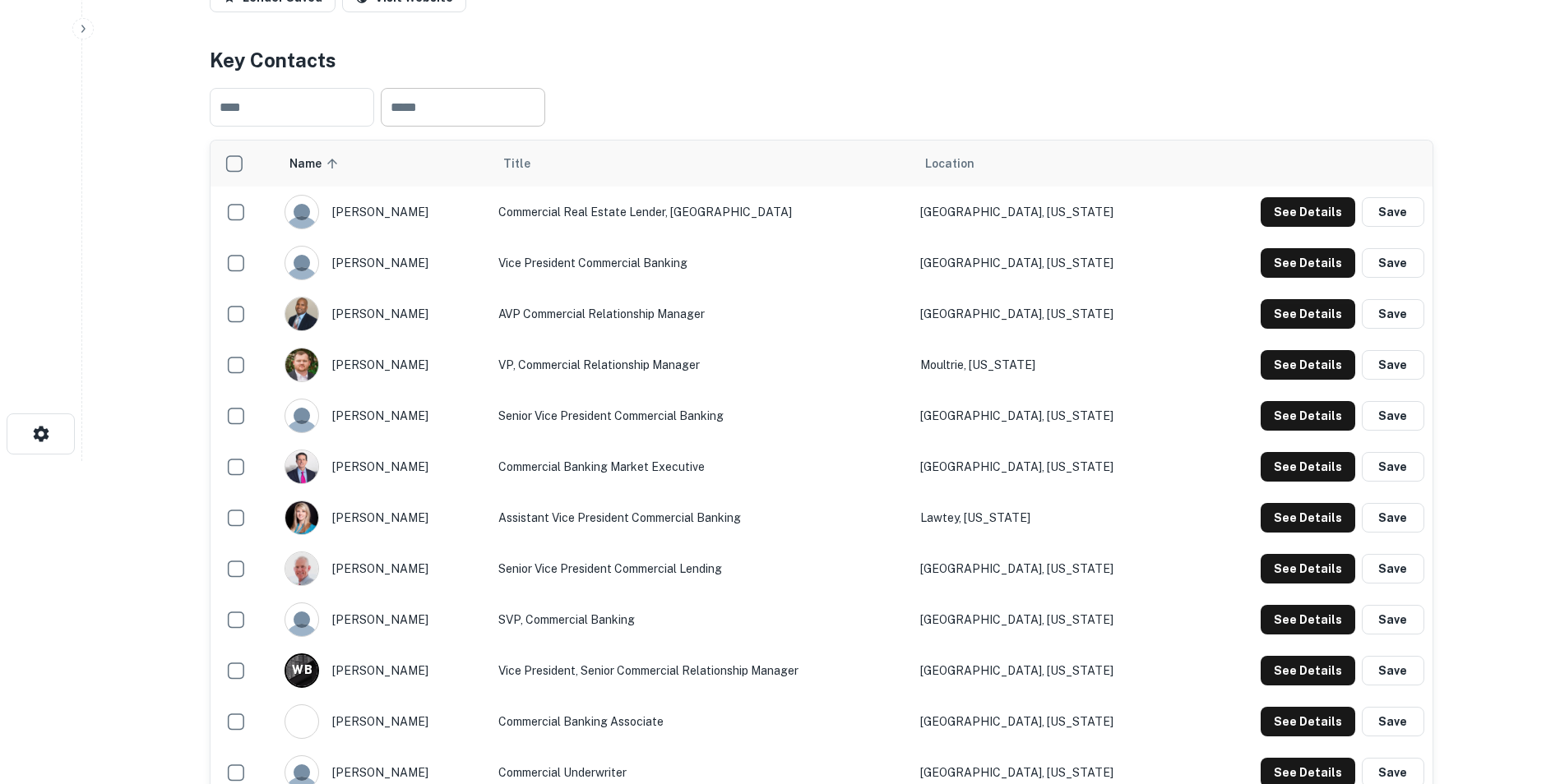
scroll to position [322, 0]
click at [974, 164] on span "Location" at bounding box center [950, 164] width 50 height 20
click at [974, 163] on span "Location" at bounding box center [950, 164] width 50 height 20
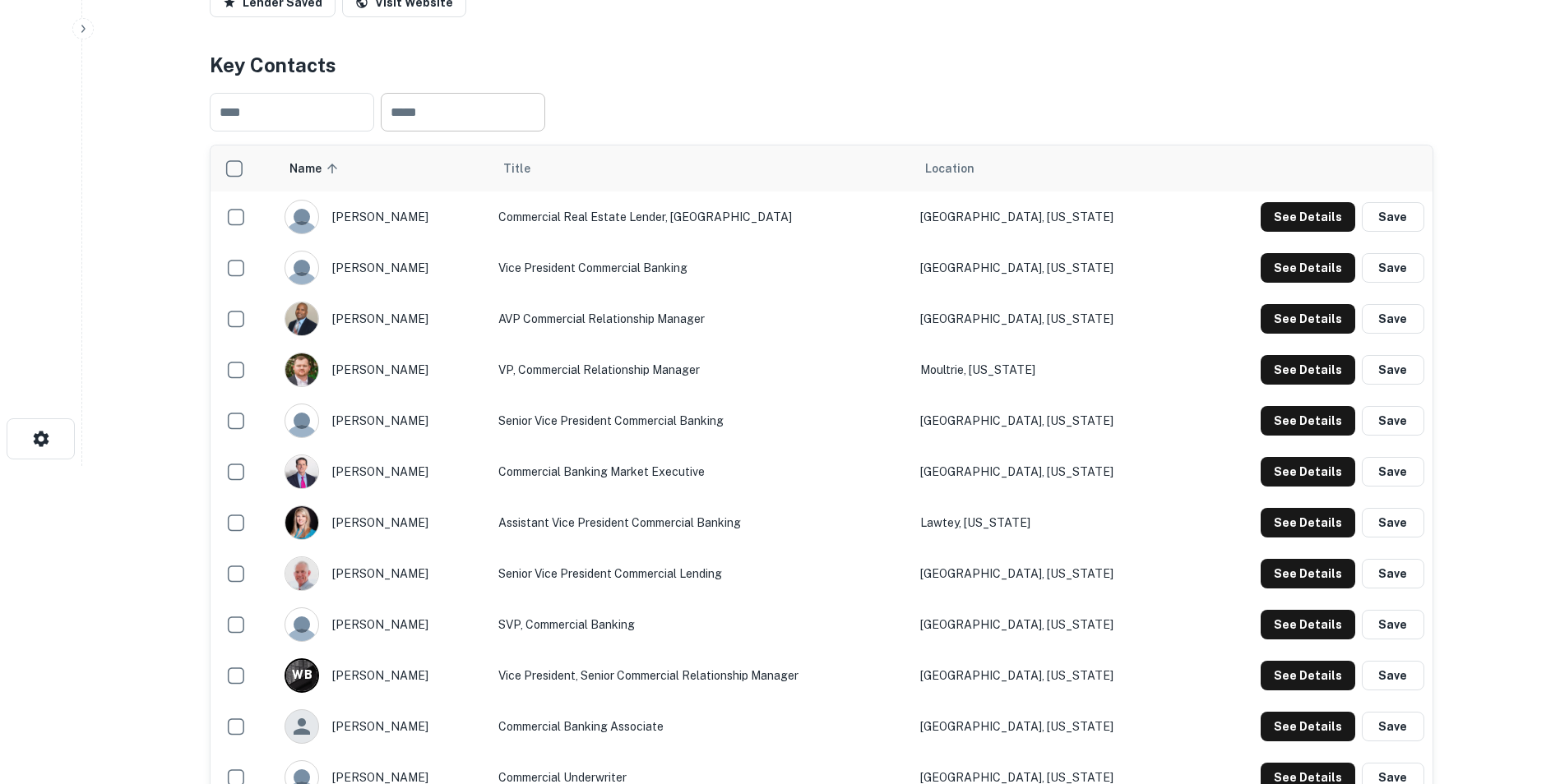
scroll to position [319, 0]
click at [1322, 208] on button "See Details" at bounding box center [1308, 216] width 94 height 30
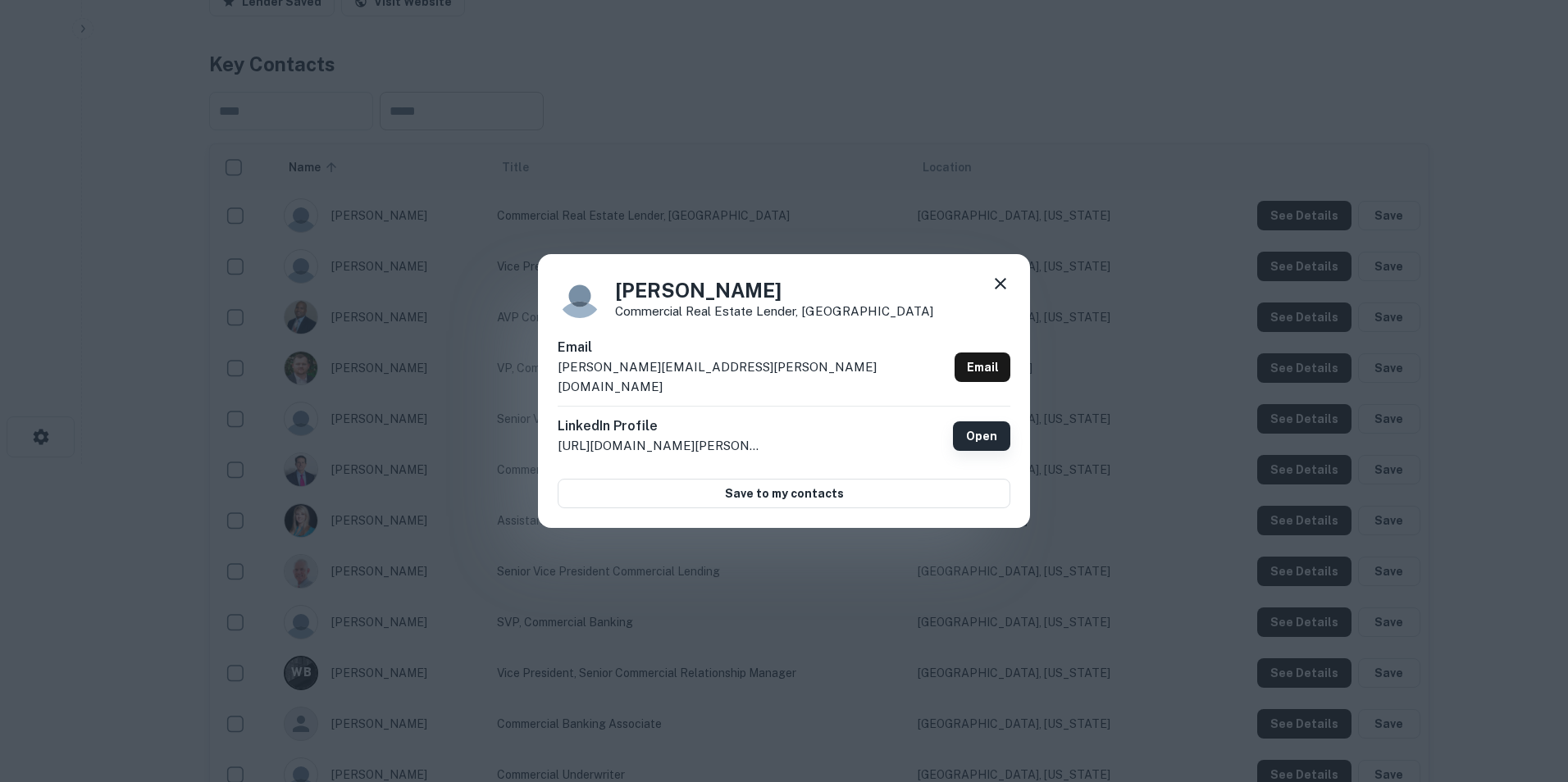
click at [976, 427] on link "Open" at bounding box center [981, 437] width 58 height 30
drag, startPoint x: 549, startPoint y: 380, endPoint x: 739, endPoint y: 384, distance: 190.0
click at [739, 384] on div "[PERSON_NAME] Commercial Real Estate Lender, [GEOGRAPHIC_DATA] Email [PERSON_NA…" at bounding box center [784, 391] width 492 height 274
copy p "[PERSON_NAME][EMAIL_ADDRESS][PERSON_NAME][DOMAIN_NAME]"
click at [999, 293] on icon at bounding box center [1000, 283] width 20 height 20
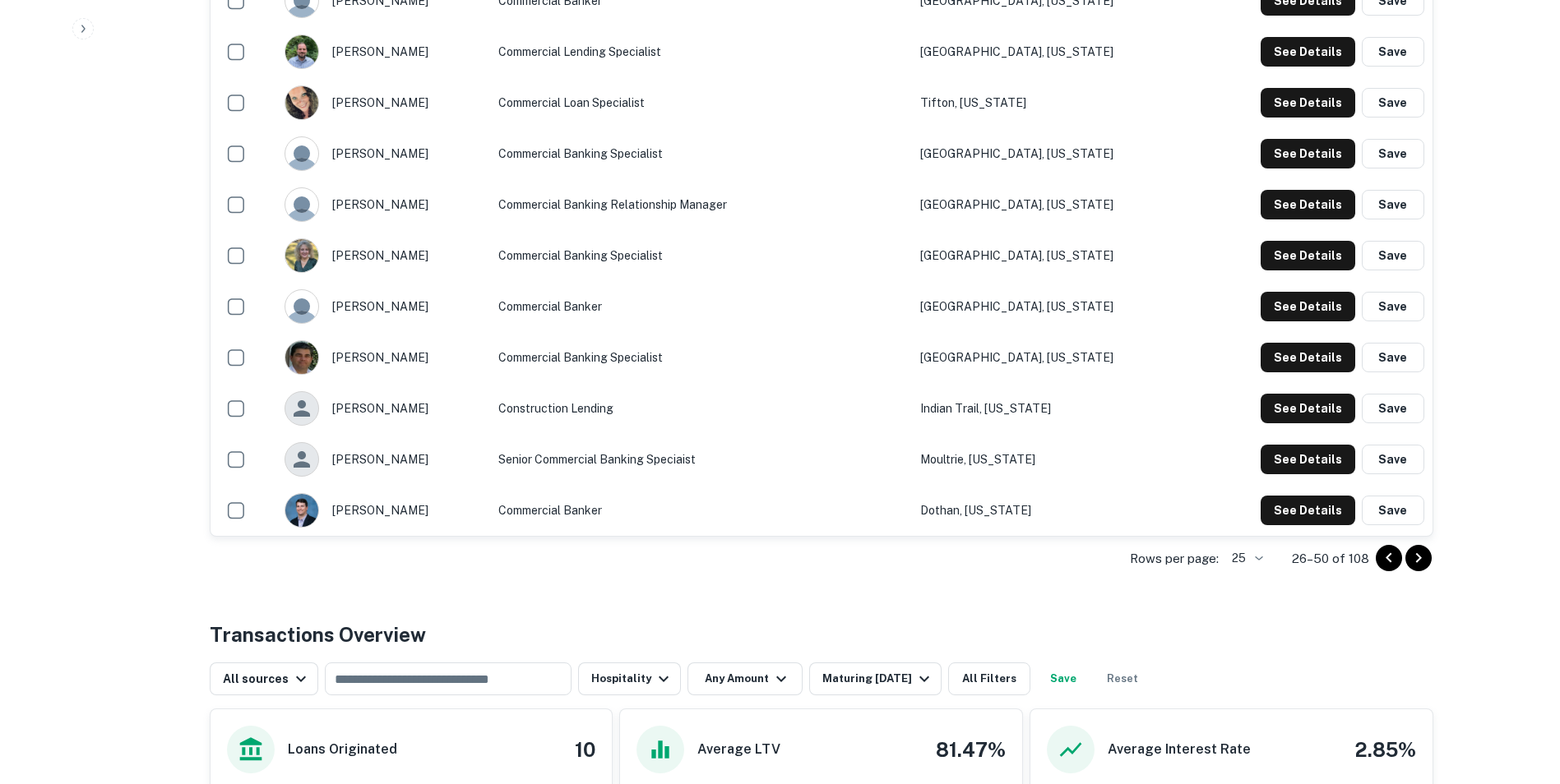
scroll to position [1249, 0]
click at [1387, 562] on icon "Go to previous page" at bounding box center [1389, 558] width 20 height 20
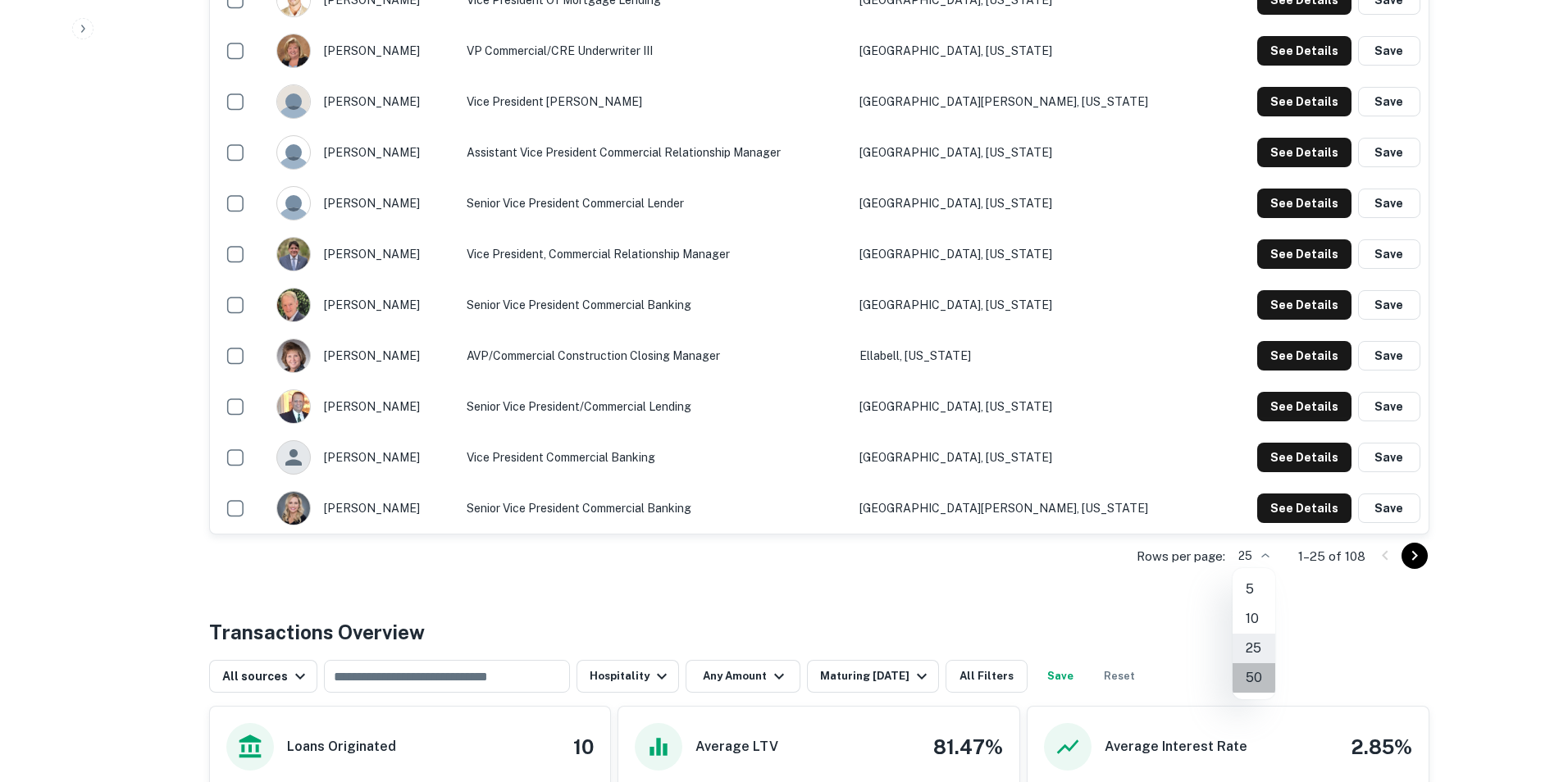
click at [1253, 682] on li "50" at bounding box center [1254, 678] width 43 height 30
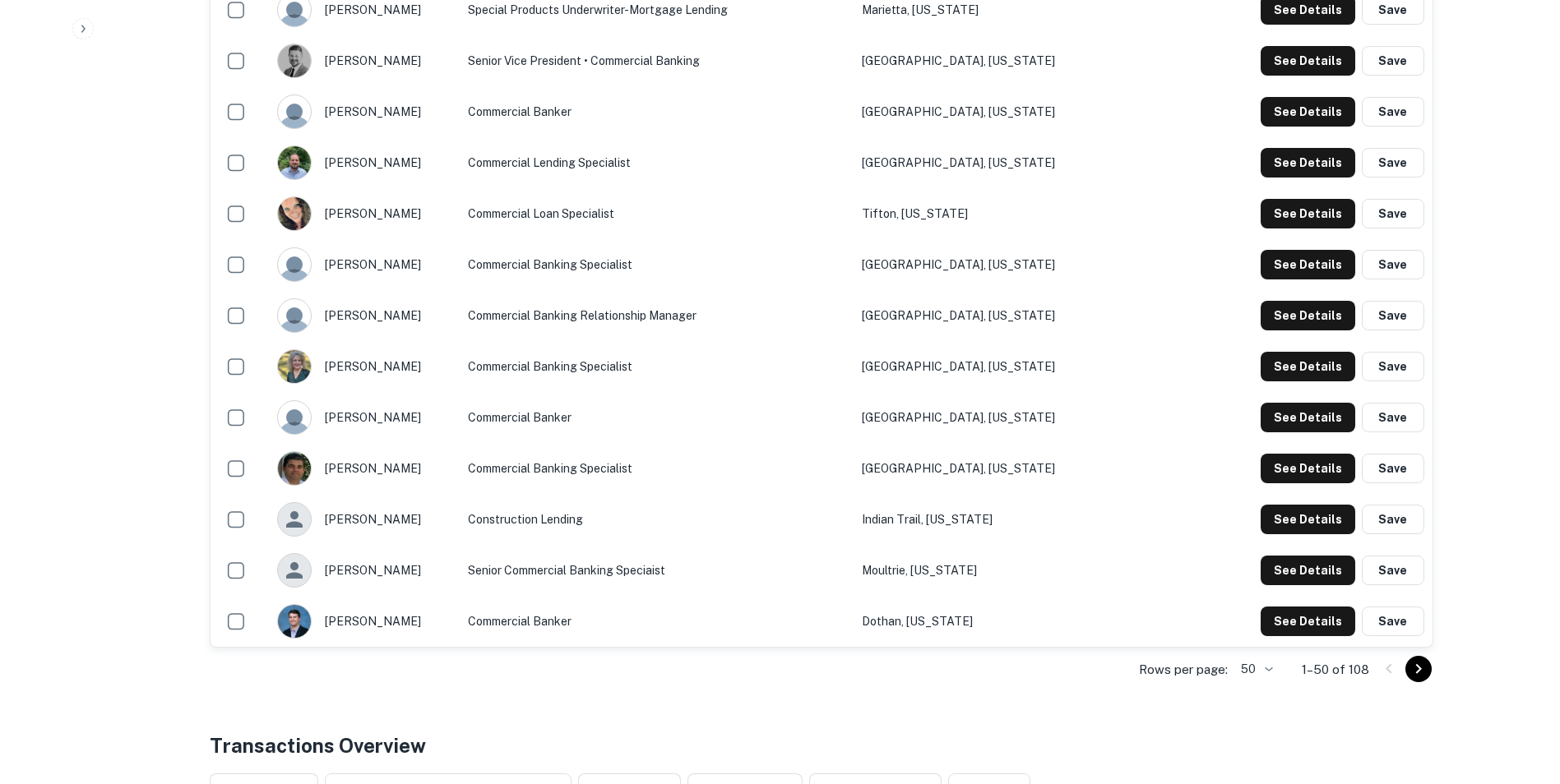
scroll to position [2415, 0]
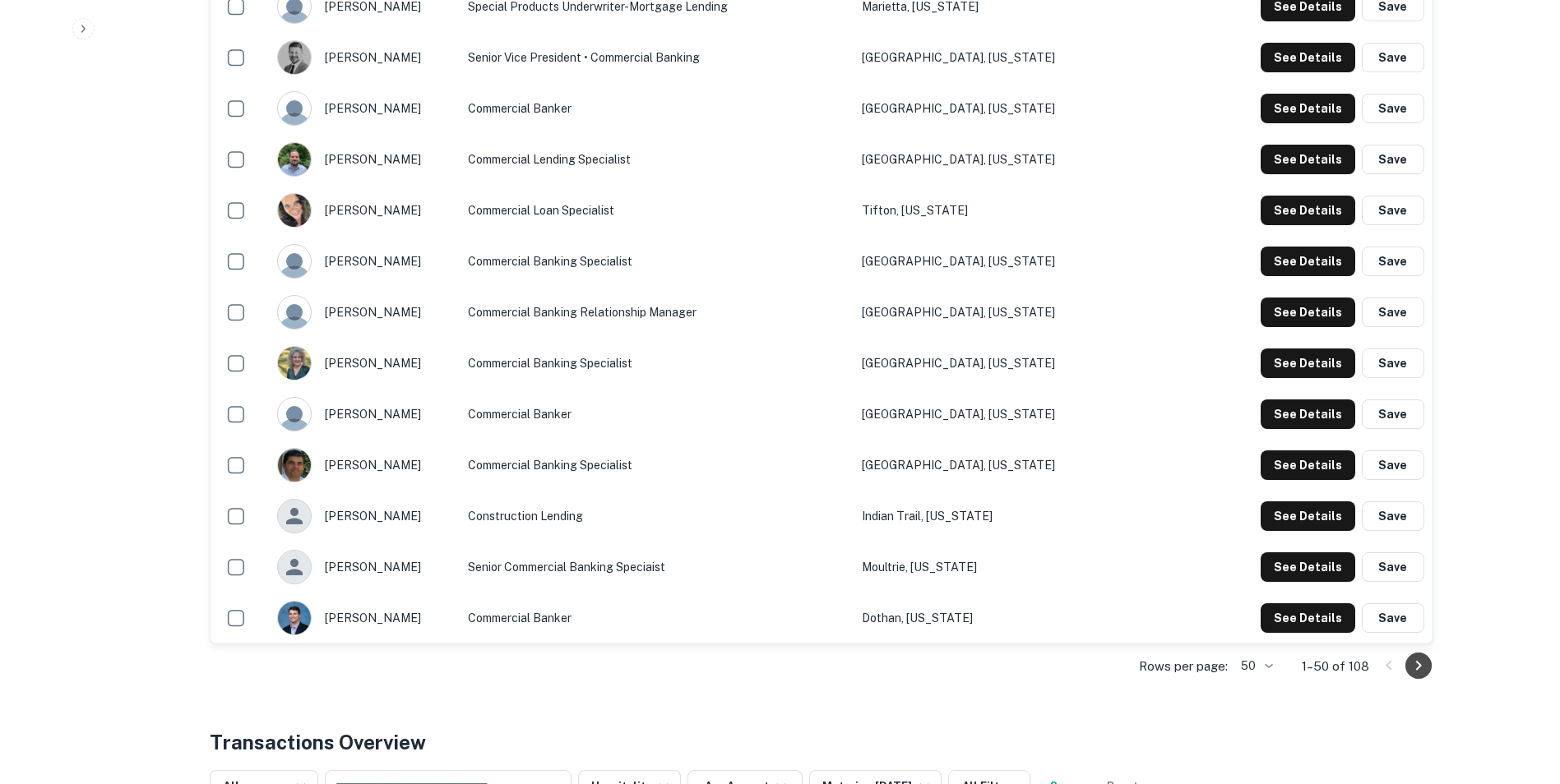
click at [1420, 663] on icon "Go to next page" at bounding box center [1419, 666] width 20 height 20
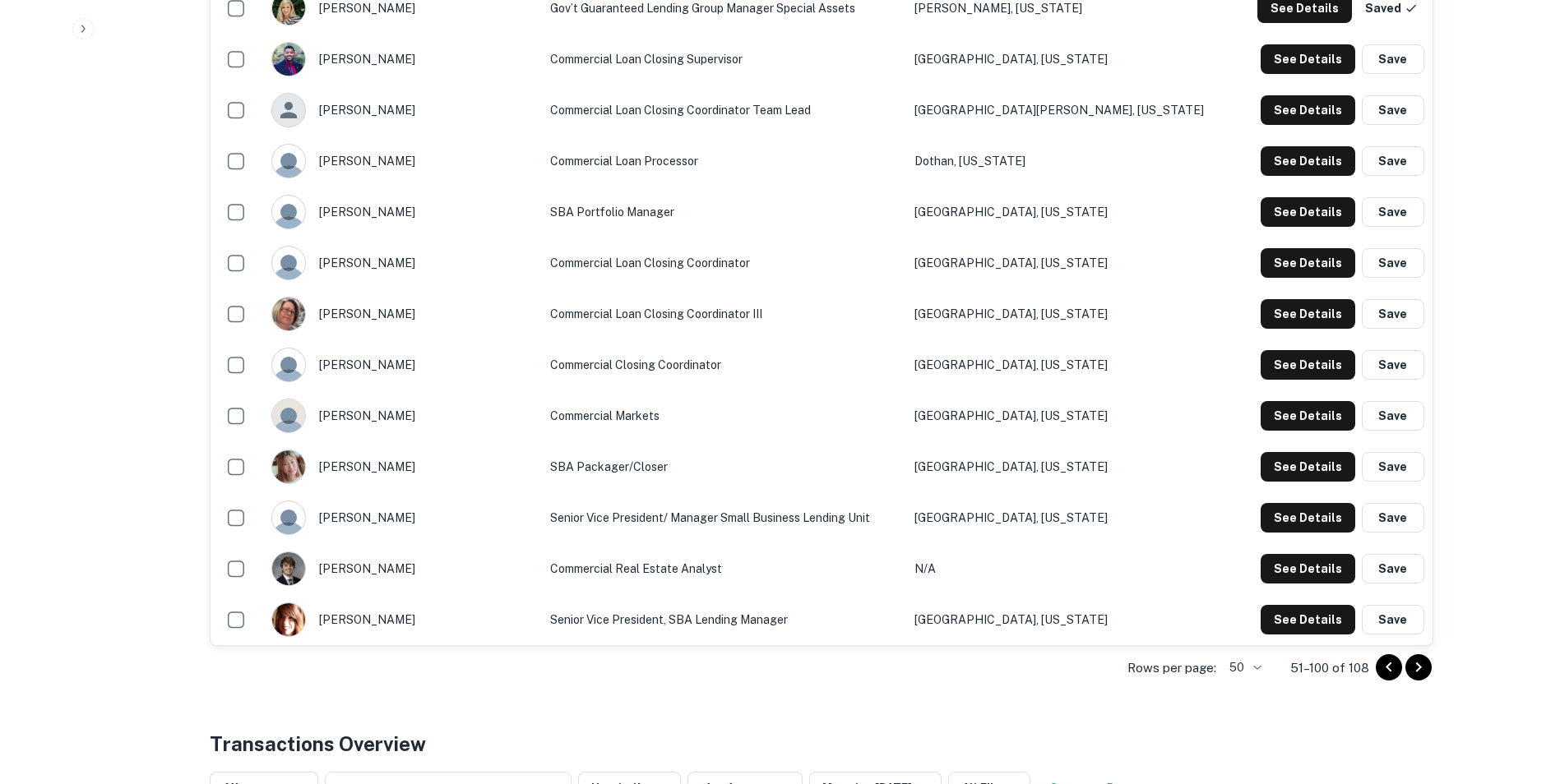
scroll to position [2414, 0]
click at [1414, 675] on icon "Go to next page" at bounding box center [1419, 667] width 20 height 20
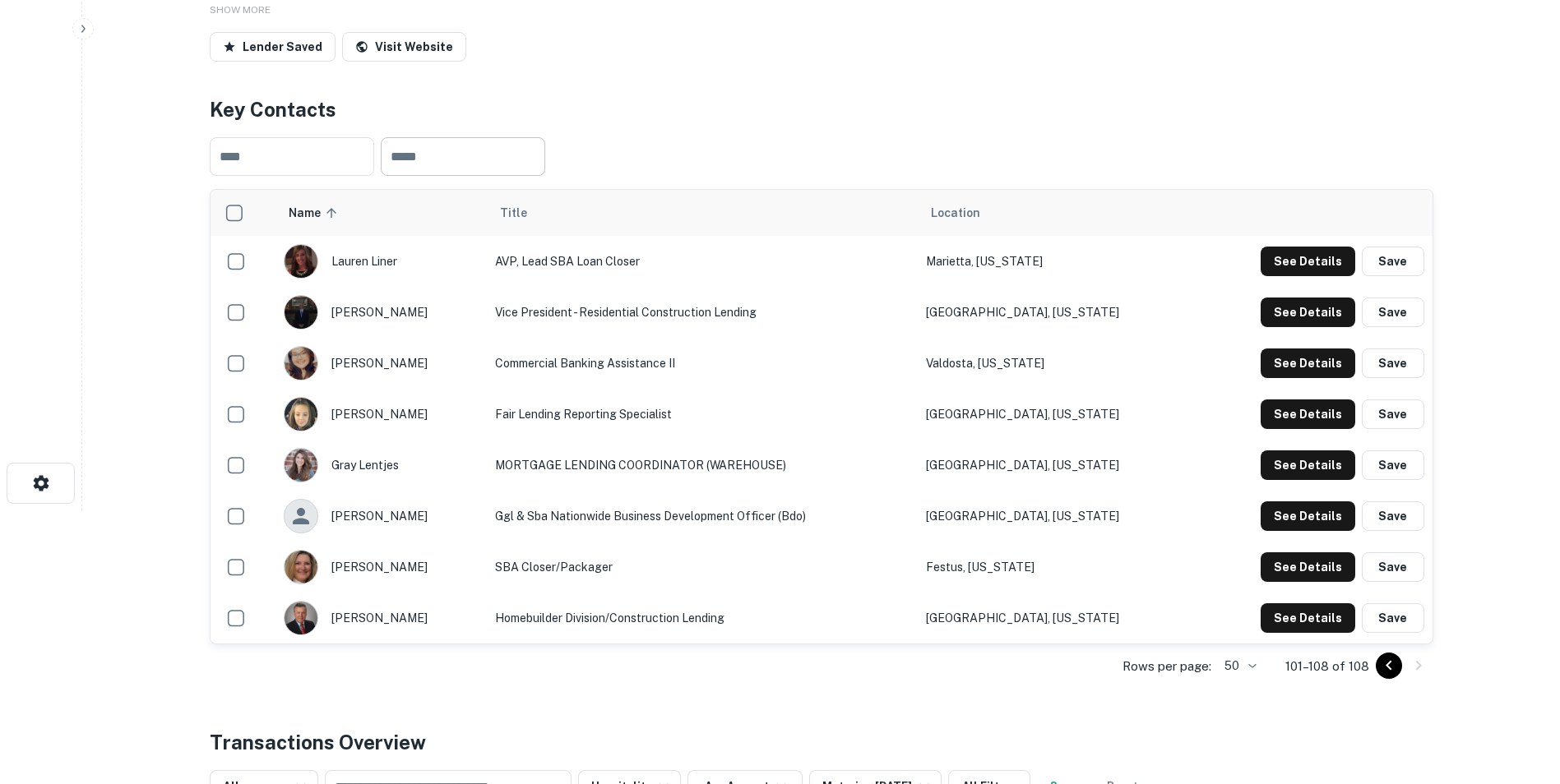
scroll to position [273, 0]
click at [1386, 670] on icon "Go to previous page" at bounding box center [1389, 667] width 20 height 20
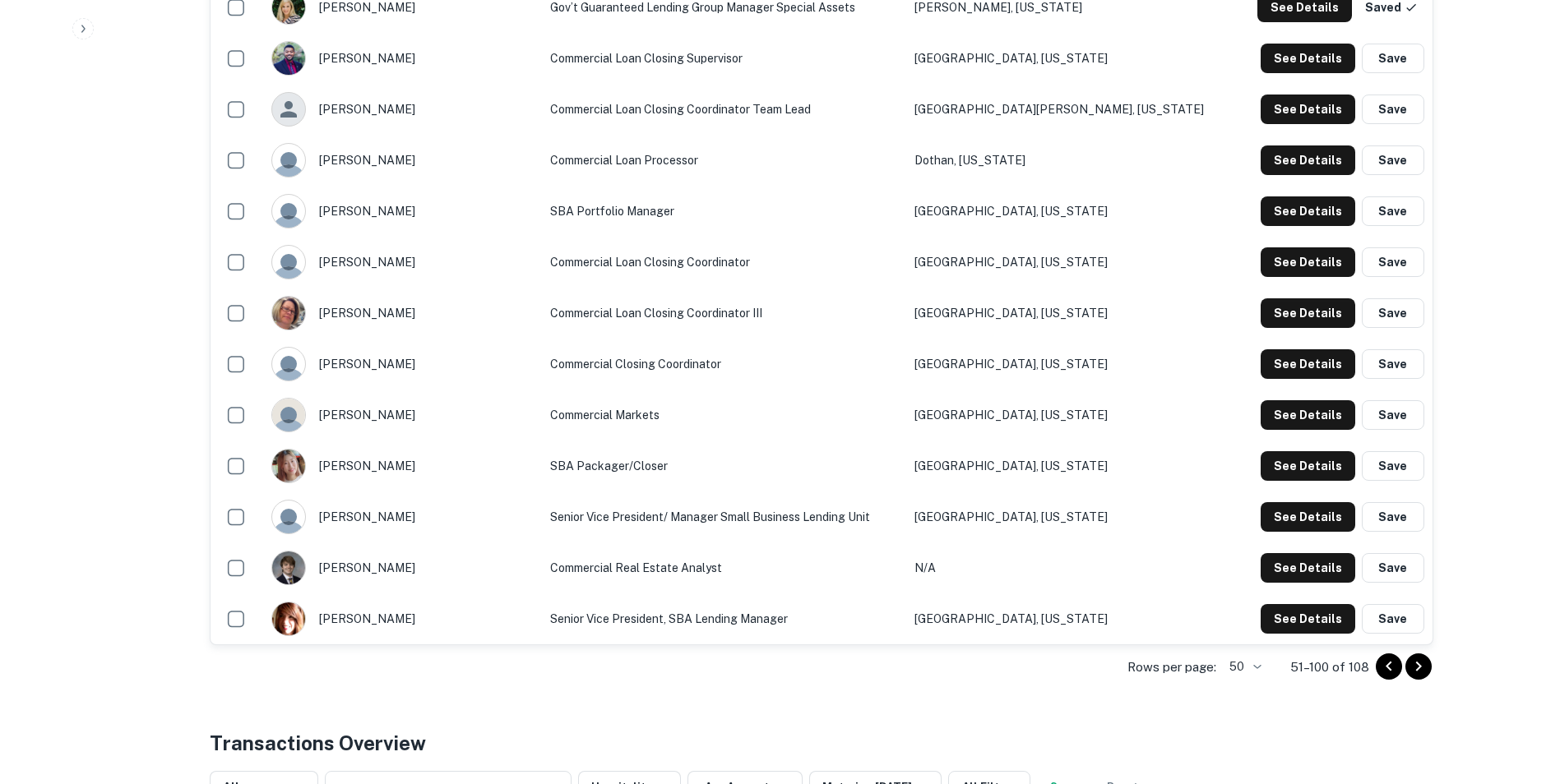
scroll to position [2419, 0]
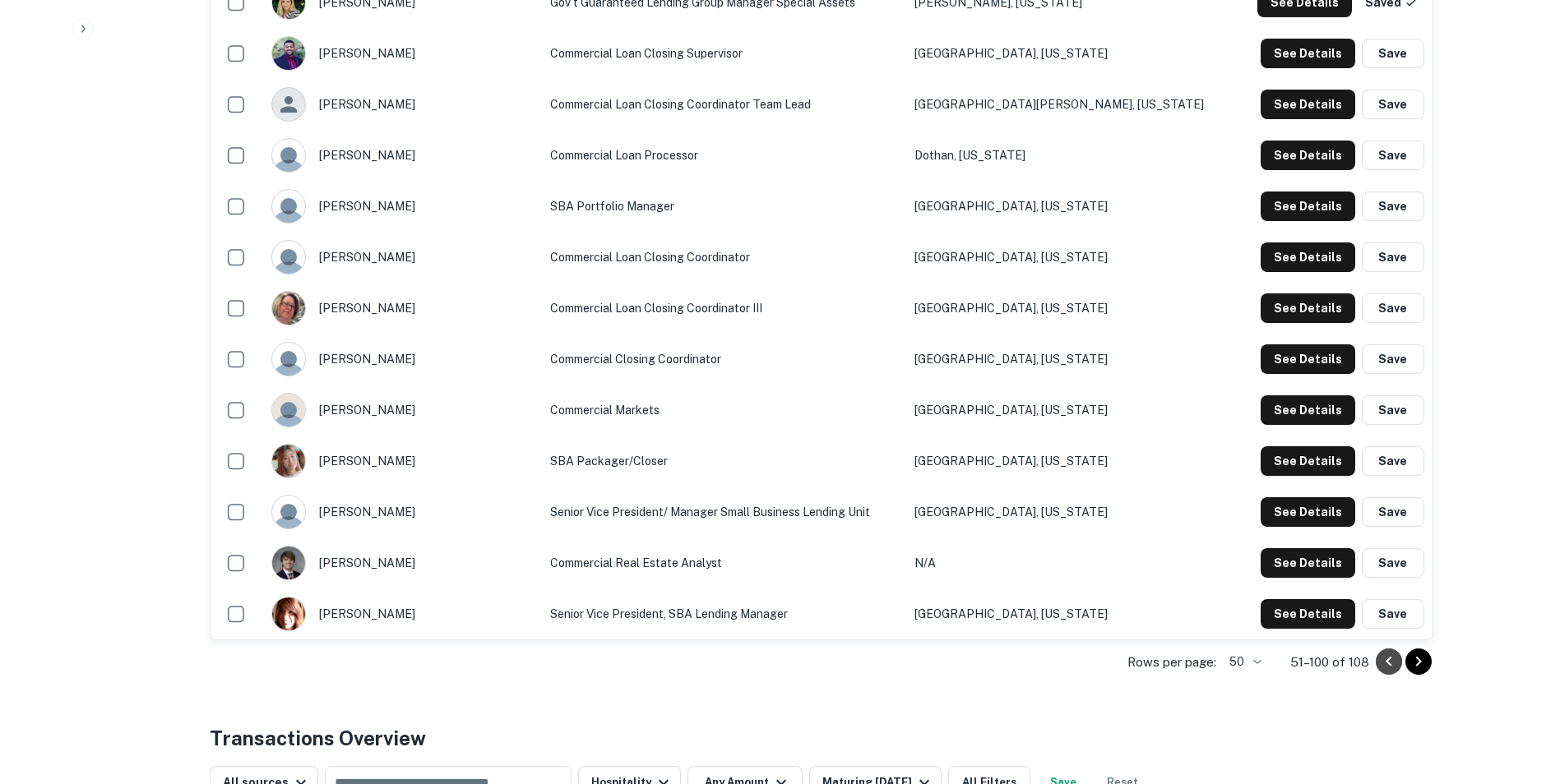
click at [1385, 667] on icon "Go to previous page" at bounding box center [1389, 662] width 20 height 20
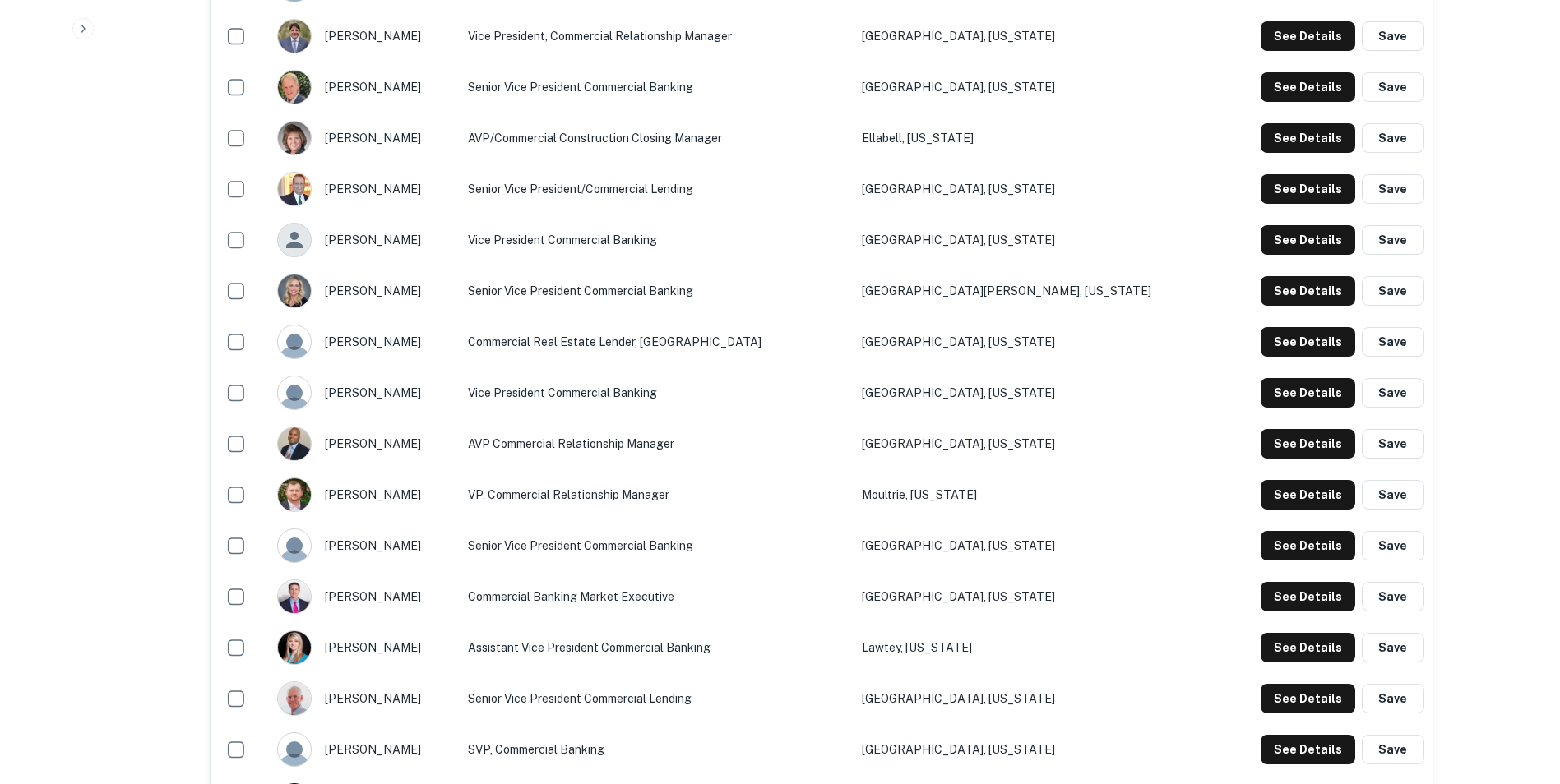
scroll to position [1466, 0]
click at [1394, 592] on button "Save" at bounding box center [1393, 598] width 63 height 30
click at [1315, 596] on button "See Details" at bounding box center [1308, 598] width 94 height 30
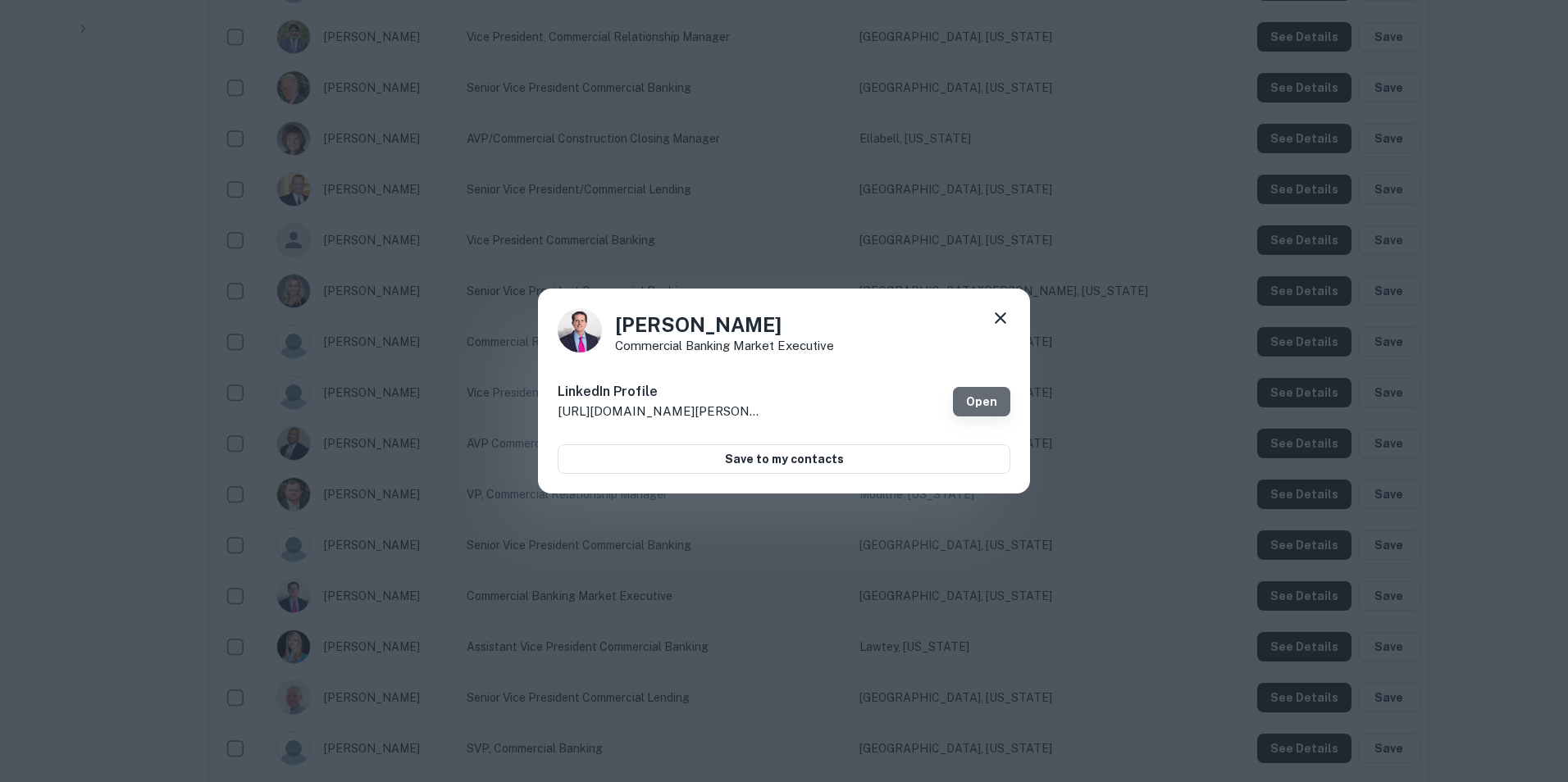
click at [976, 406] on link "Open" at bounding box center [981, 402] width 58 height 30
click at [998, 324] on icon at bounding box center [1000, 318] width 20 height 20
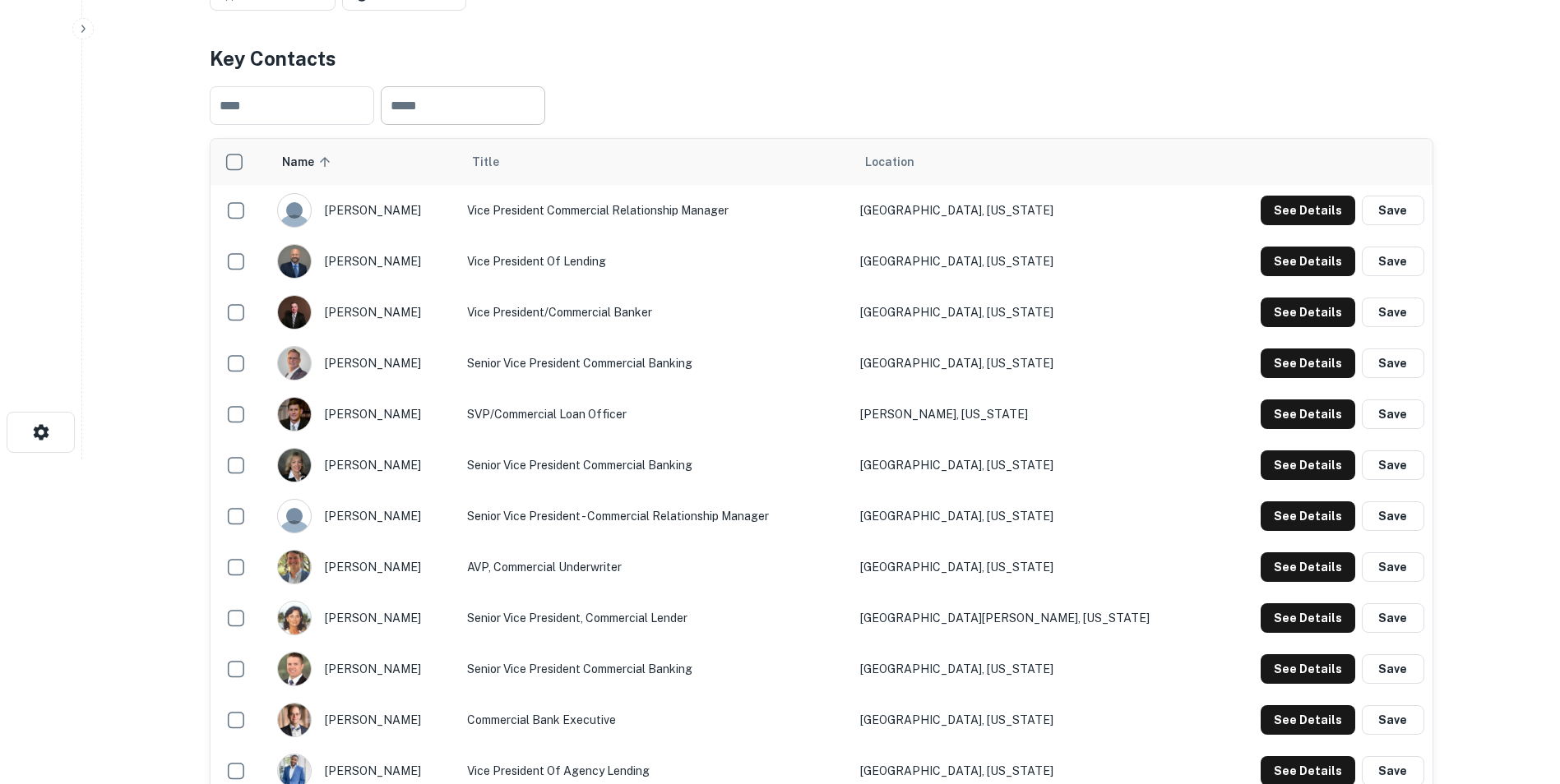
scroll to position [0, 0]
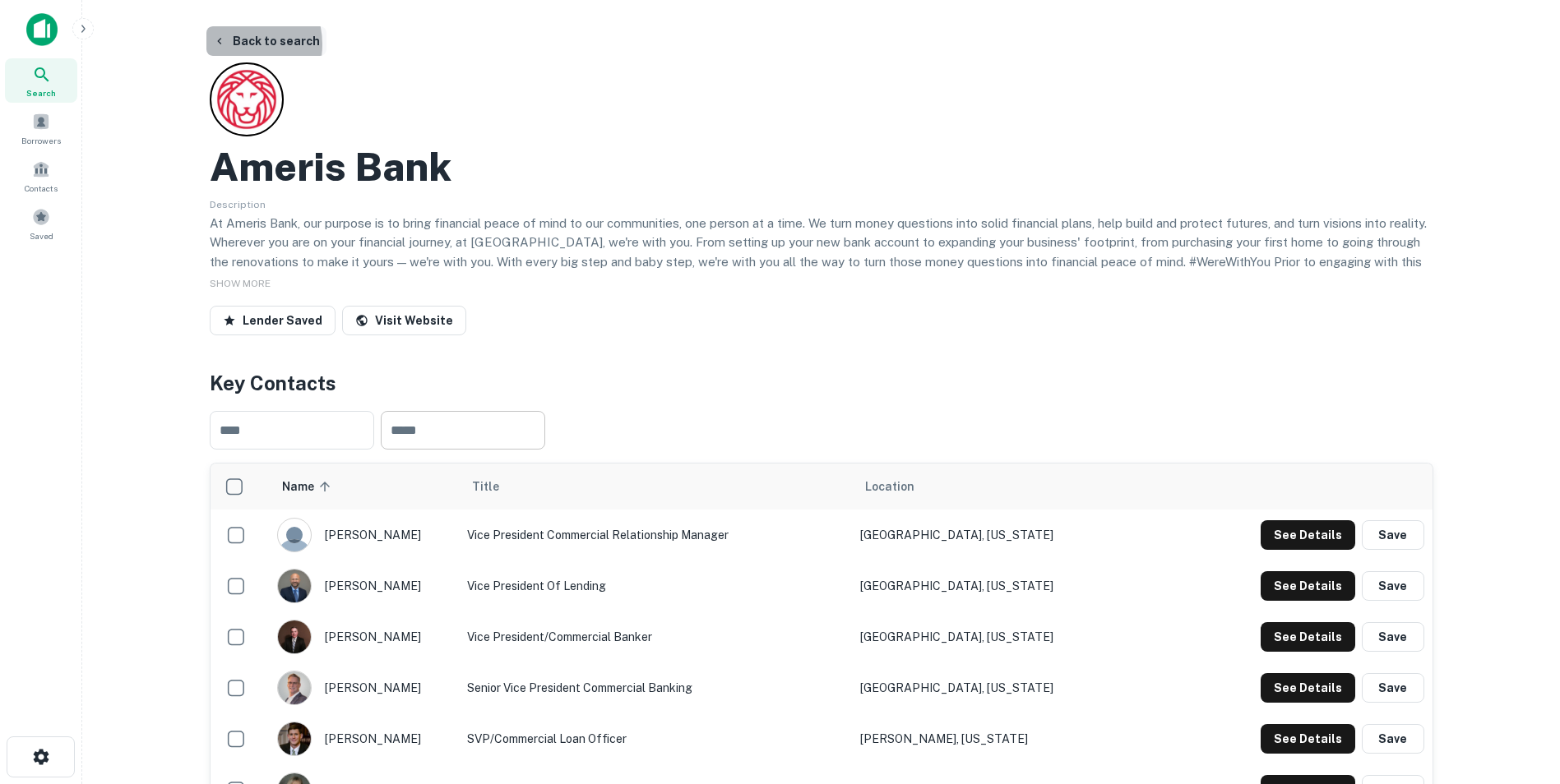
click at [238, 45] on button "Back to search" at bounding box center [266, 41] width 120 height 30
click at [241, 44] on button "Back to search" at bounding box center [266, 41] width 120 height 30
